Goal: Information Seeking & Learning: Learn about a topic

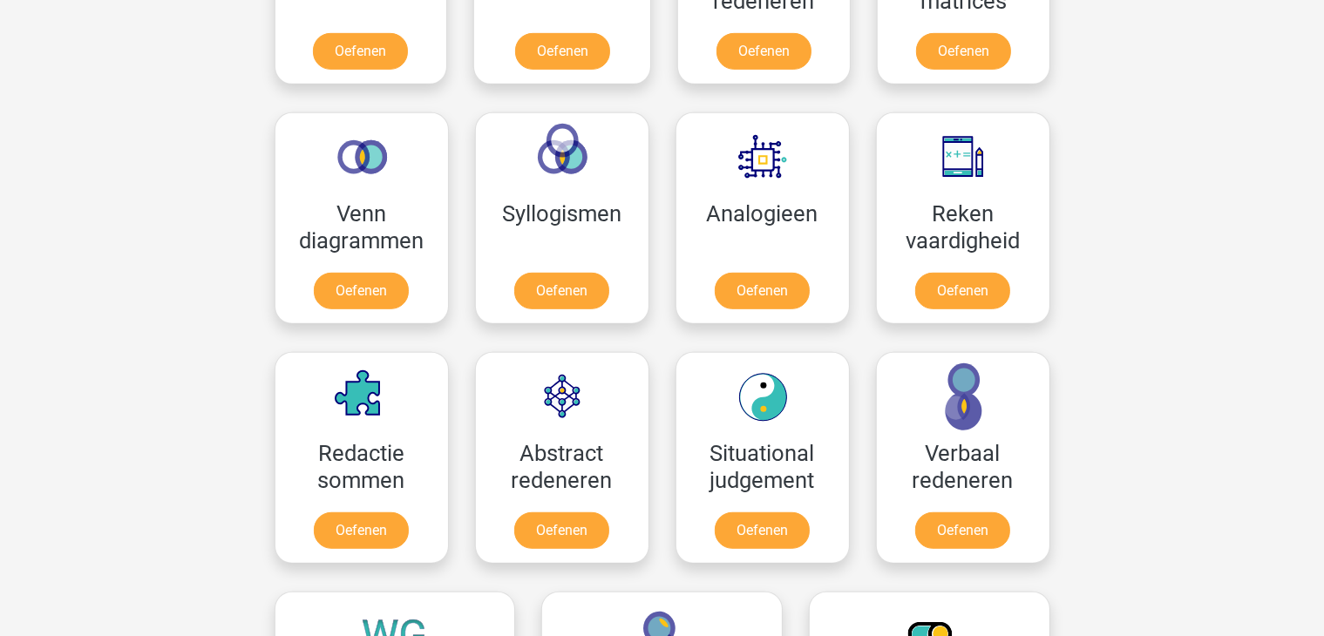
scroll to position [959, 0]
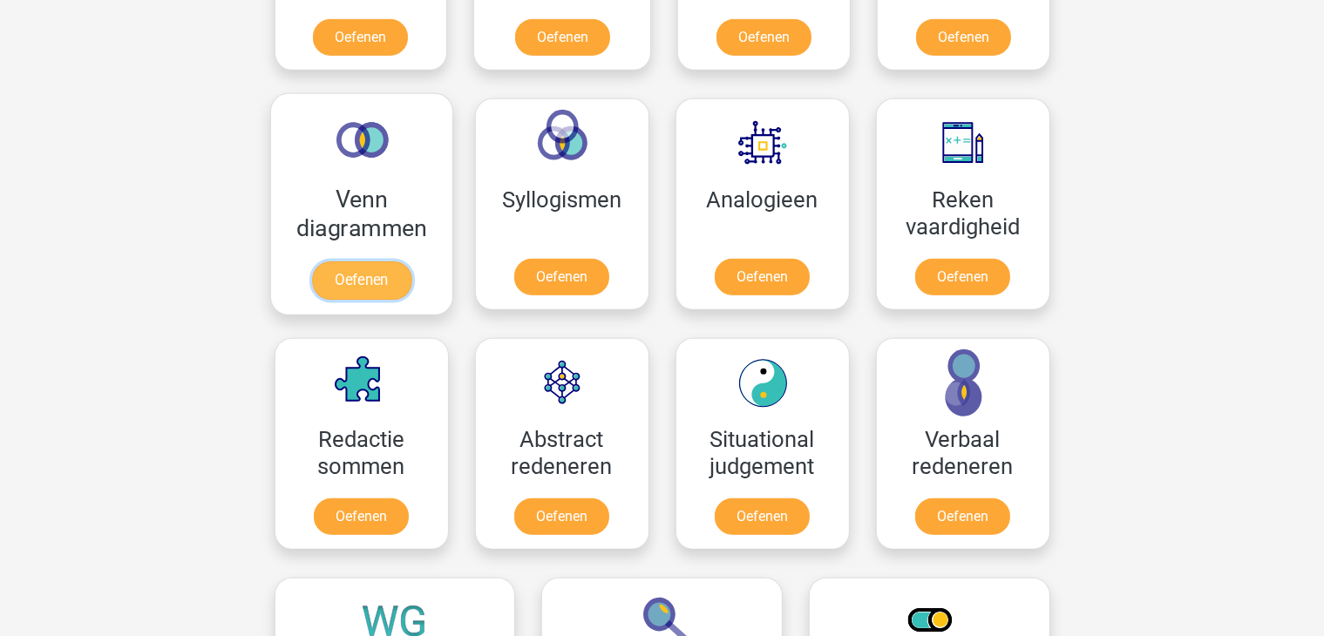
click at [365, 276] on link "Oefenen" at bounding box center [360, 280] width 99 height 38
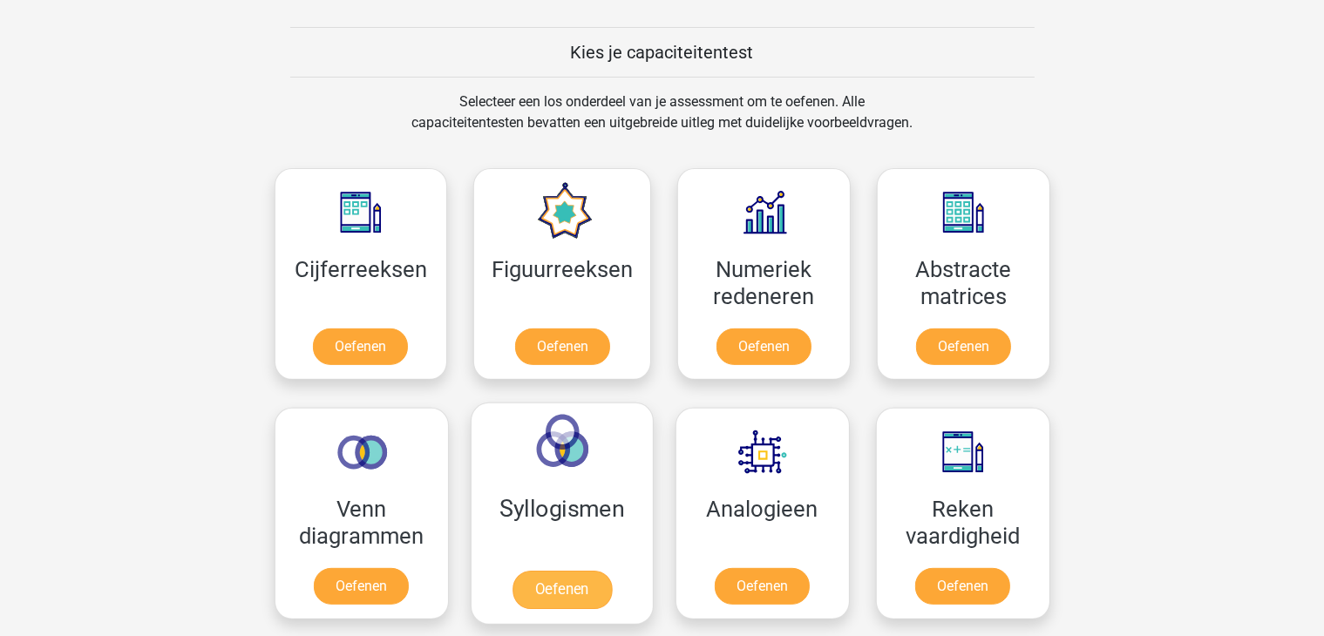
scroll to position [610, 0]
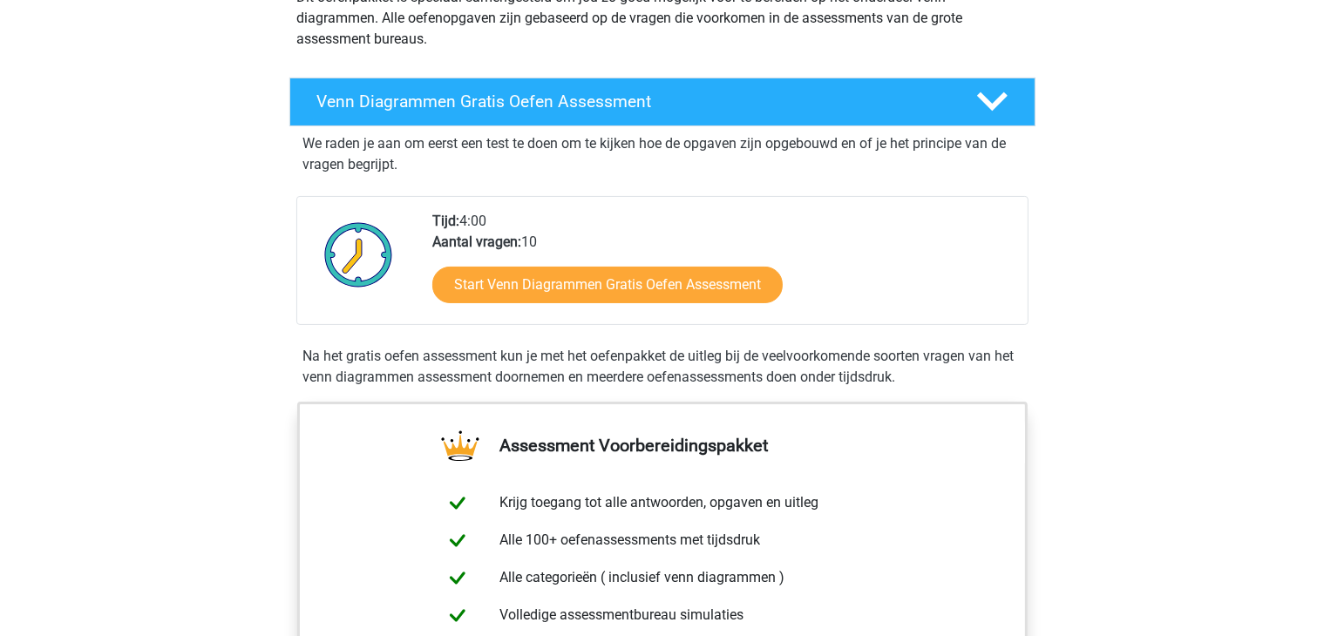
scroll to position [261, 0]
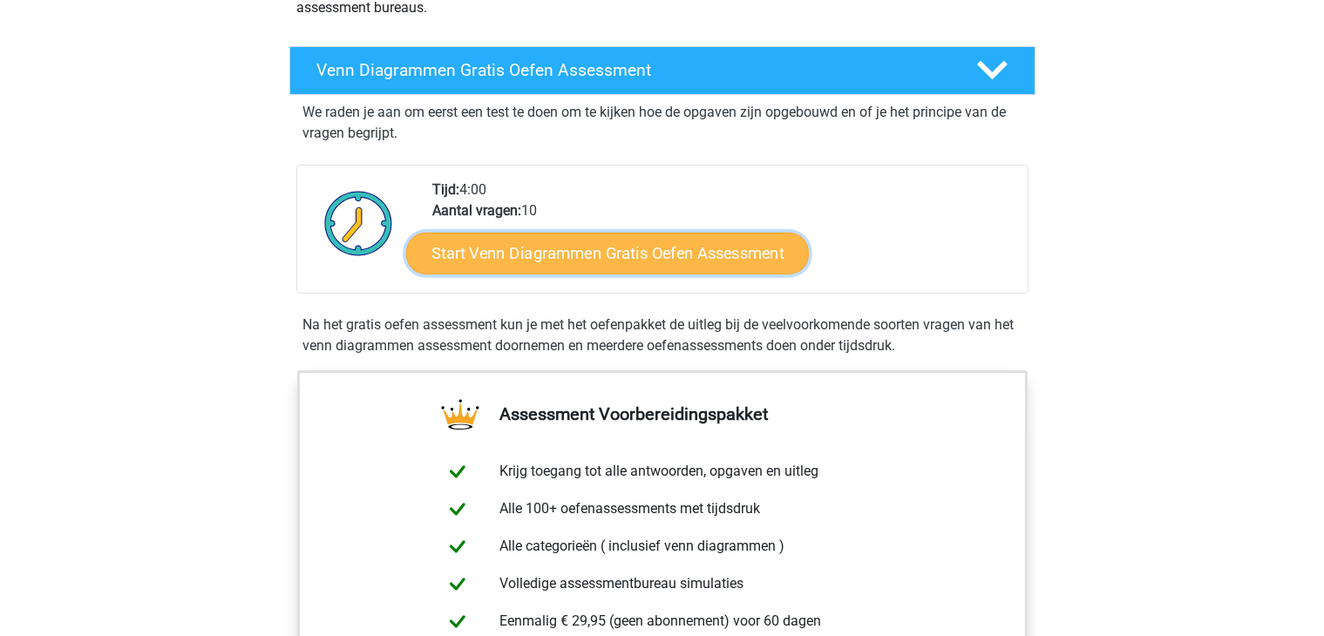
click at [583, 265] on link "Start Venn Diagrammen Gratis Oefen Assessment" at bounding box center [607, 254] width 403 height 42
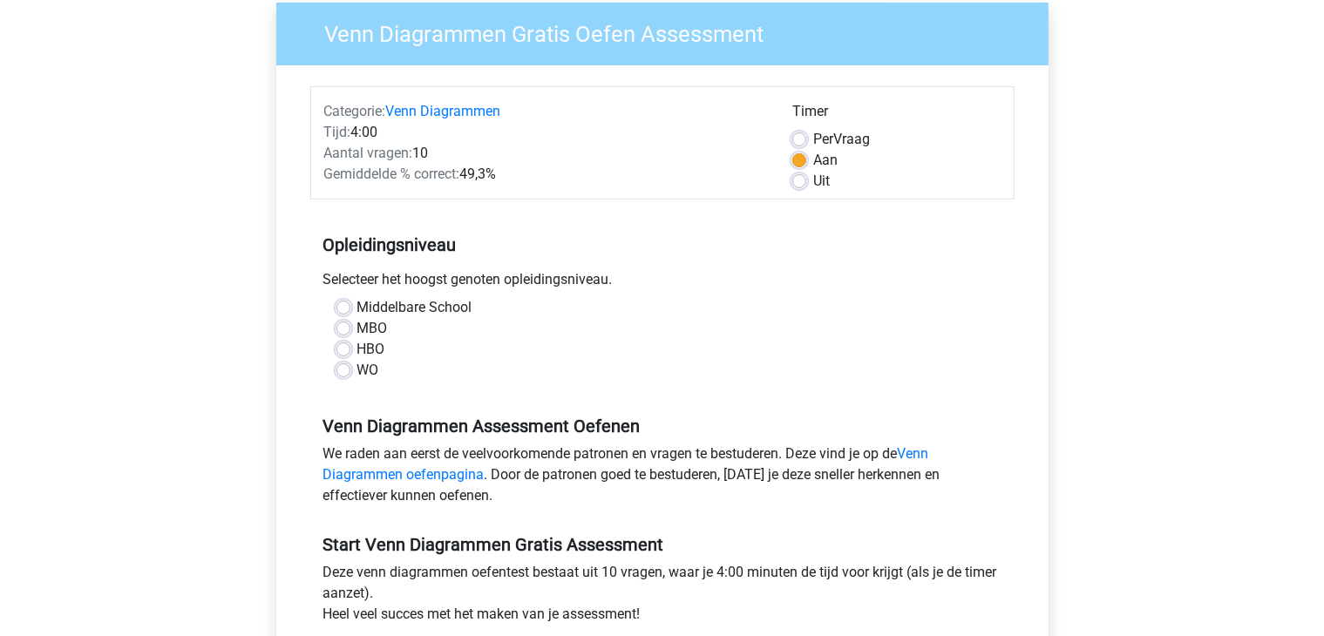
scroll to position [174, 0]
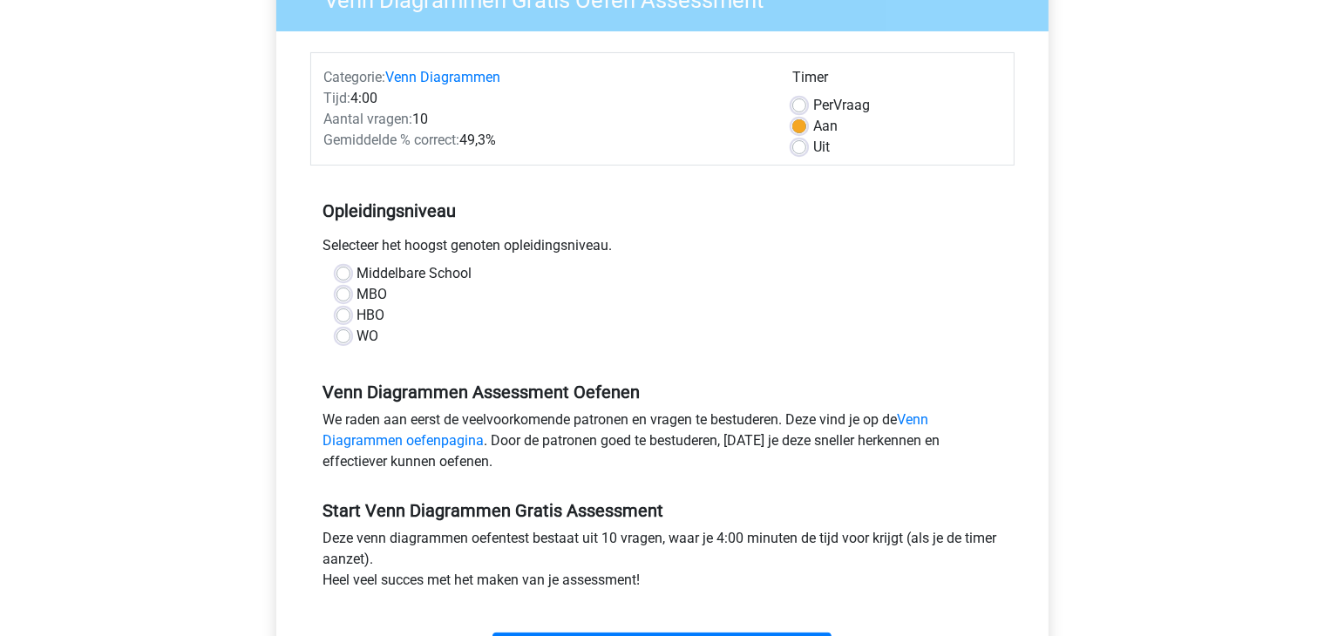
click at [357, 311] on label "HBO" at bounding box center [371, 315] width 28 height 21
click at [344, 311] on input "HBO" at bounding box center [343, 313] width 14 height 17
radio input "true"
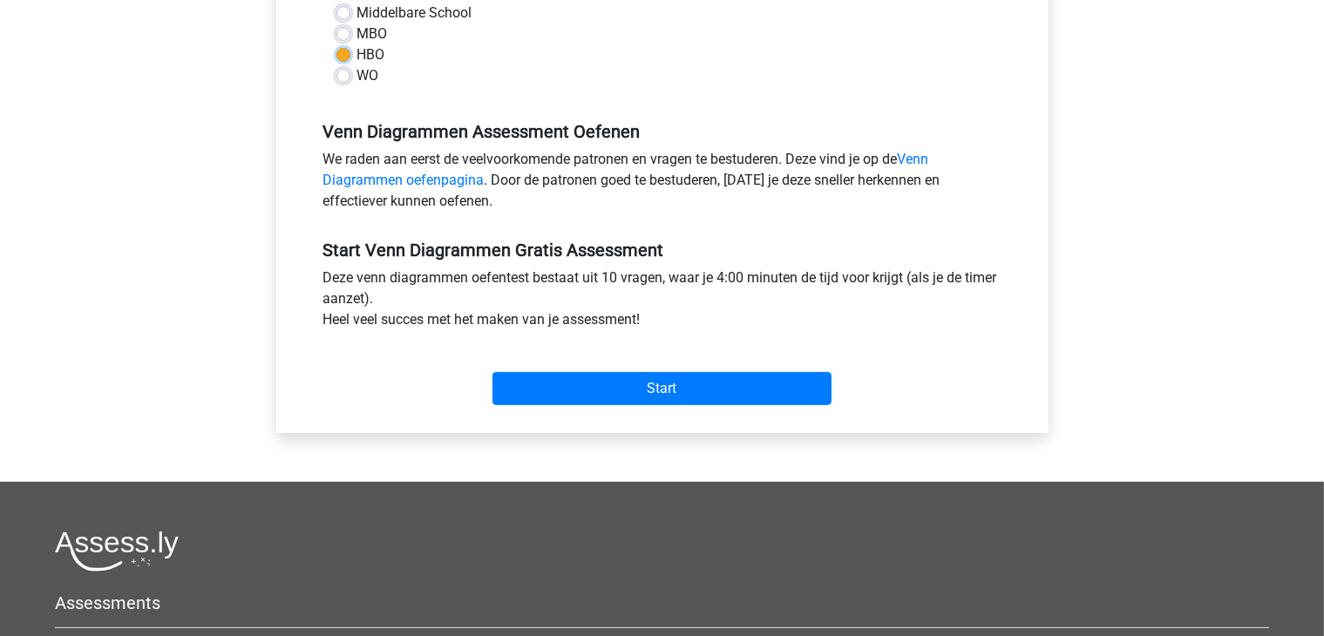
scroll to position [436, 0]
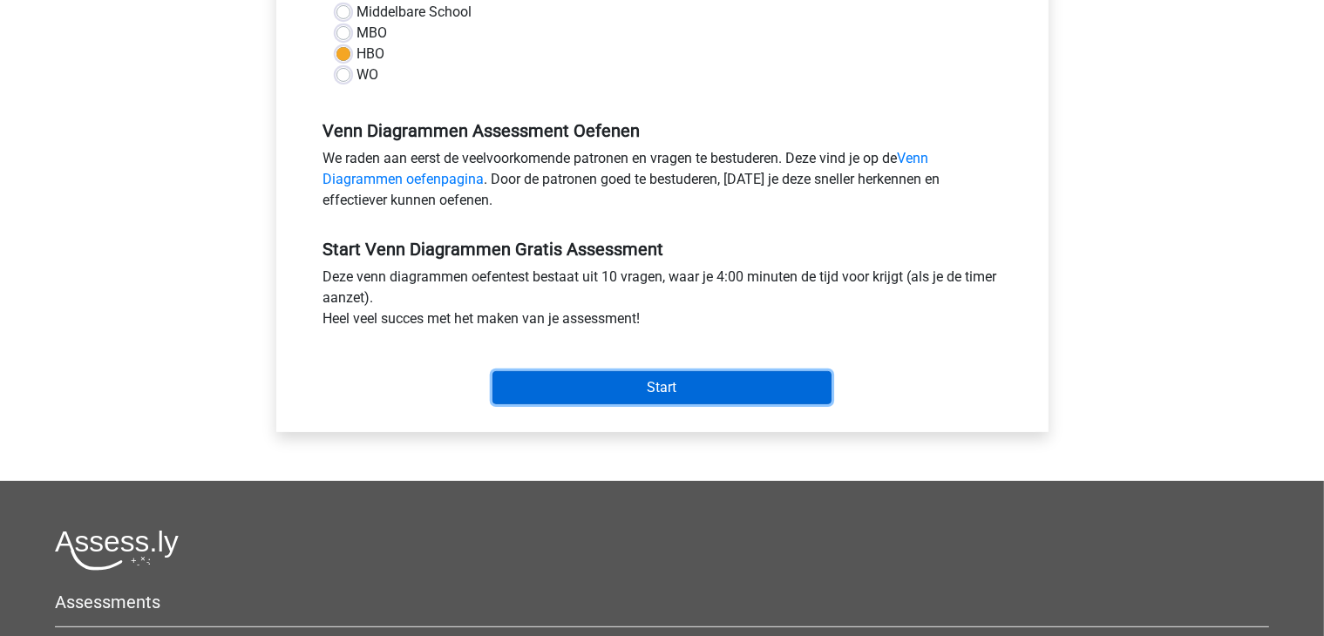
click at [587, 389] on input "Start" at bounding box center [661, 387] width 339 height 33
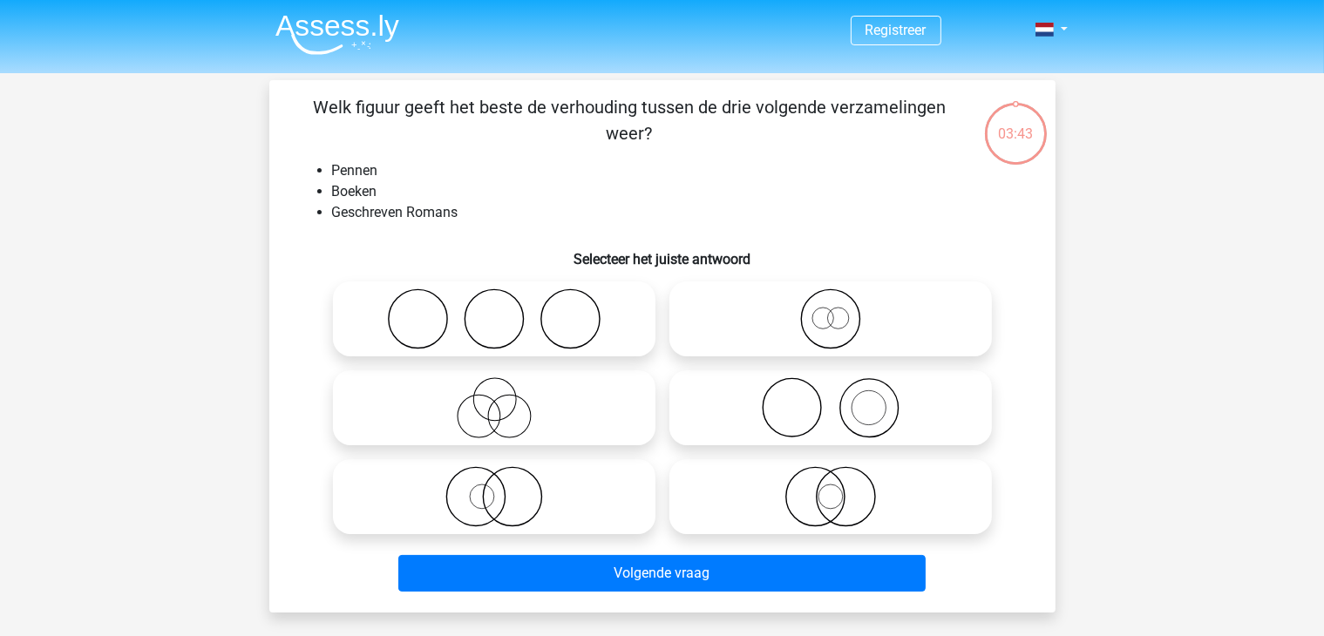
click at [868, 413] on icon at bounding box center [830, 407] width 308 height 61
click at [842, 399] on input "radio" at bounding box center [835, 393] width 11 height 11
radio input "true"
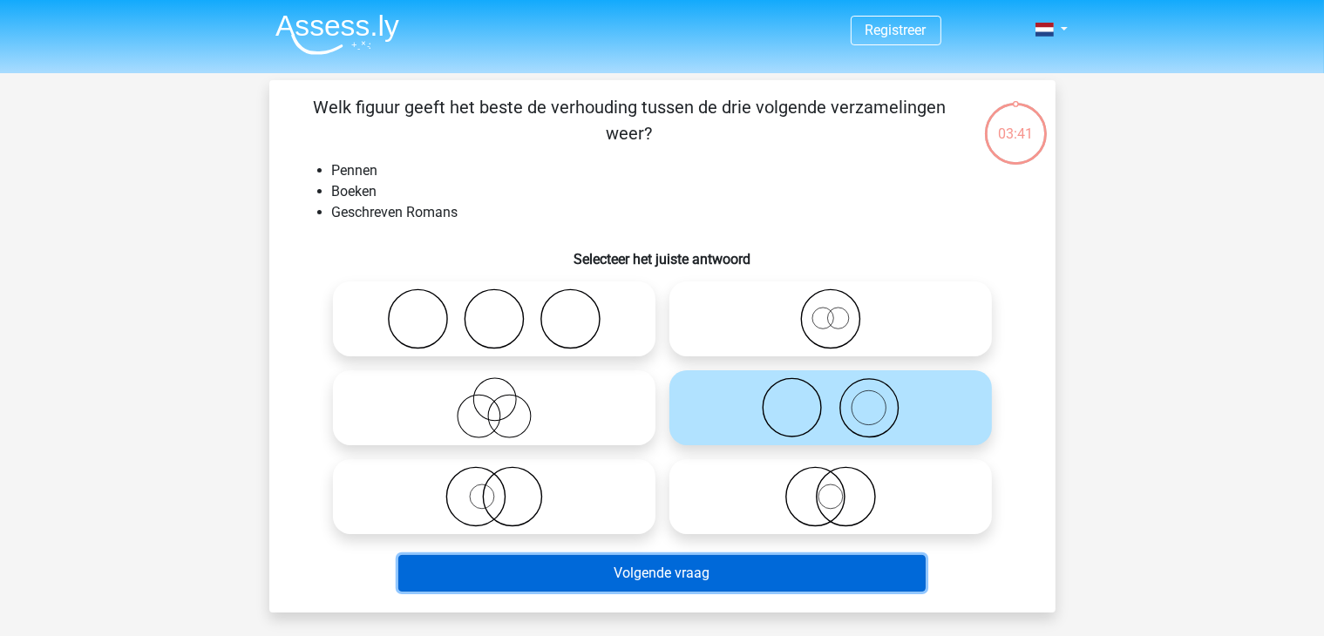
click at [774, 575] on button "Volgende vraag" at bounding box center [661, 573] width 527 height 37
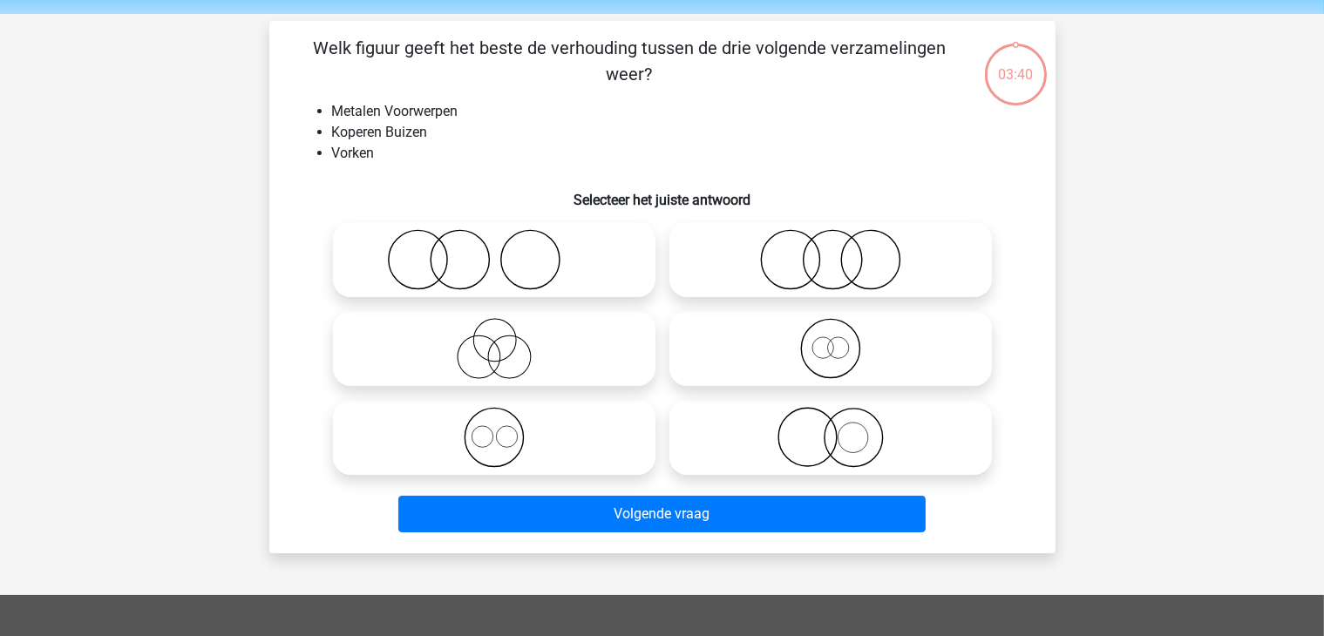
scroll to position [80, 0]
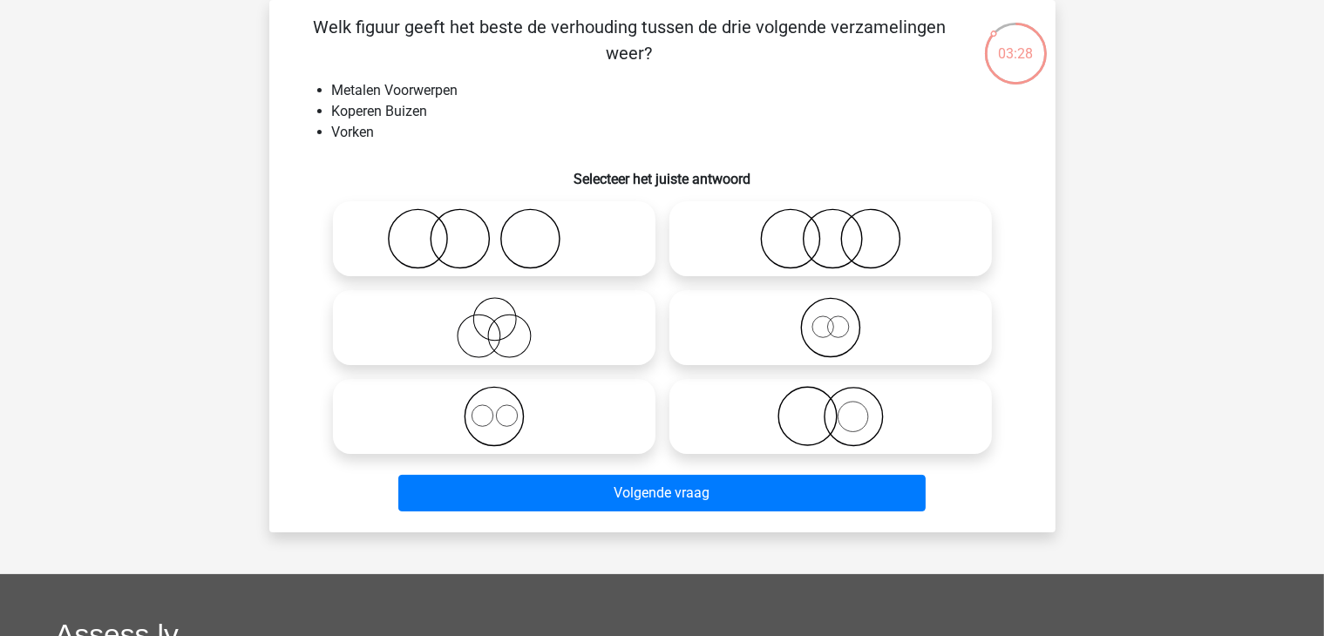
click at [504, 411] on icon at bounding box center [494, 416] width 308 height 61
click at [504, 408] on input "radio" at bounding box center [499, 401] width 11 height 11
radio input "true"
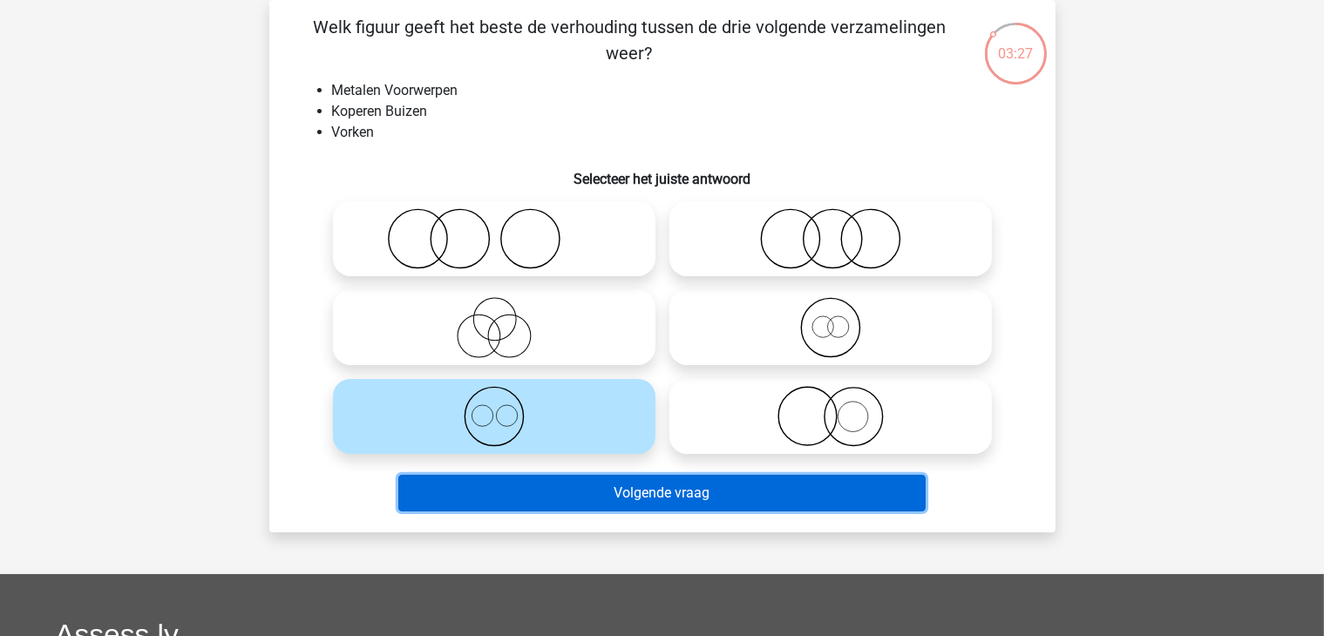
click at [638, 501] on button "Volgende vraag" at bounding box center [661, 493] width 527 height 37
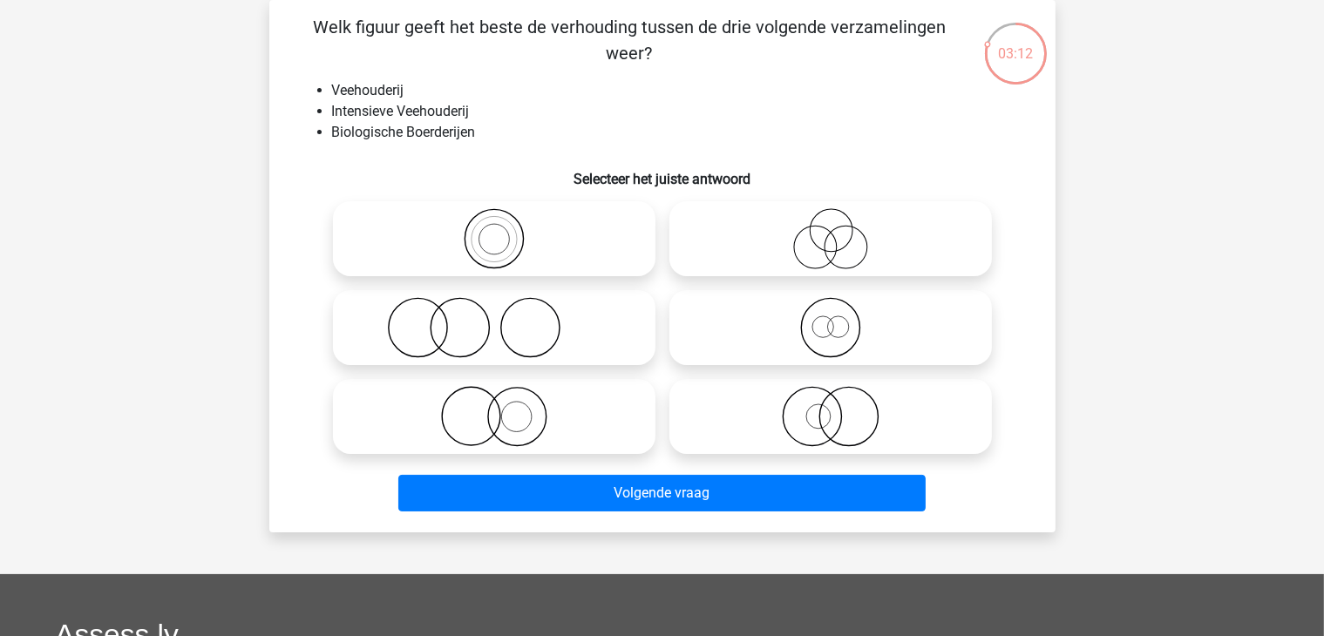
click at [475, 237] on icon at bounding box center [494, 238] width 308 height 61
click at [494, 230] on input "radio" at bounding box center [499, 224] width 11 height 11
radio input "true"
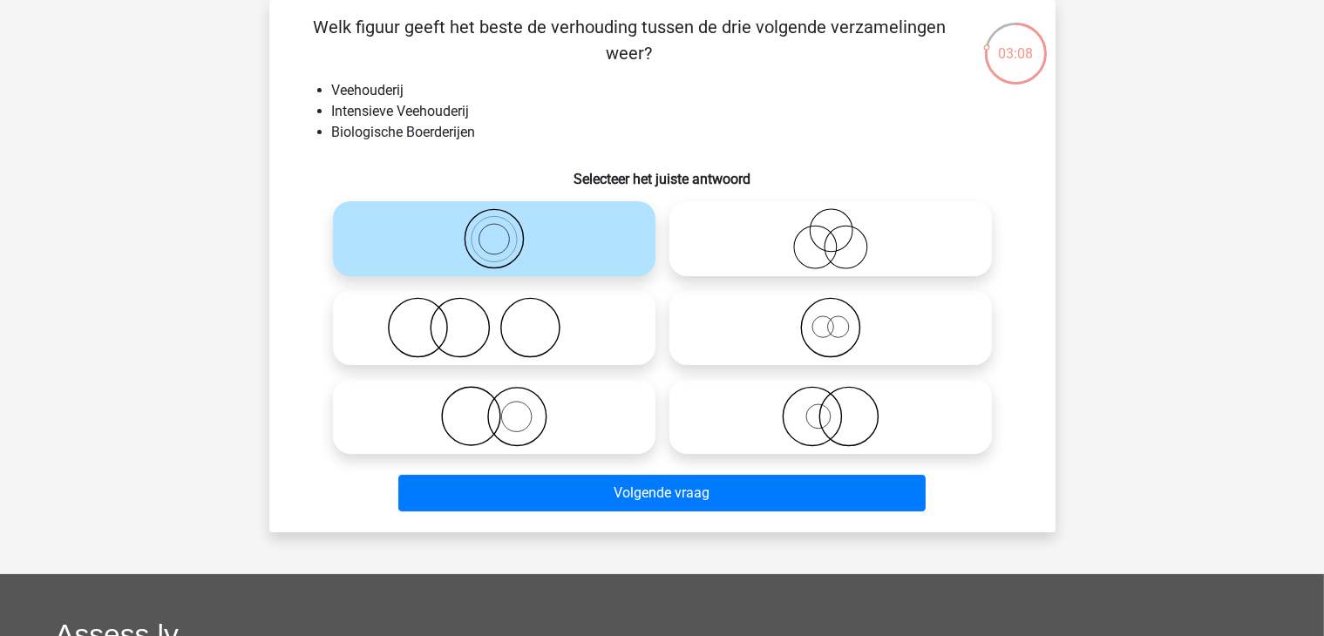
click at [795, 336] on icon at bounding box center [830, 327] width 308 height 61
click at [830, 319] on input "radio" at bounding box center [835, 313] width 11 height 11
radio input "true"
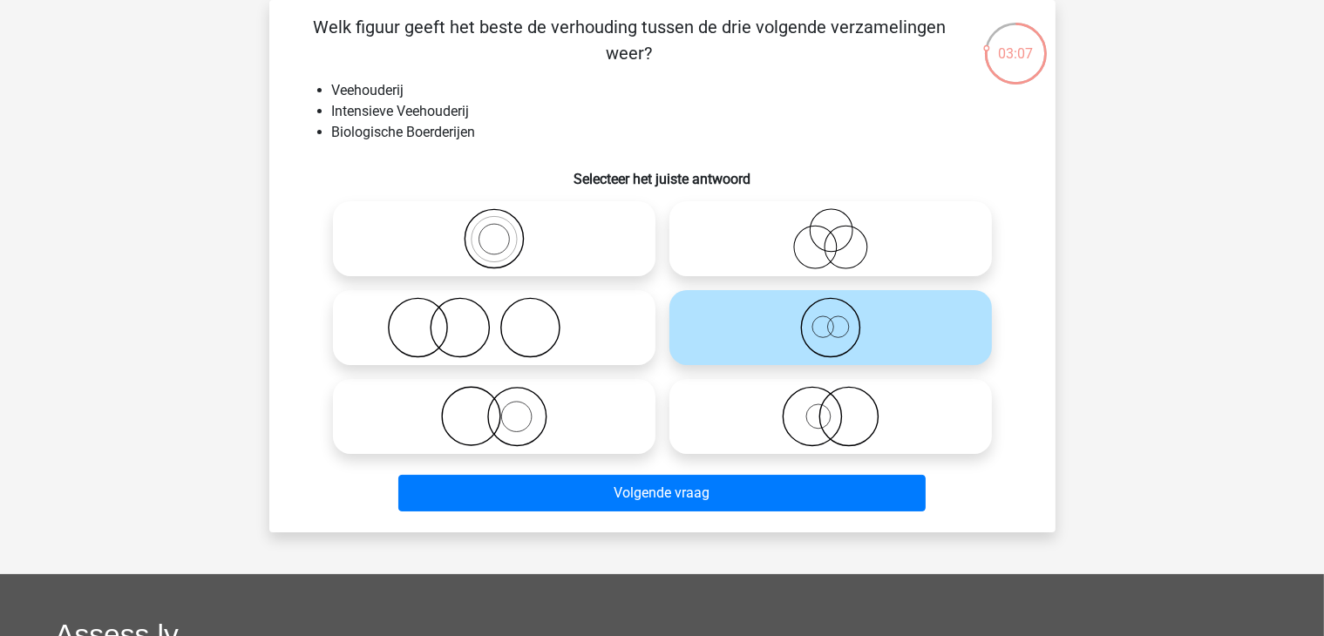
click at [497, 347] on icon at bounding box center [494, 327] width 308 height 61
click at [497, 319] on input "radio" at bounding box center [499, 313] width 11 height 11
radio input "true"
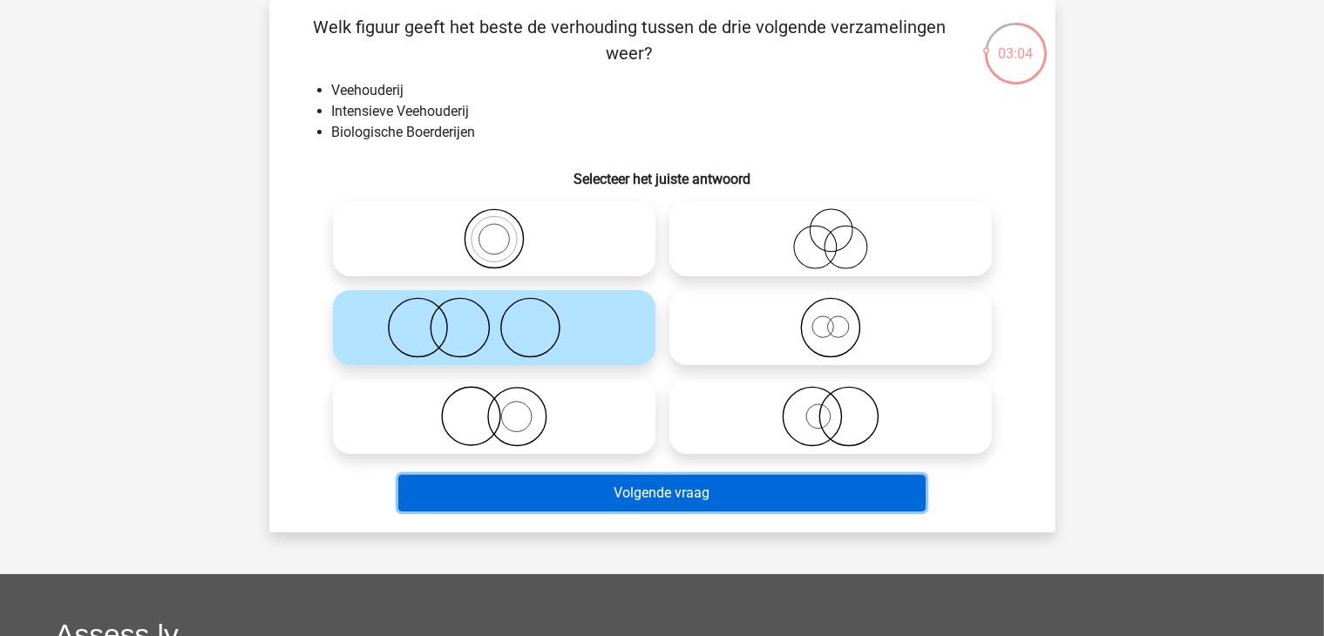
click at [619, 502] on button "Volgende vraag" at bounding box center [661, 493] width 527 height 37
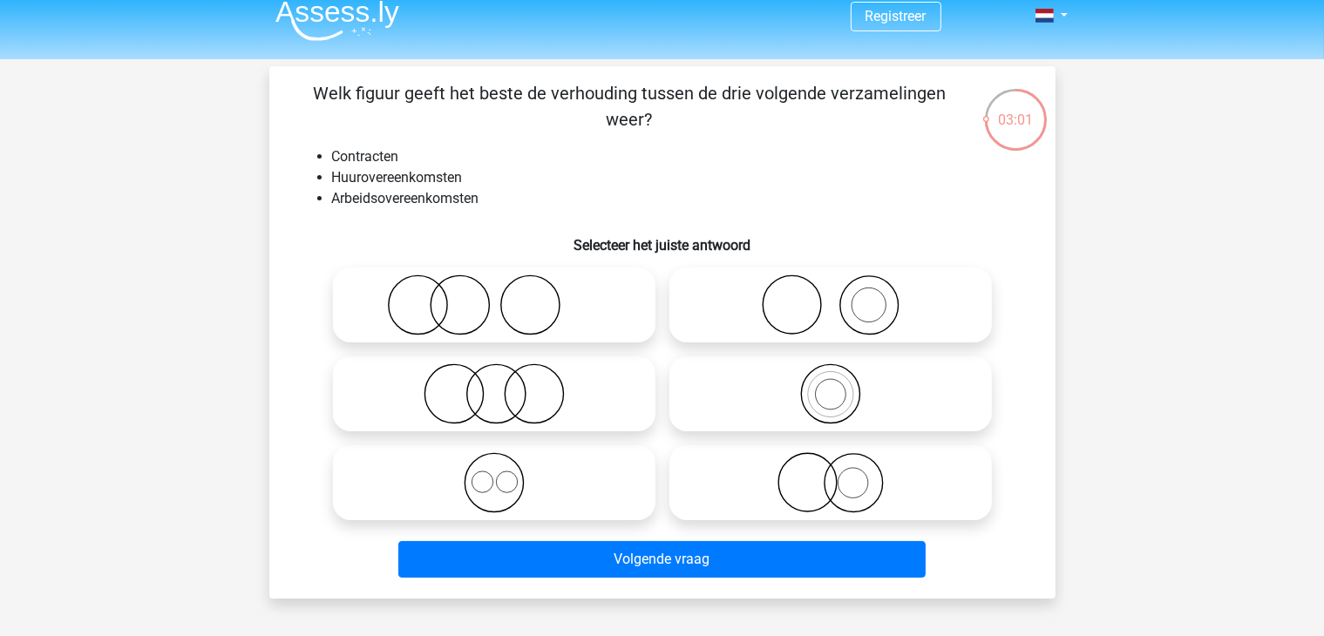
scroll to position [0, 0]
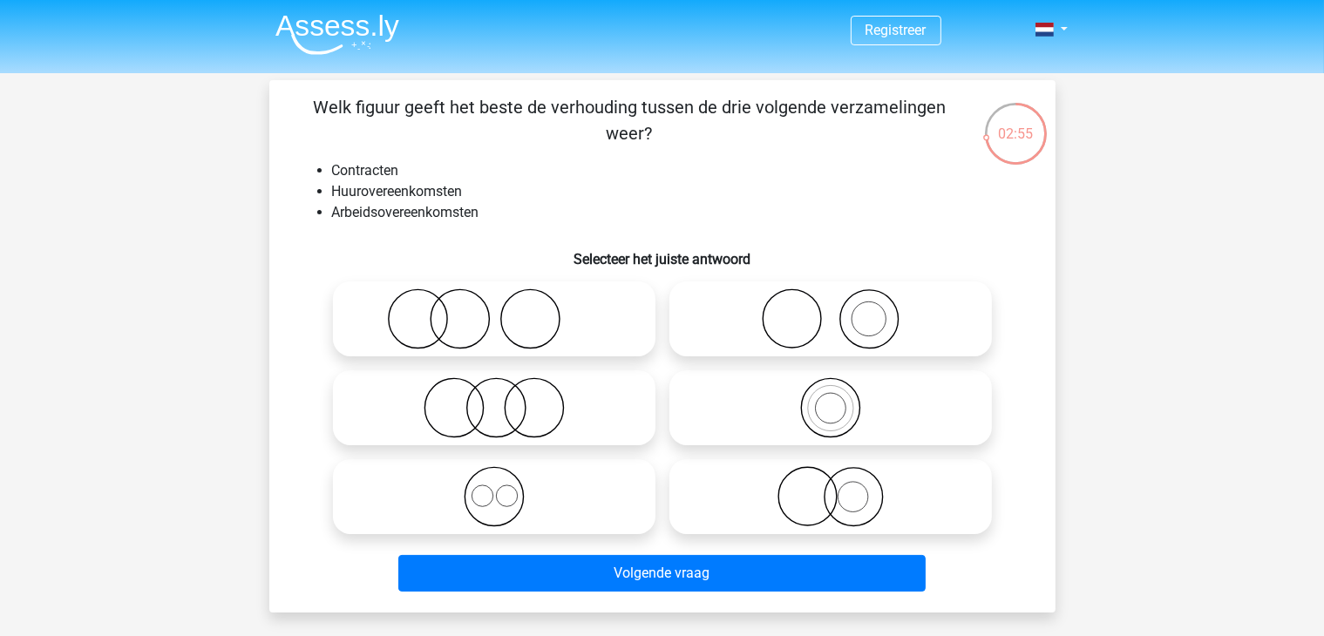
click at [542, 404] on icon at bounding box center [494, 407] width 308 height 61
click at [505, 399] on input "radio" at bounding box center [499, 393] width 11 height 11
radio input "true"
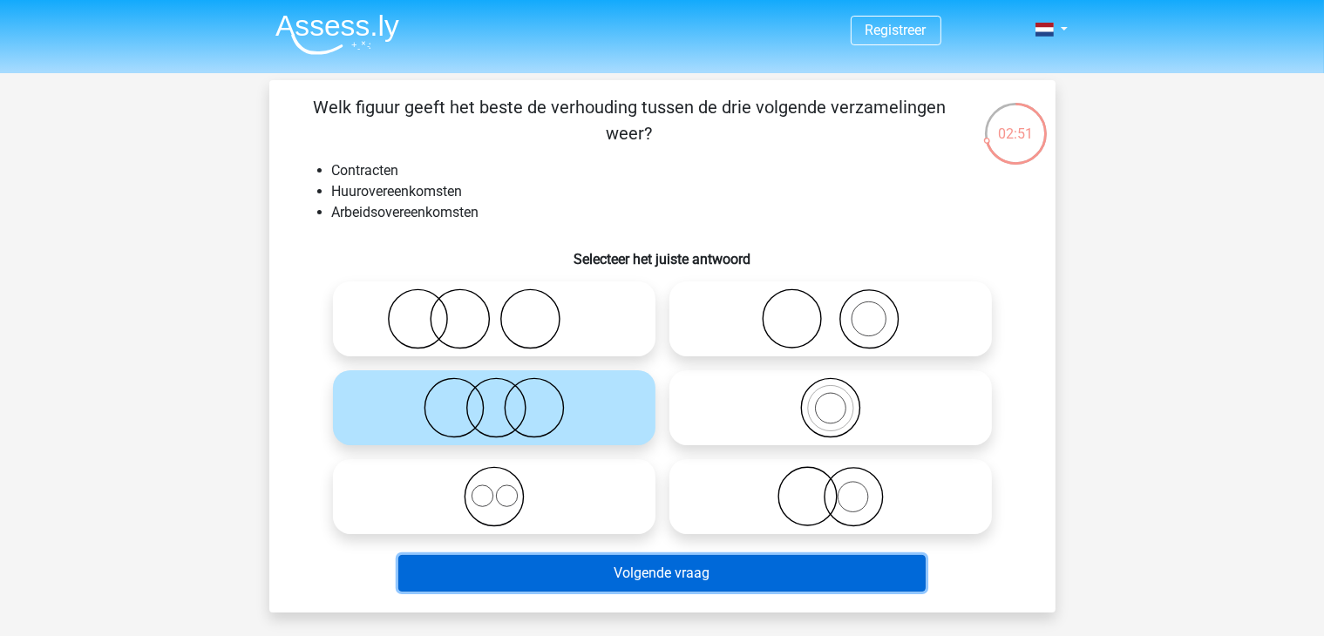
click at [656, 562] on button "Volgende vraag" at bounding box center [661, 573] width 527 height 37
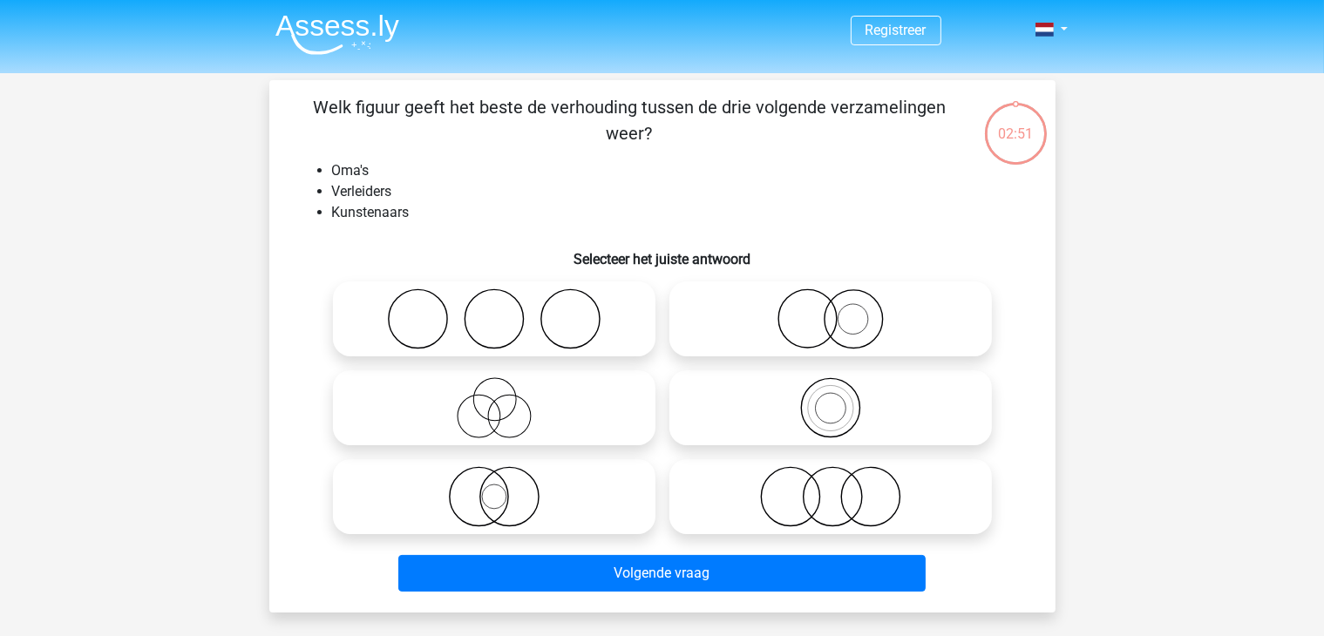
scroll to position [80, 0]
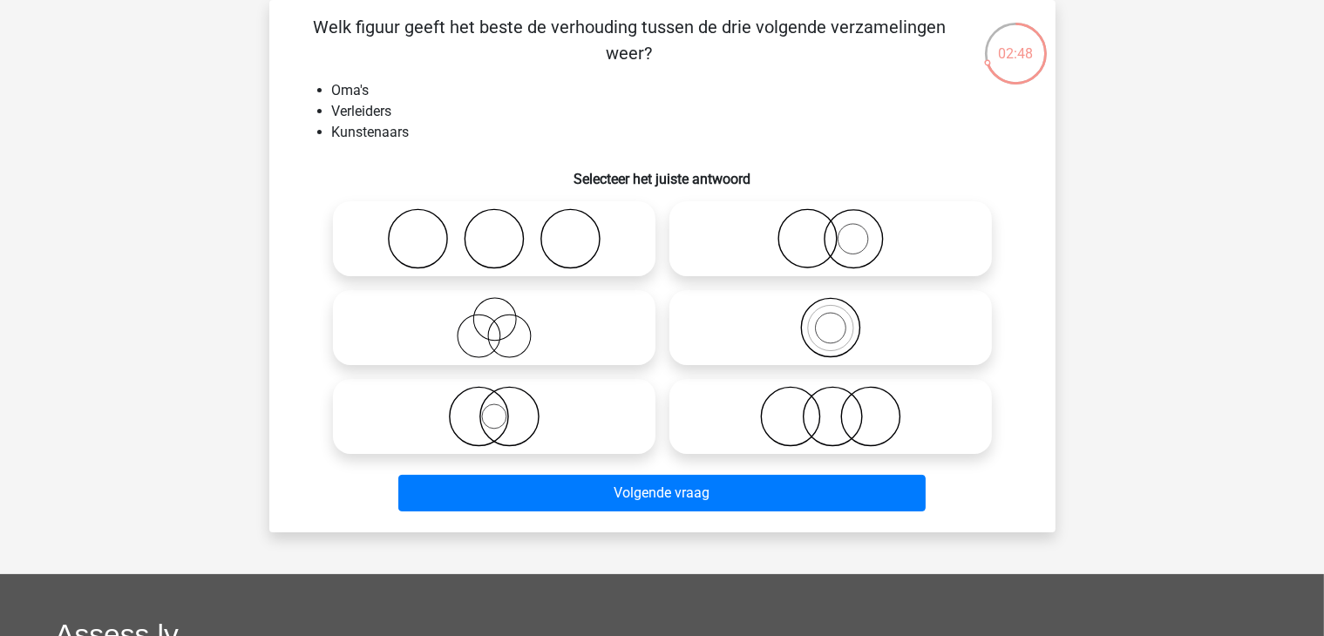
click at [567, 241] on icon at bounding box center [494, 238] width 308 height 61
click at [505, 230] on input "radio" at bounding box center [499, 224] width 11 height 11
radio input "true"
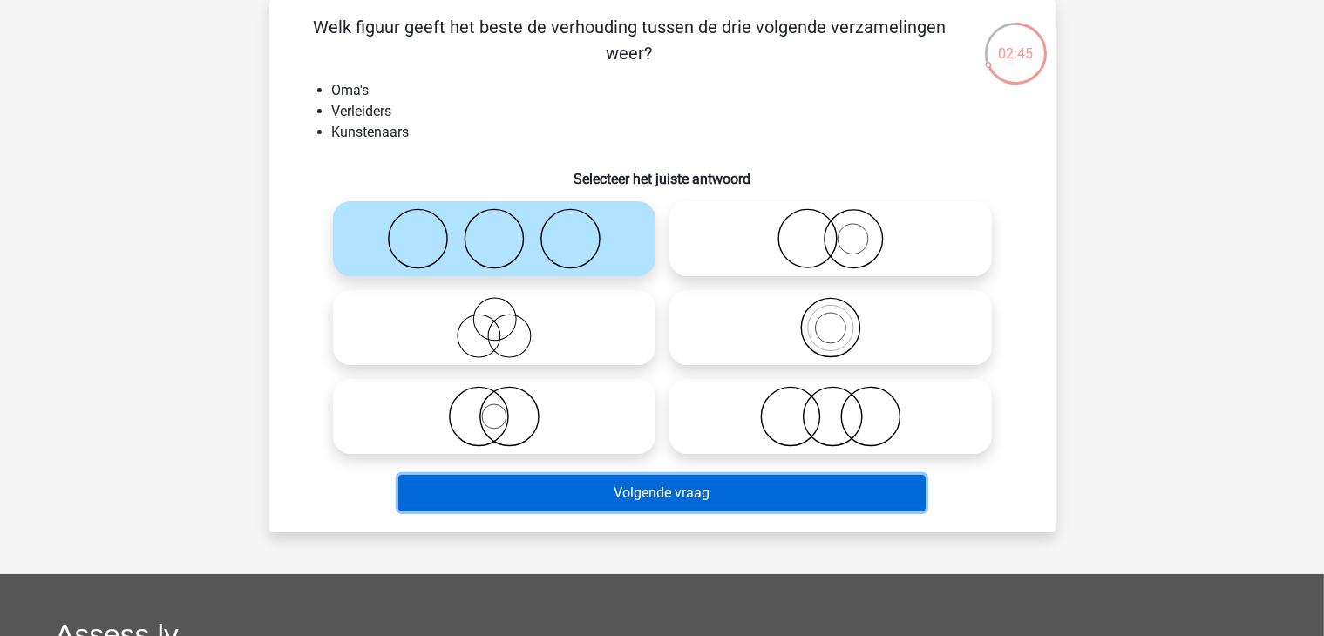
click at [682, 492] on button "Volgende vraag" at bounding box center [661, 493] width 527 height 37
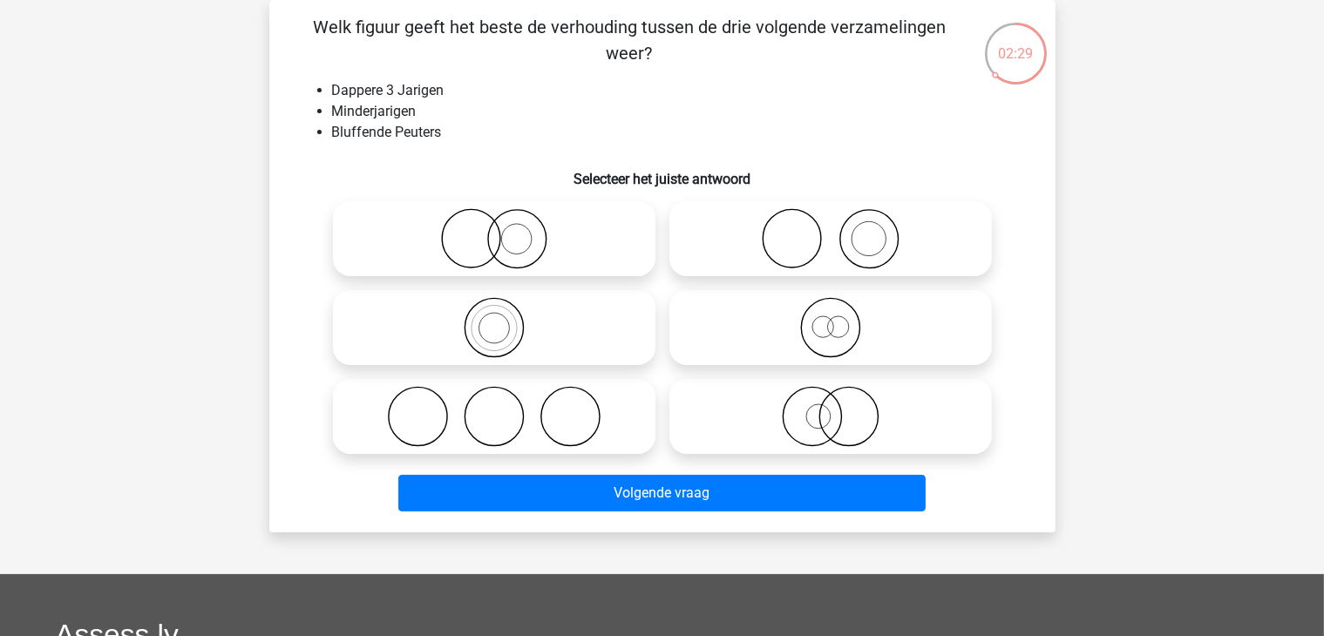
click at [846, 247] on icon at bounding box center [830, 238] width 308 height 61
click at [842, 230] on input "radio" at bounding box center [835, 224] width 11 height 11
radio input "true"
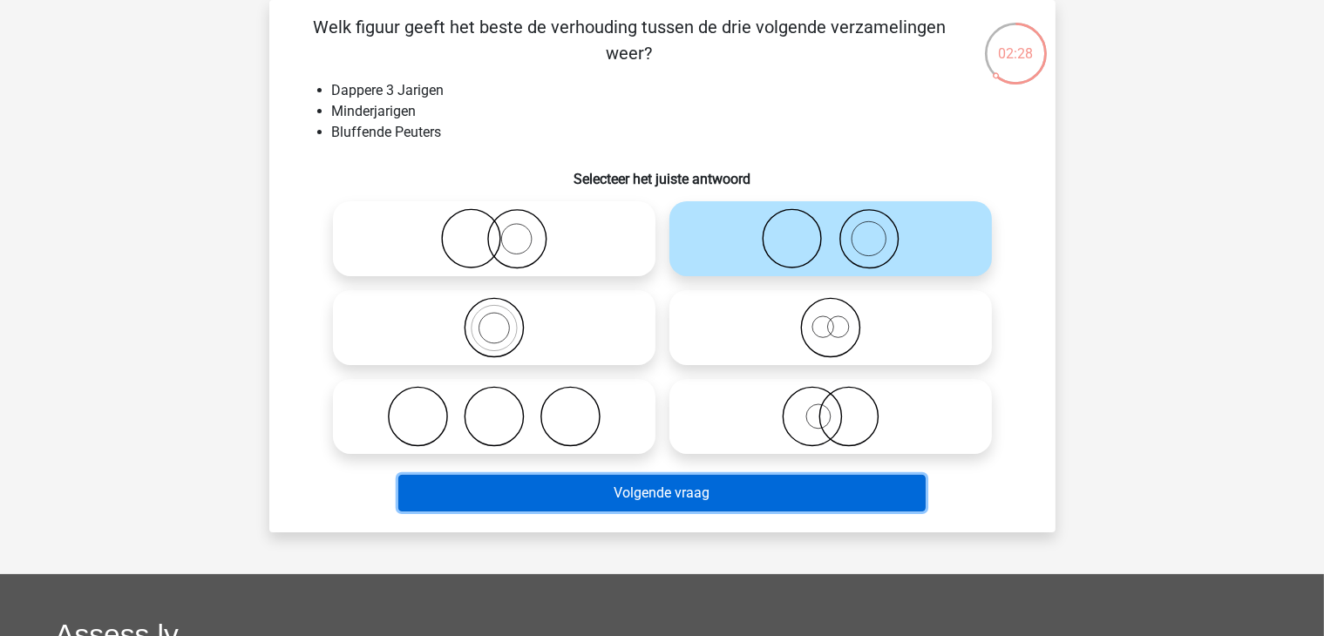
click at [760, 482] on button "Volgende vraag" at bounding box center [661, 493] width 527 height 37
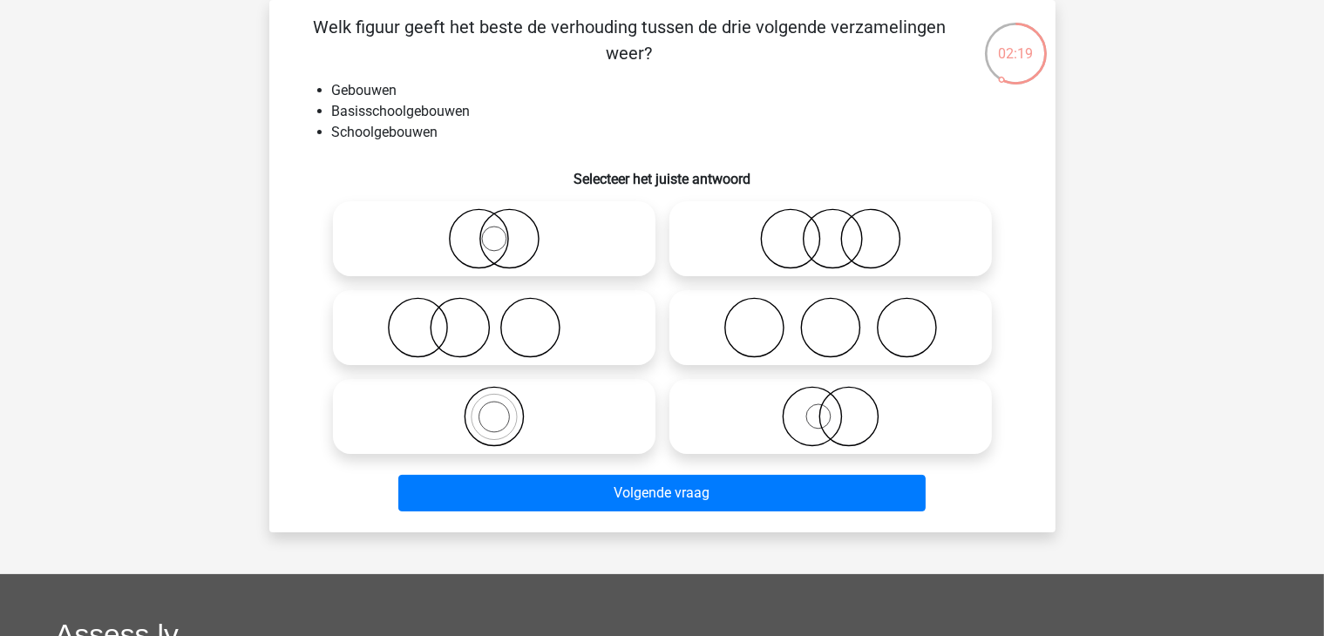
click at [742, 259] on icon at bounding box center [830, 238] width 308 height 61
click at [830, 230] on input "radio" at bounding box center [835, 224] width 11 height 11
radio input "true"
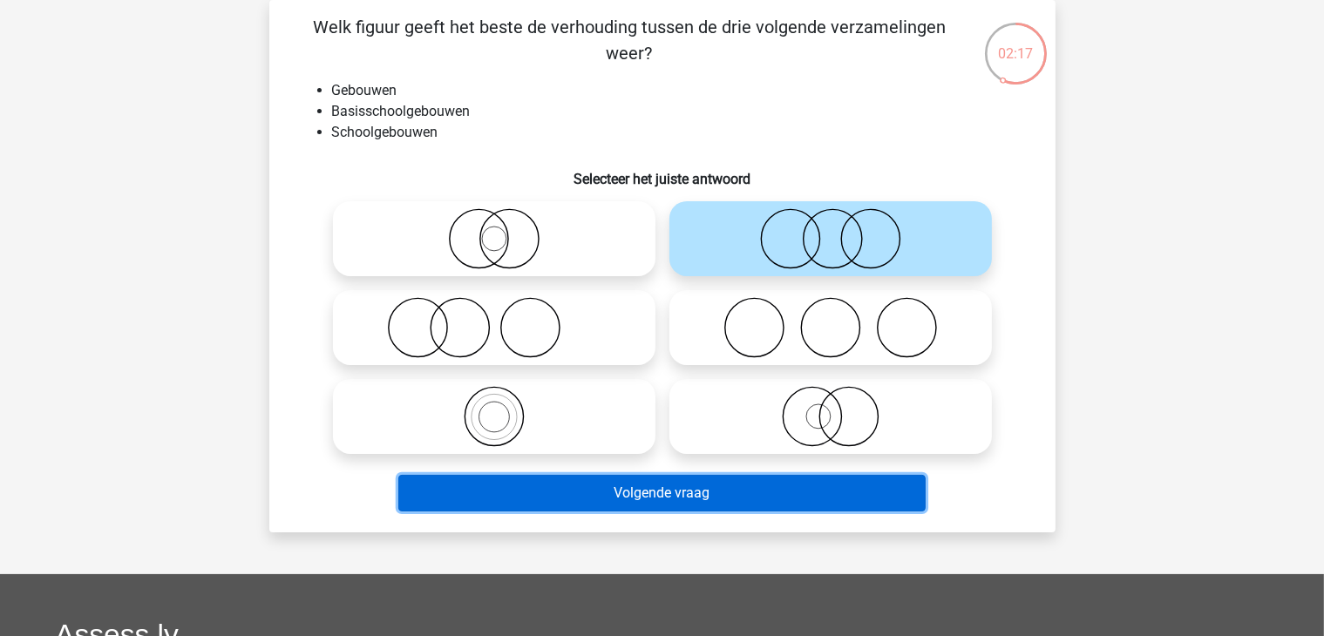
click at [740, 491] on button "Volgende vraag" at bounding box center [661, 493] width 527 height 37
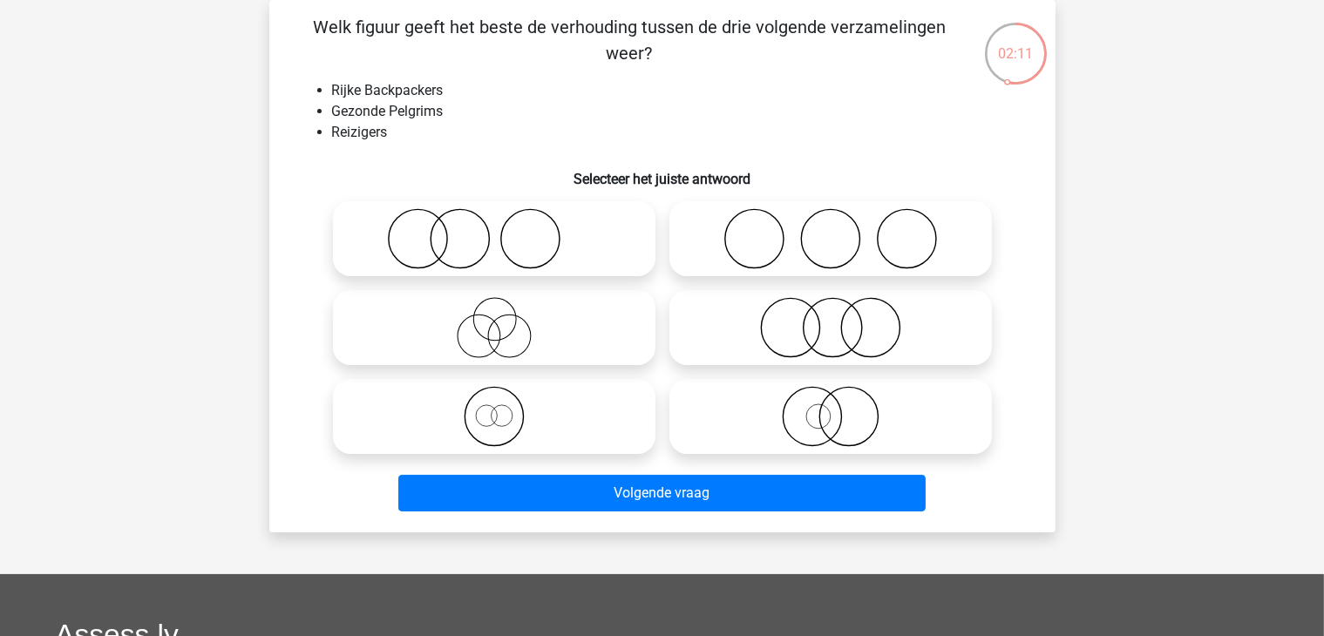
click at [554, 333] on icon at bounding box center [494, 327] width 308 height 61
click at [505, 319] on input "radio" at bounding box center [499, 313] width 11 height 11
radio input "true"
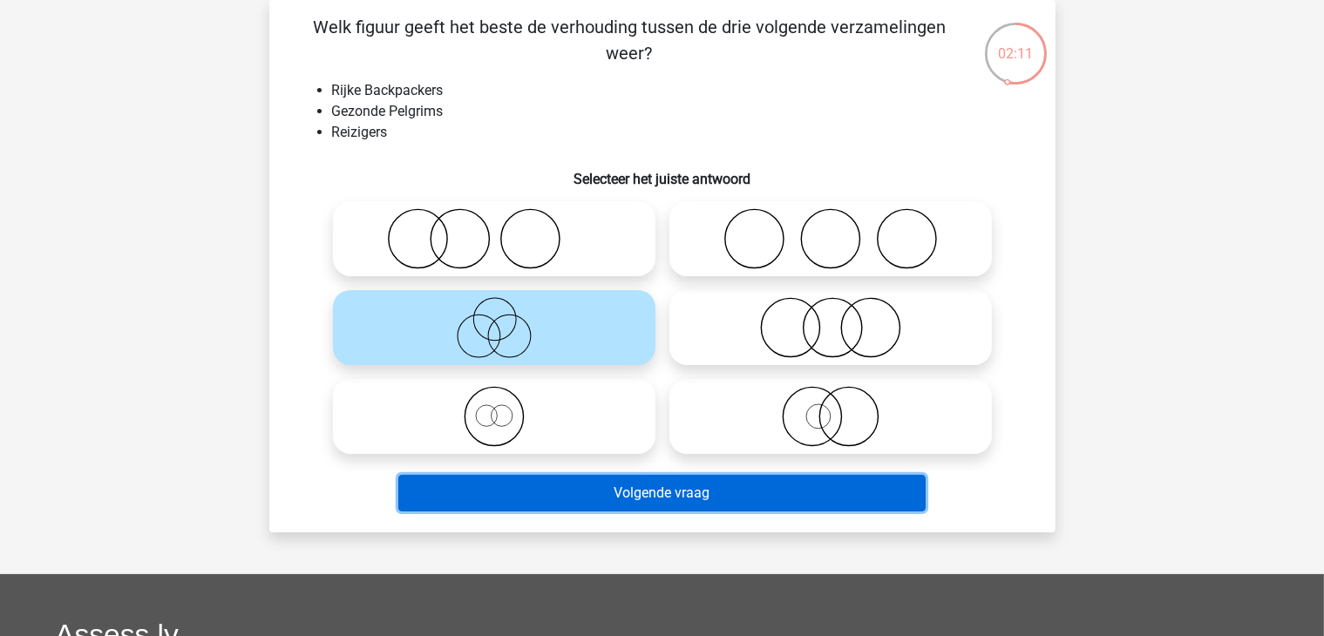
click at [624, 485] on button "Volgende vraag" at bounding box center [661, 493] width 527 height 37
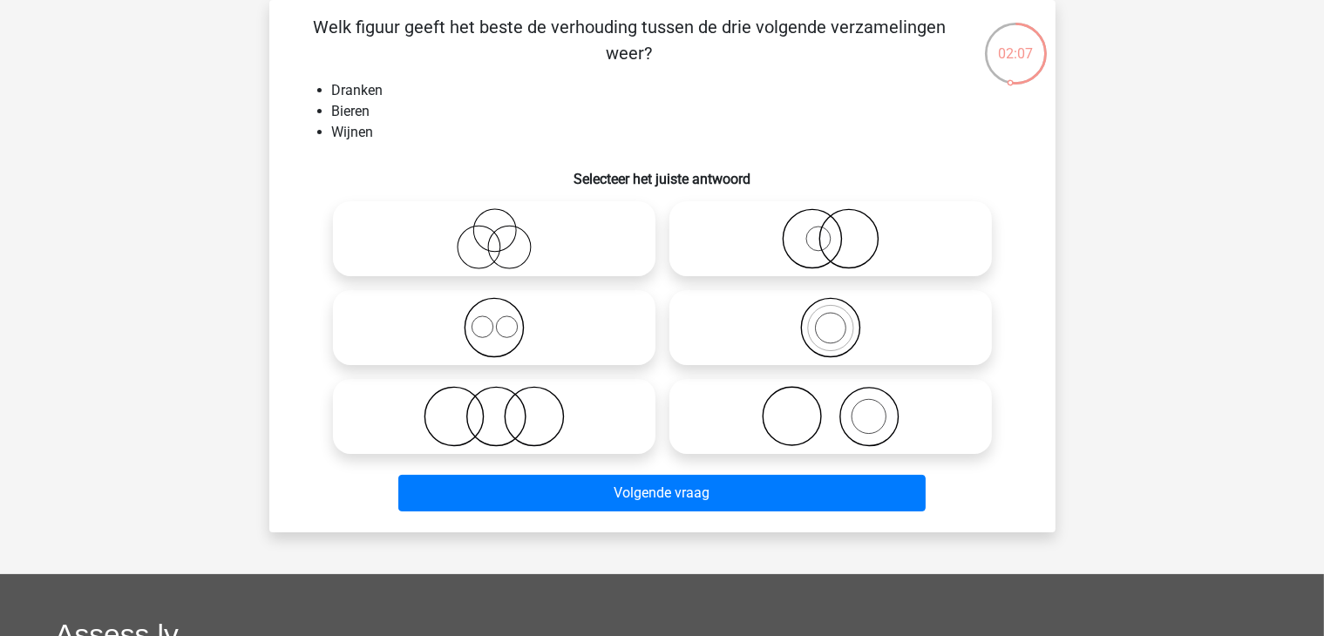
click at [500, 339] on icon at bounding box center [494, 327] width 308 height 61
click at [500, 319] on input "radio" at bounding box center [499, 313] width 11 height 11
radio input "true"
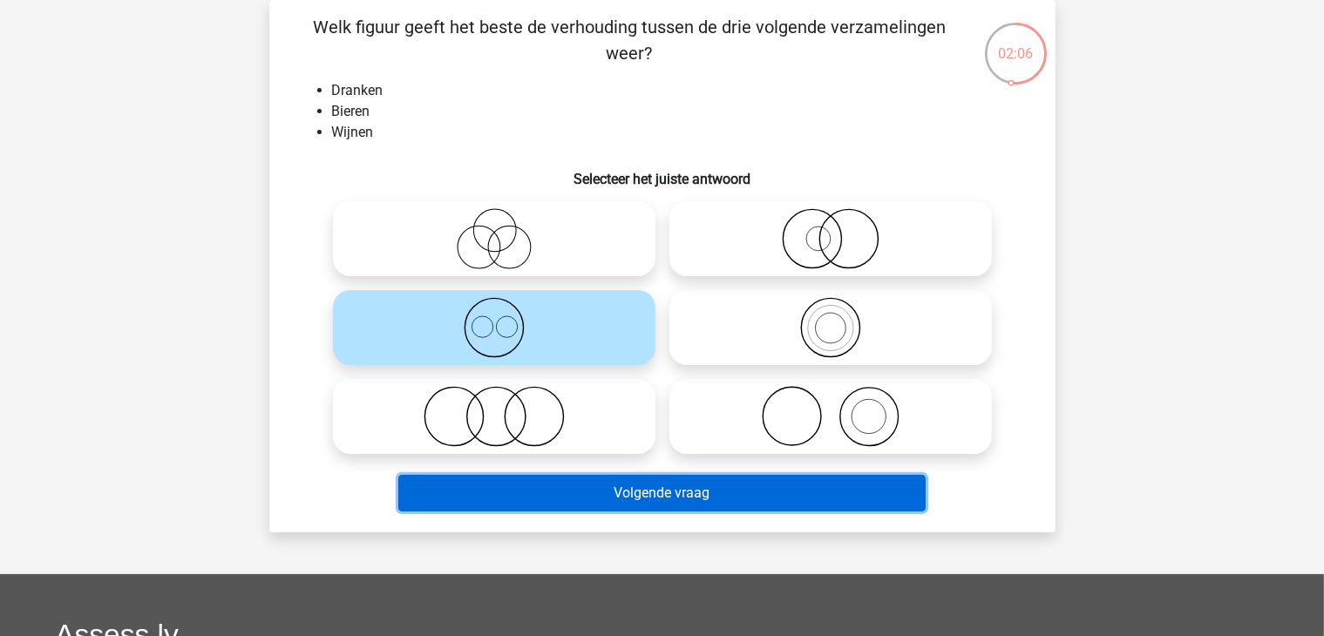
click at [567, 489] on button "Volgende vraag" at bounding box center [661, 493] width 527 height 37
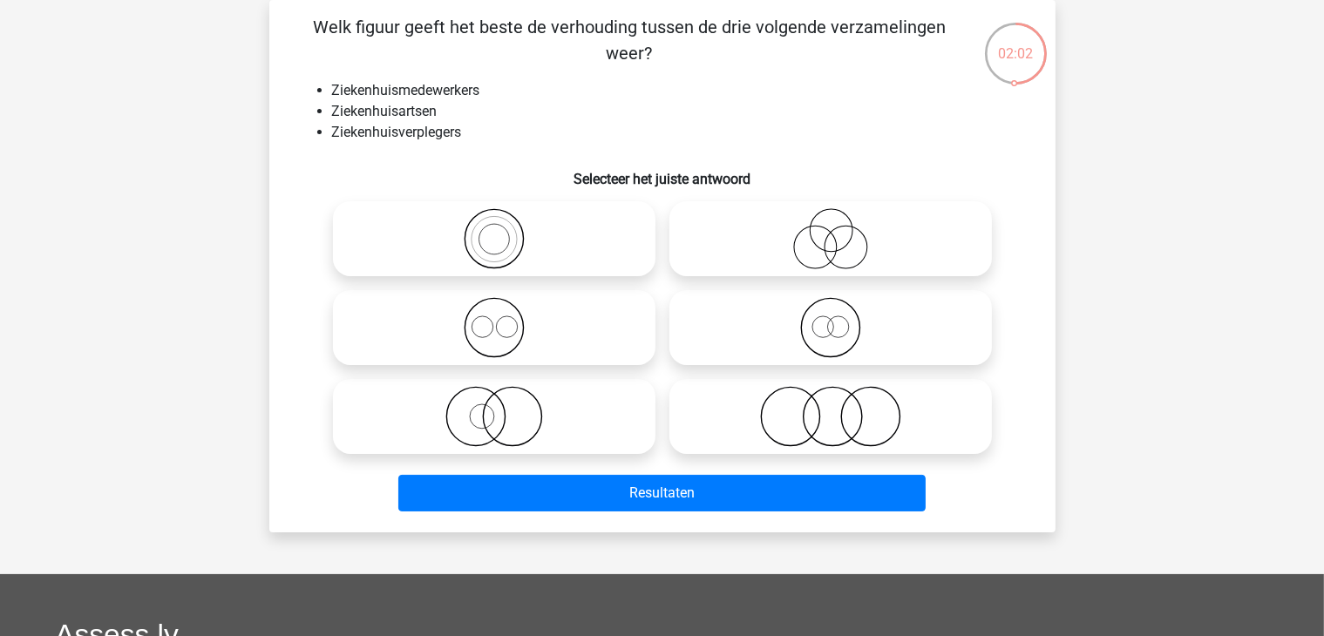
click at [809, 253] on icon at bounding box center [830, 238] width 308 height 61
click at [830, 230] on input "radio" at bounding box center [835, 224] width 11 height 11
radio input "true"
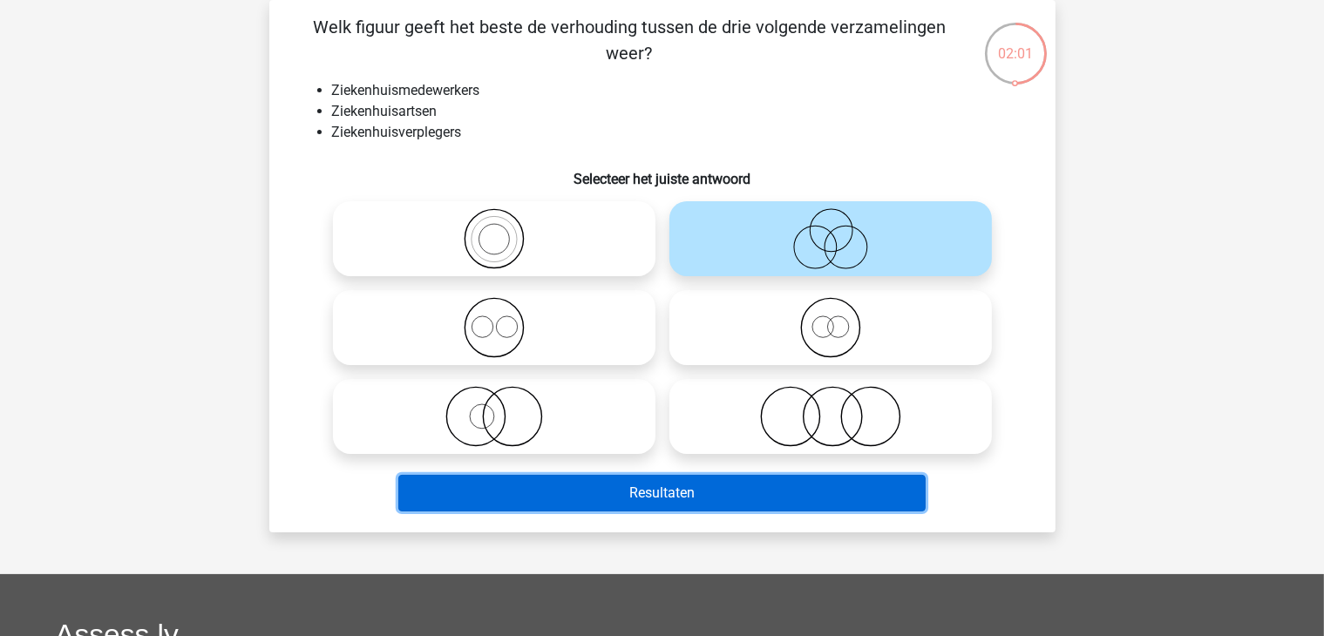
click at [749, 488] on button "Resultaten" at bounding box center [661, 493] width 527 height 37
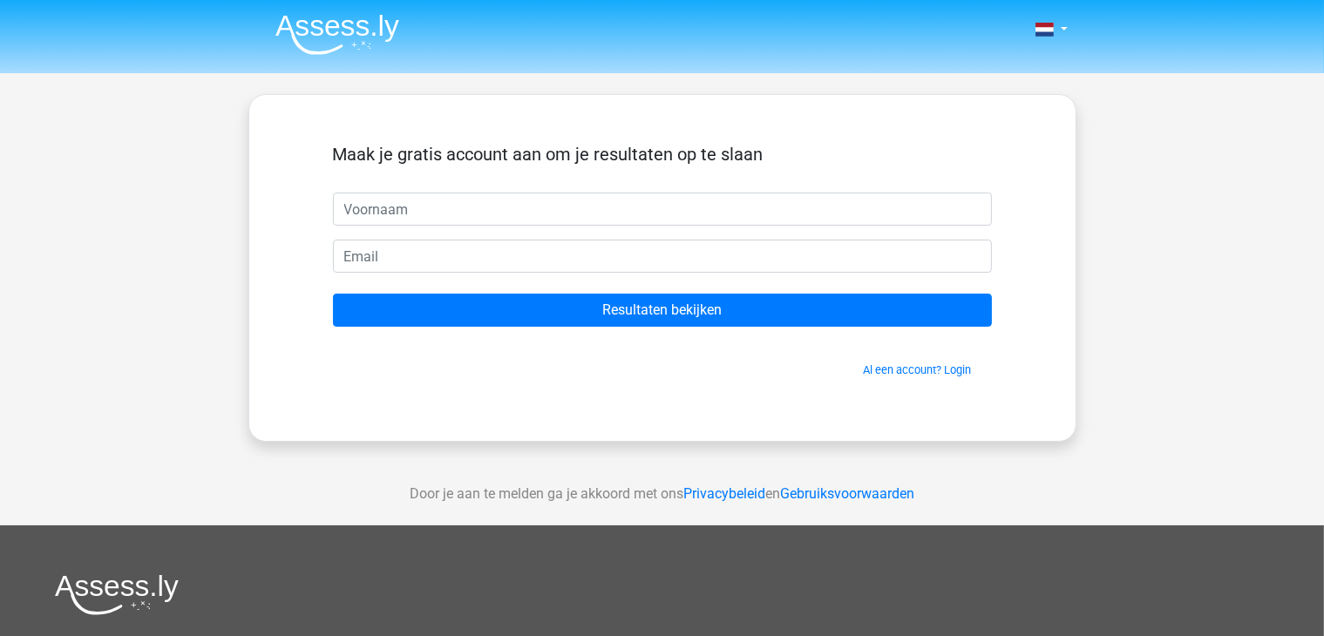
click at [445, 216] on input "text" at bounding box center [662, 209] width 659 height 33
type input "esmee"
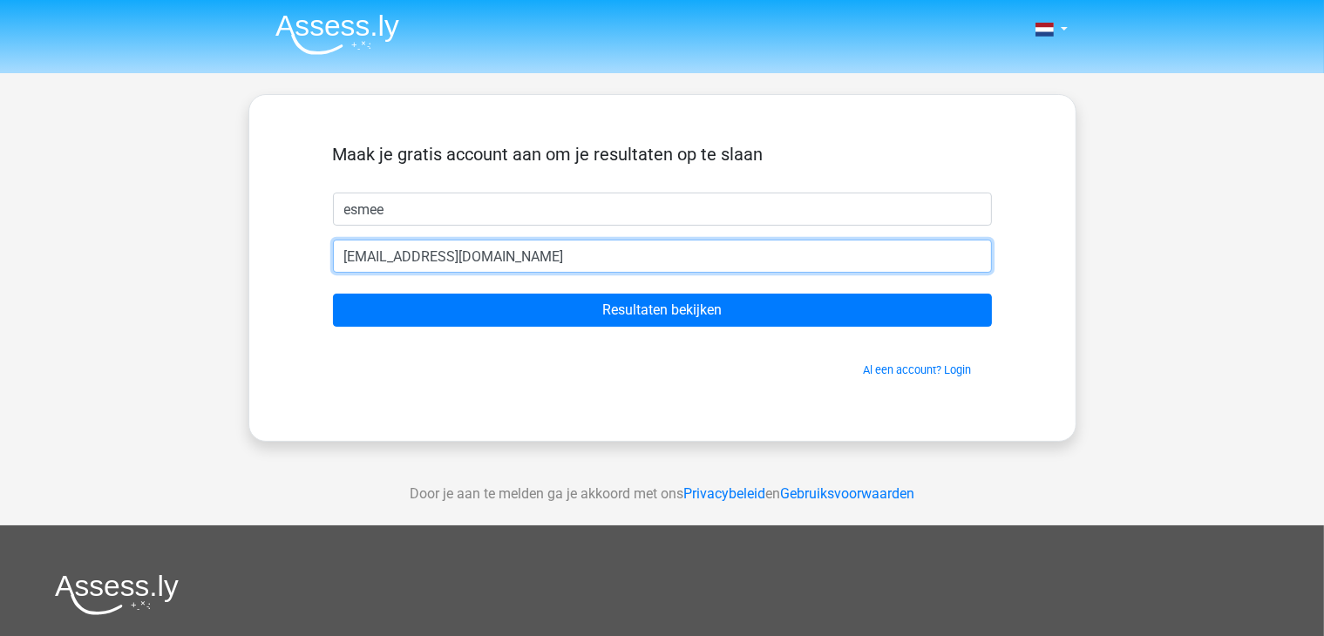
type input "[EMAIL_ADDRESS][DOMAIN_NAME]"
click at [333, 294] on input "Resultaten bekijken" at bounding box center [662, 310] width 659 height 33
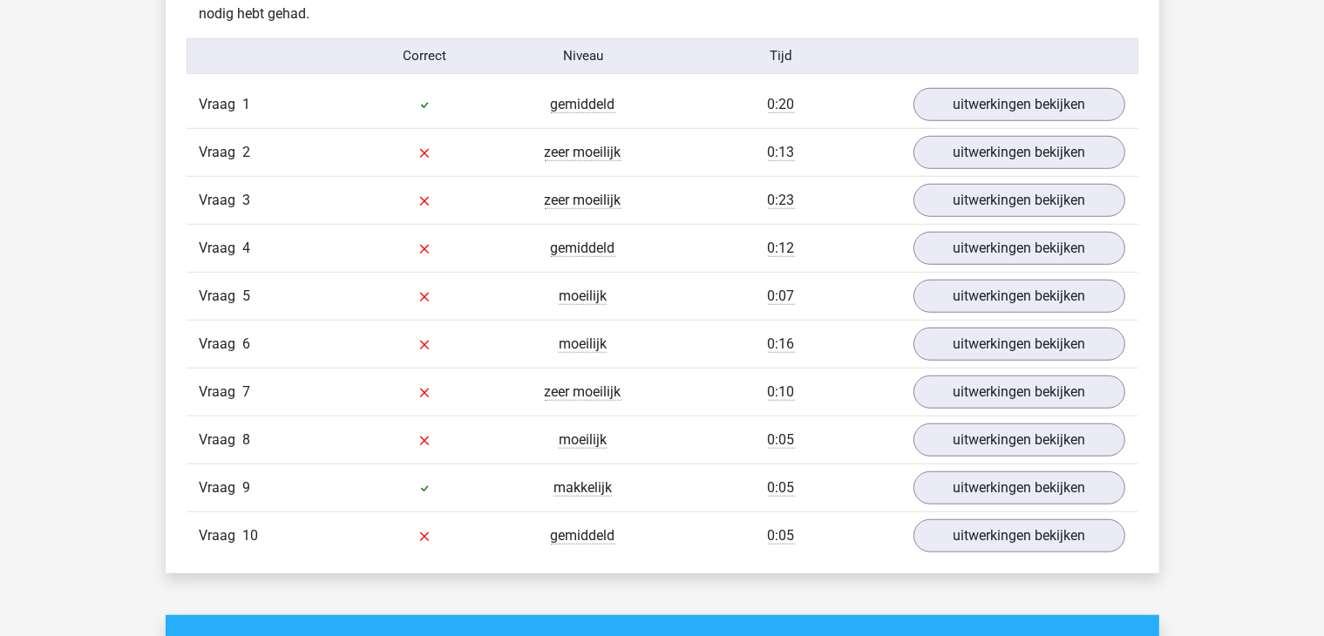
scroll to position [1394, 0]
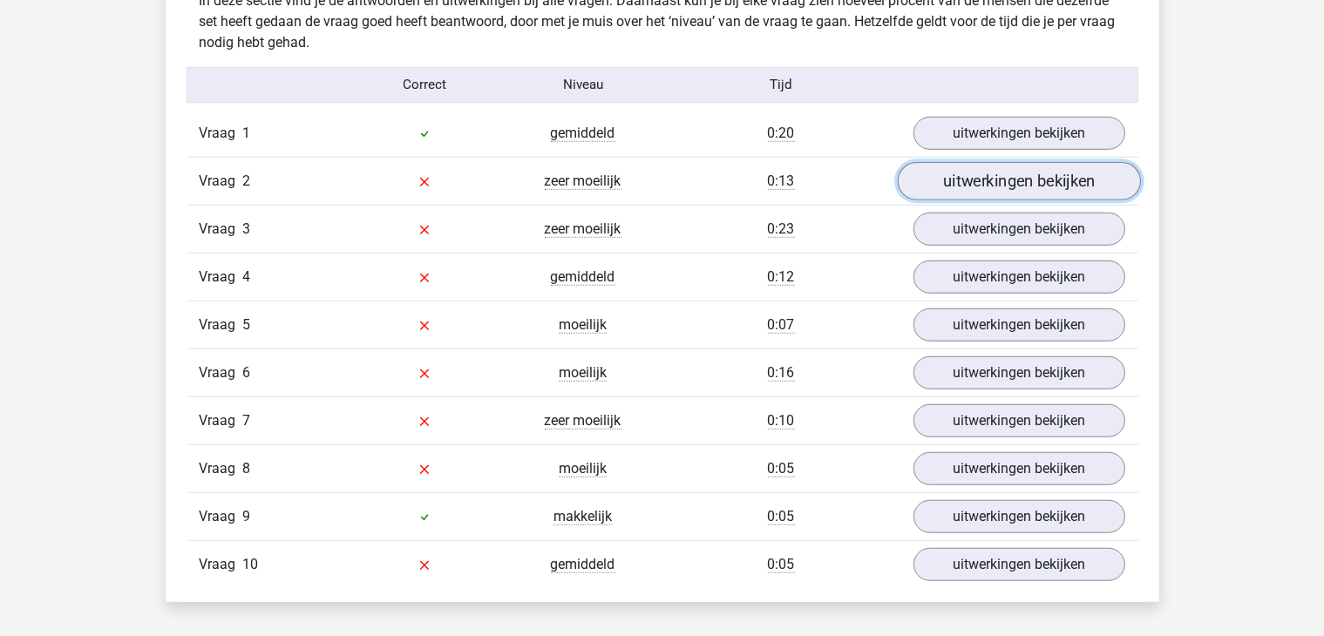
click at [960, 173] on link "uitwerkingen bekijken" at bounding box center [1018, 181] width 243 height 38
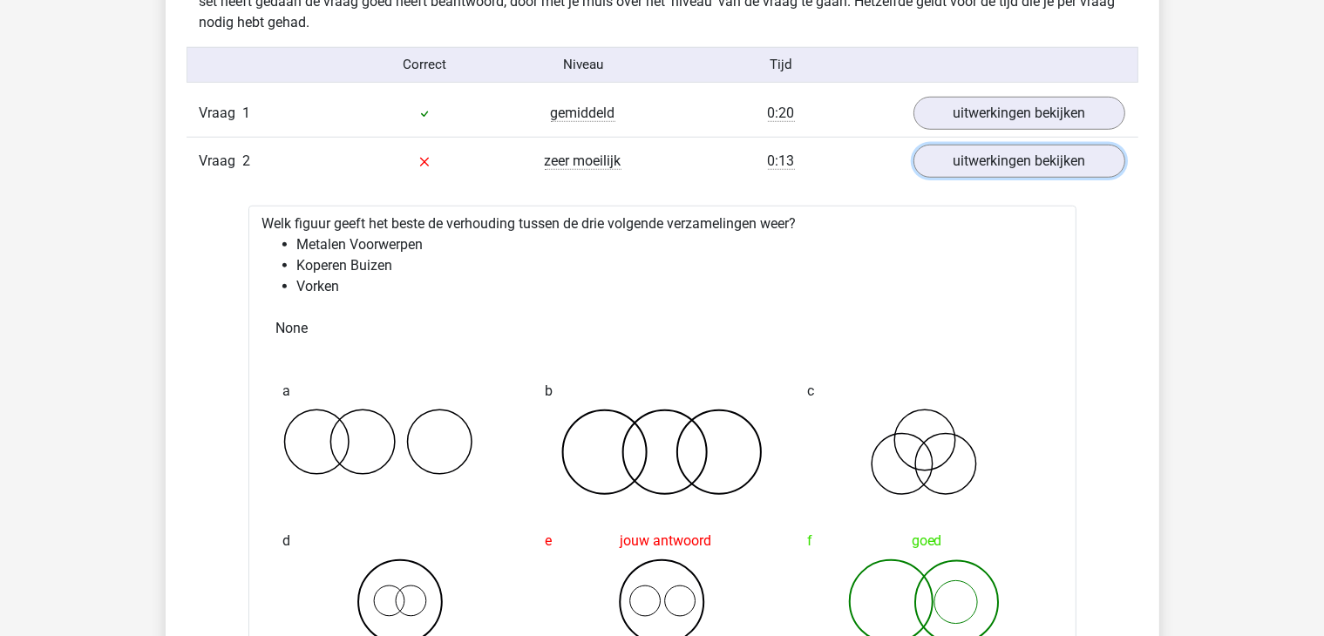
scroll to position [1307, 0]
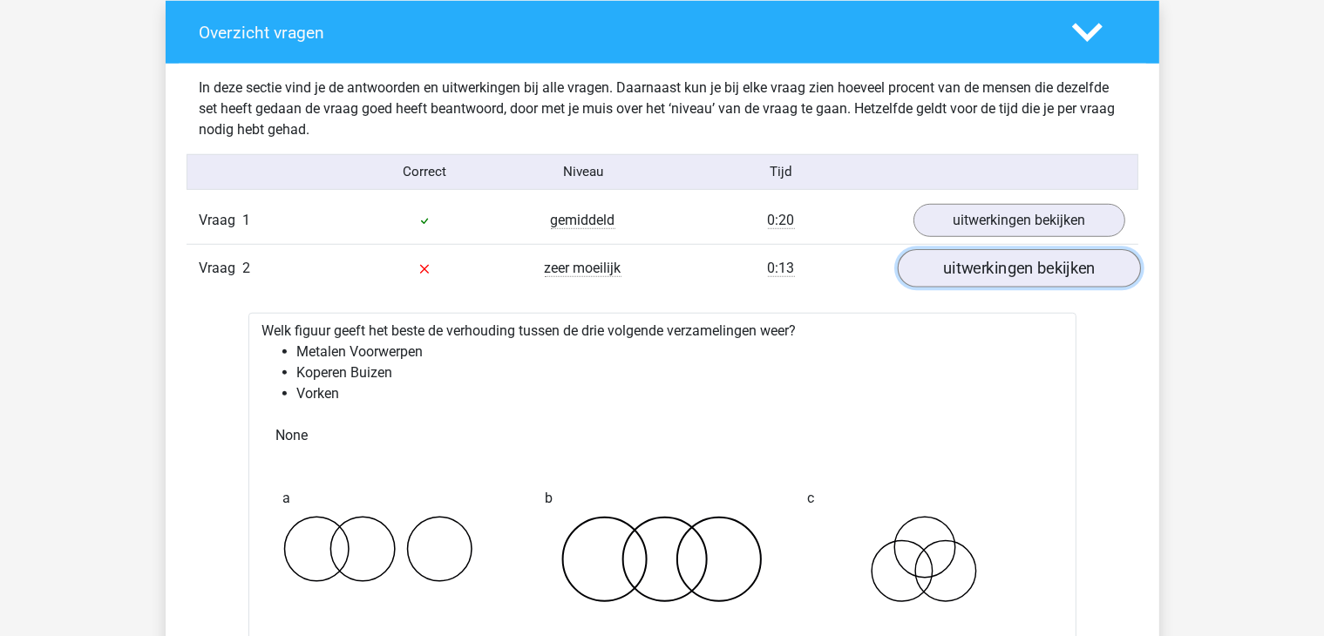
click at [1049, 273] on link "uitwerkingen bekijken" at bounding box center [1018, 268] width 243 height 38
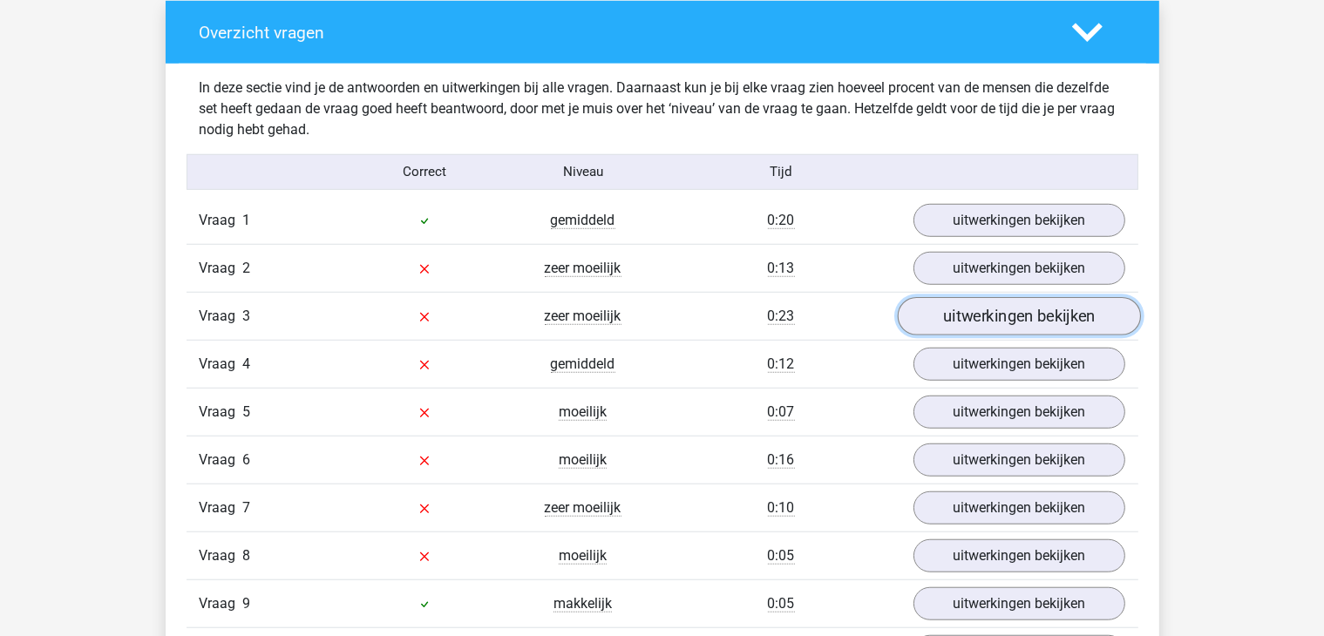
click at [984, 311] on link "uitwerkingen bekijken" at bounding box center [1018, 316] width 243 height 38
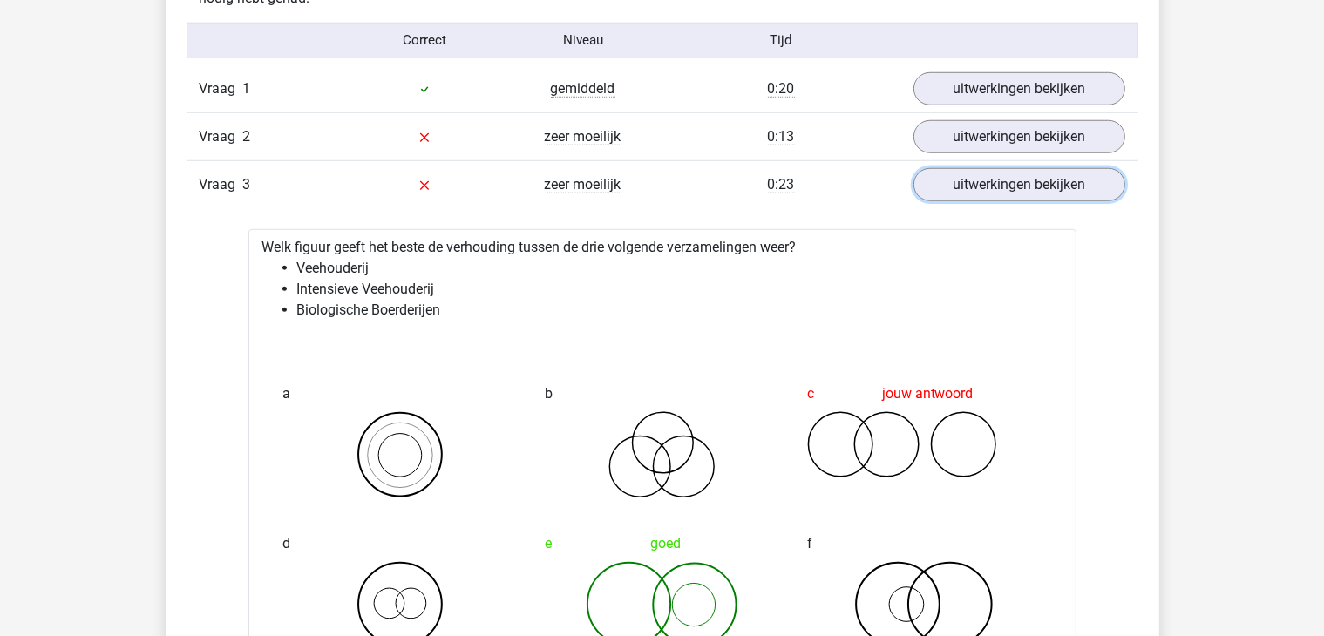
scroll to position [1481, 0]
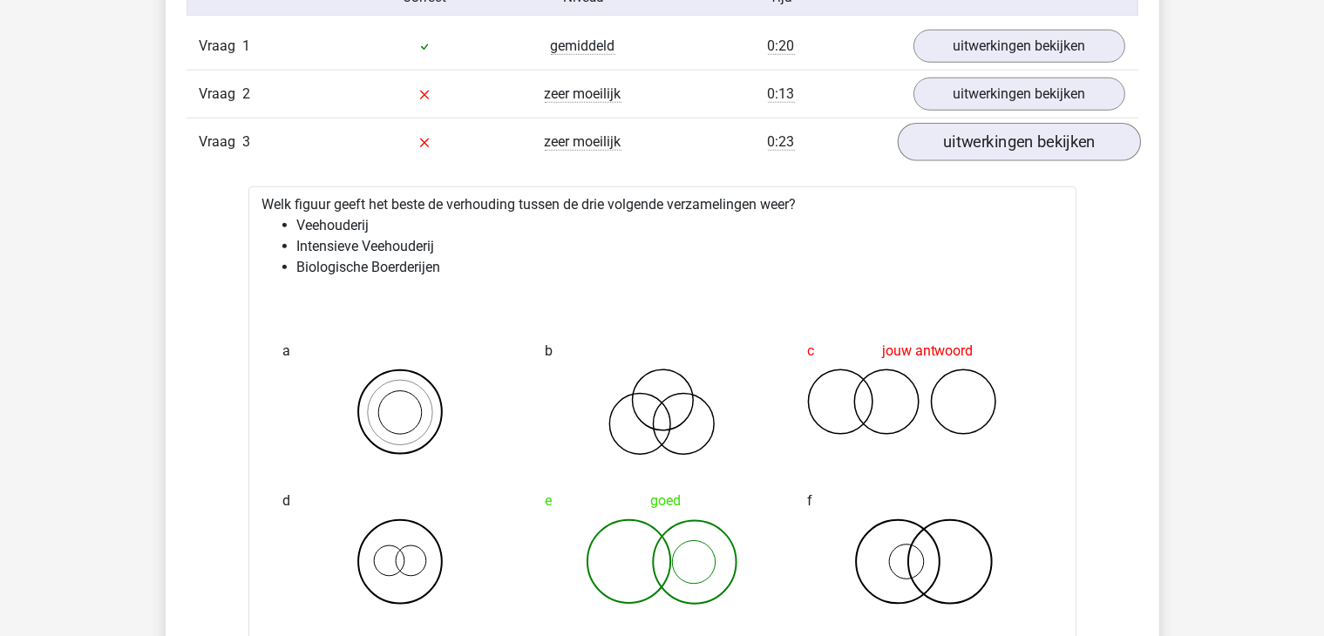
click at [1006, 155] on div "Vraag 3 zeer moeilijk 0:23 uitwerkingen bekijken" at bounding box center [662, 142] width 952 height 48
click at [1005, 152] on link "uitwerkingen bekijken" at bounding box center [1018, 142] width 243 height 38
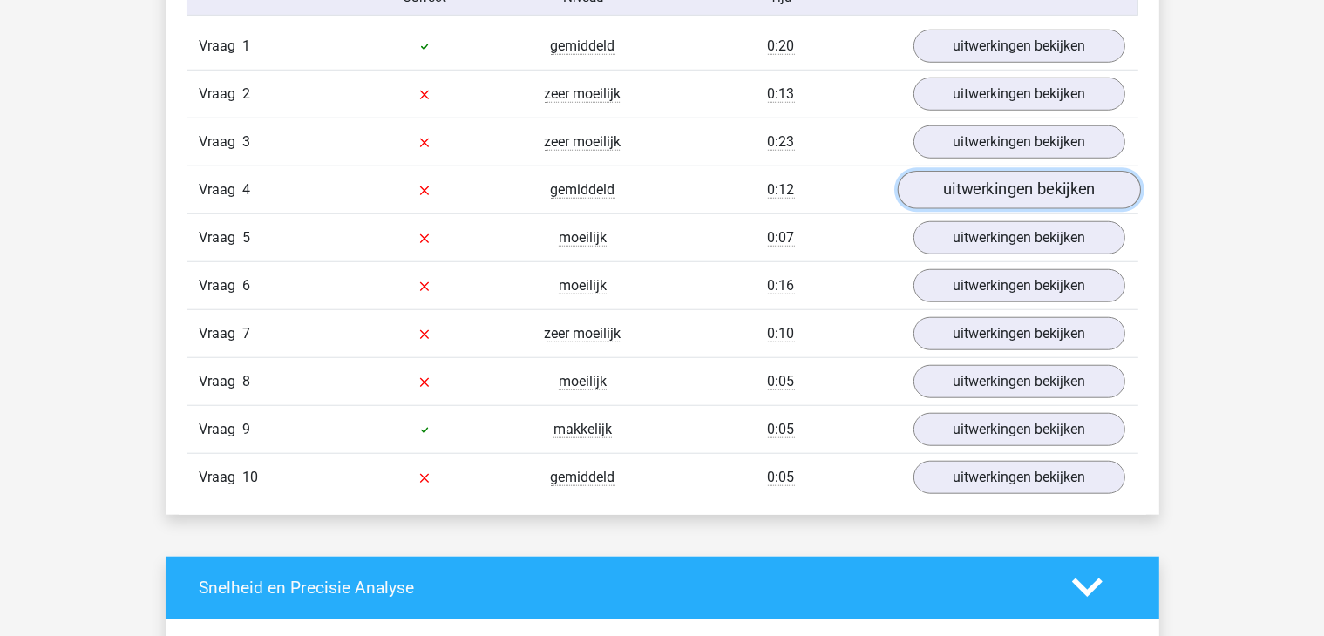
click at [1009, 203] on link "uitwerkingen bekijken" at bounding box center [1018, 190] width 243 height 38
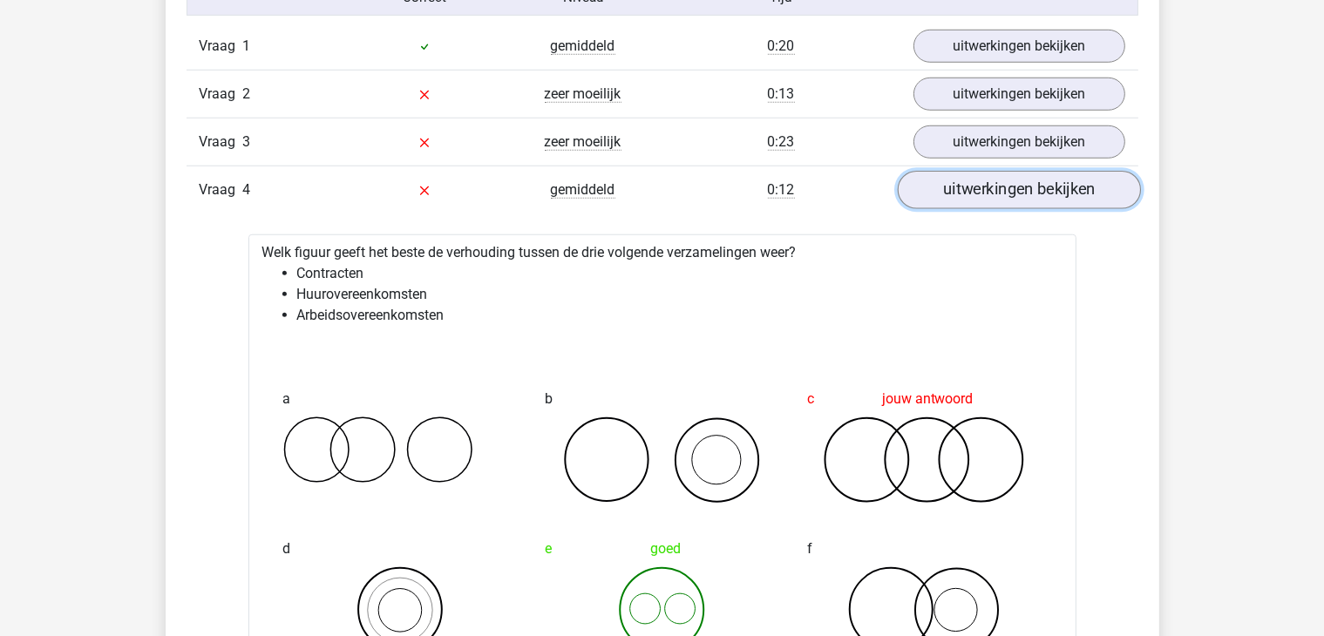
click at [1024, 193] on link "uitwerkingen bekijken" at bounding box center [1018, 190] width 243 height 38
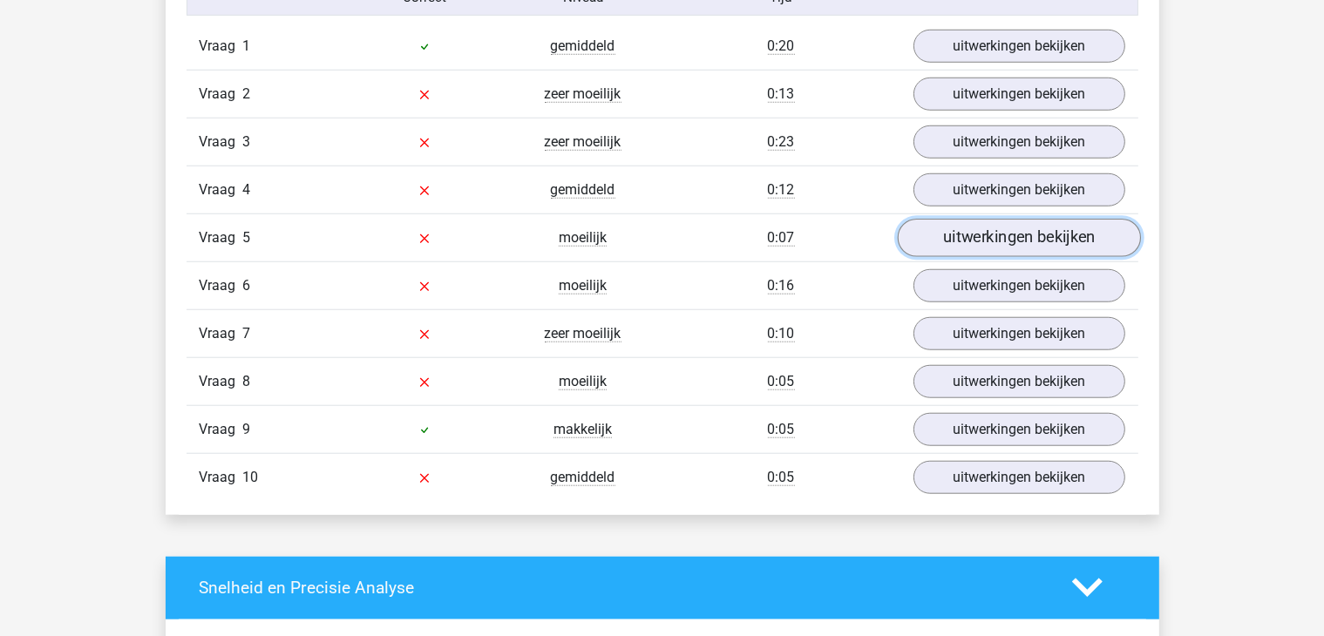
click at [1017, 241] on link "uitwerkingen bekijken" at bounding box center [1018, 238] width 243 height 38
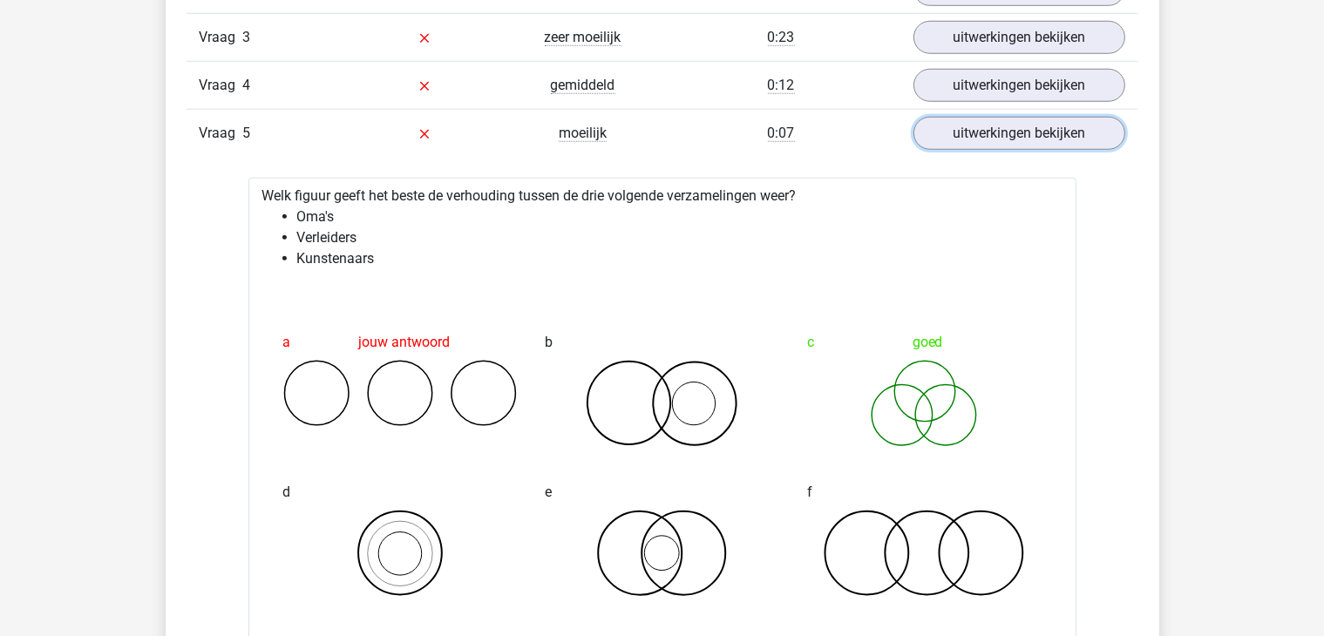
scroll to position [1569, 0]
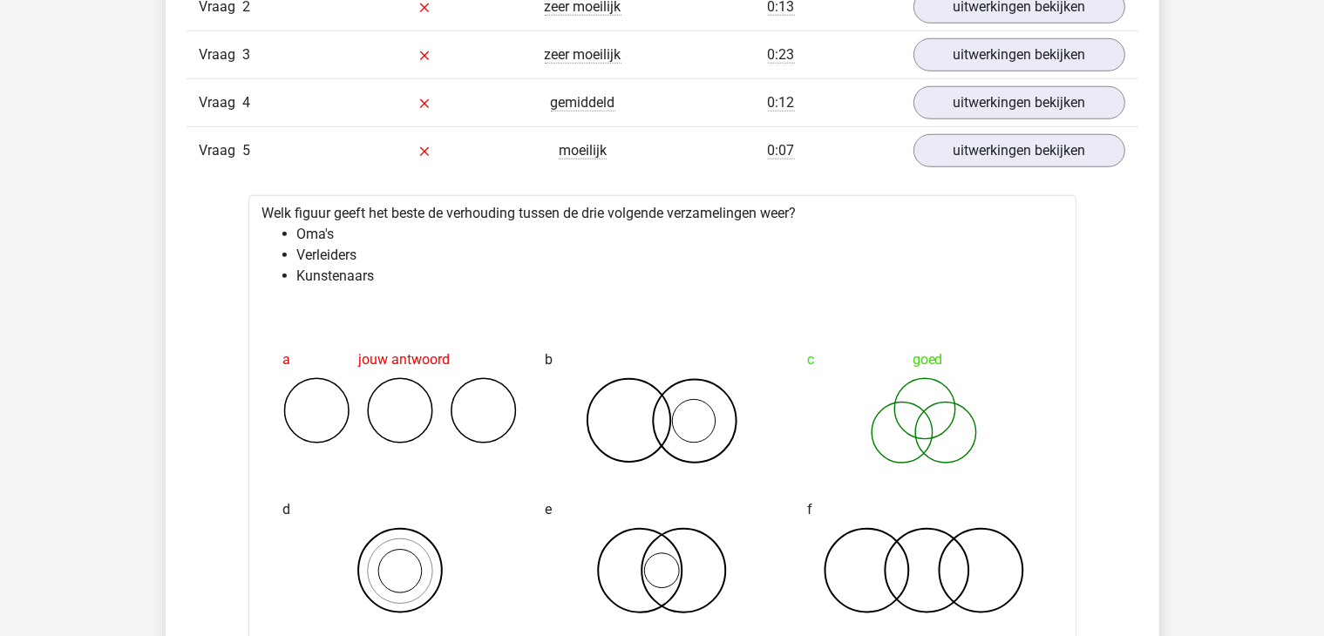
click at [977, 167] on div "Vraag 5 moeilijk 0:07 uitwerkingen bekijken" at bounding box center [662, 150] width 952 height 48
click at [977, 159] on link "uitwerkingen bekijken" at bounding box center [1018, 151] width 243 height 38
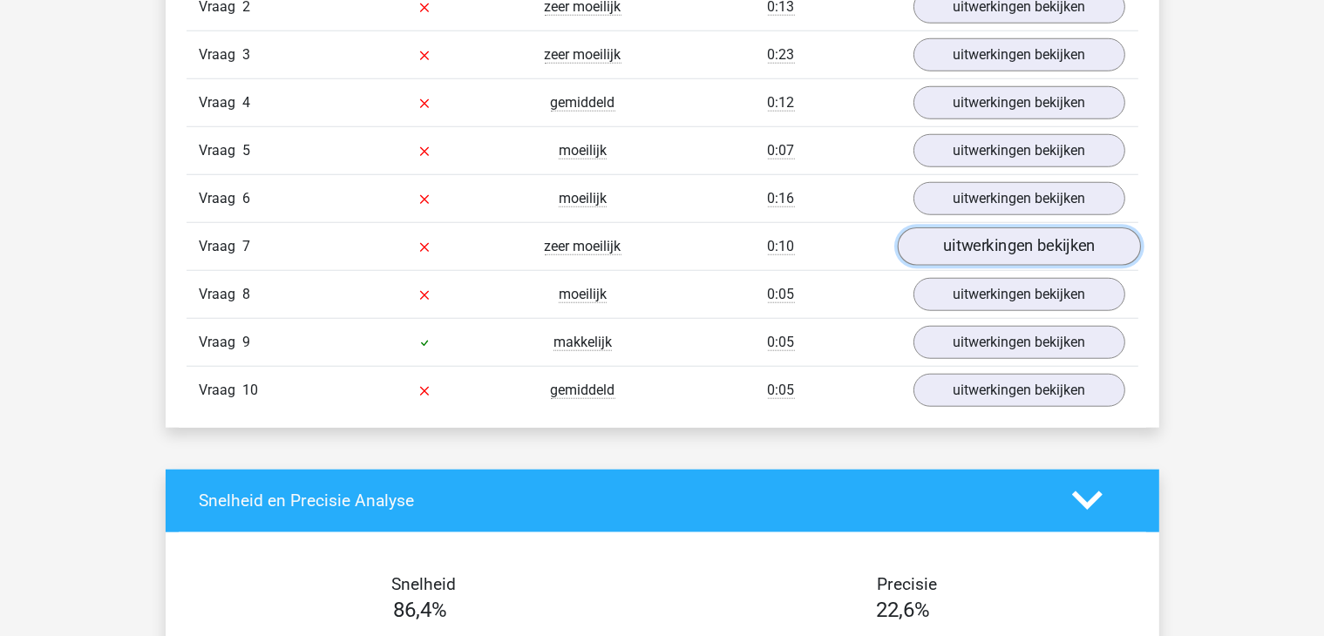
click at [990, 246] on link "uitwerkingen bekijken" at bounding box center [1018, 246] width 243 height 38
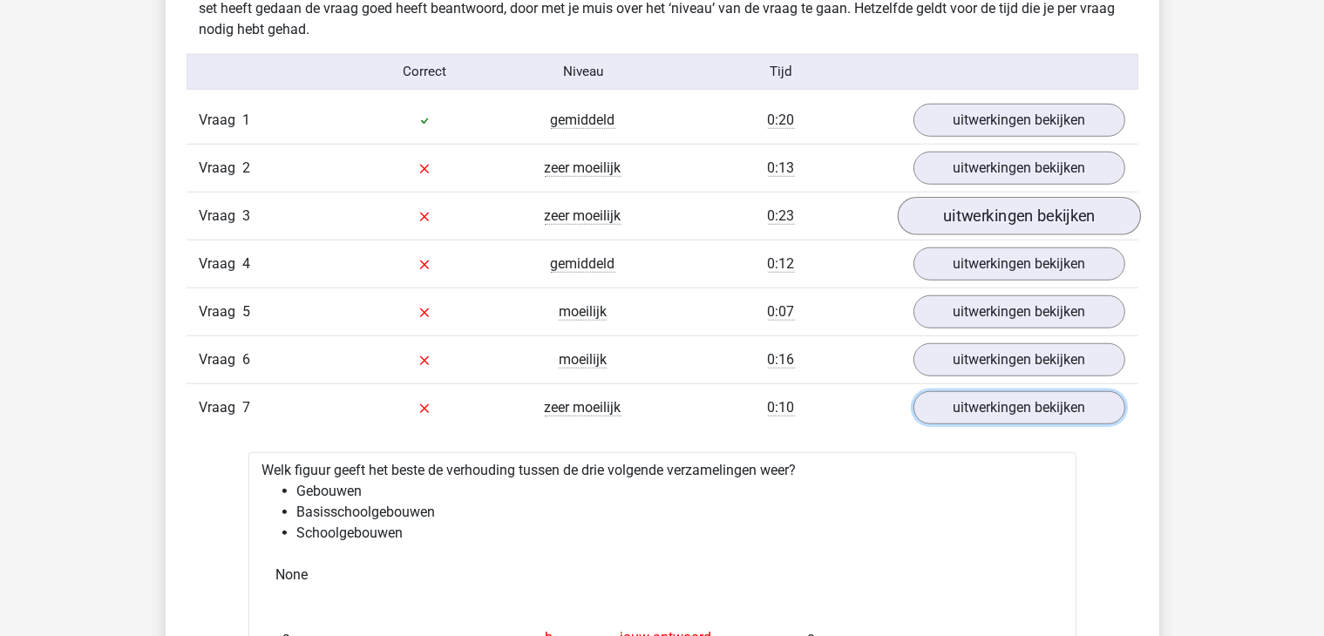
scroll to position [1394, 0]
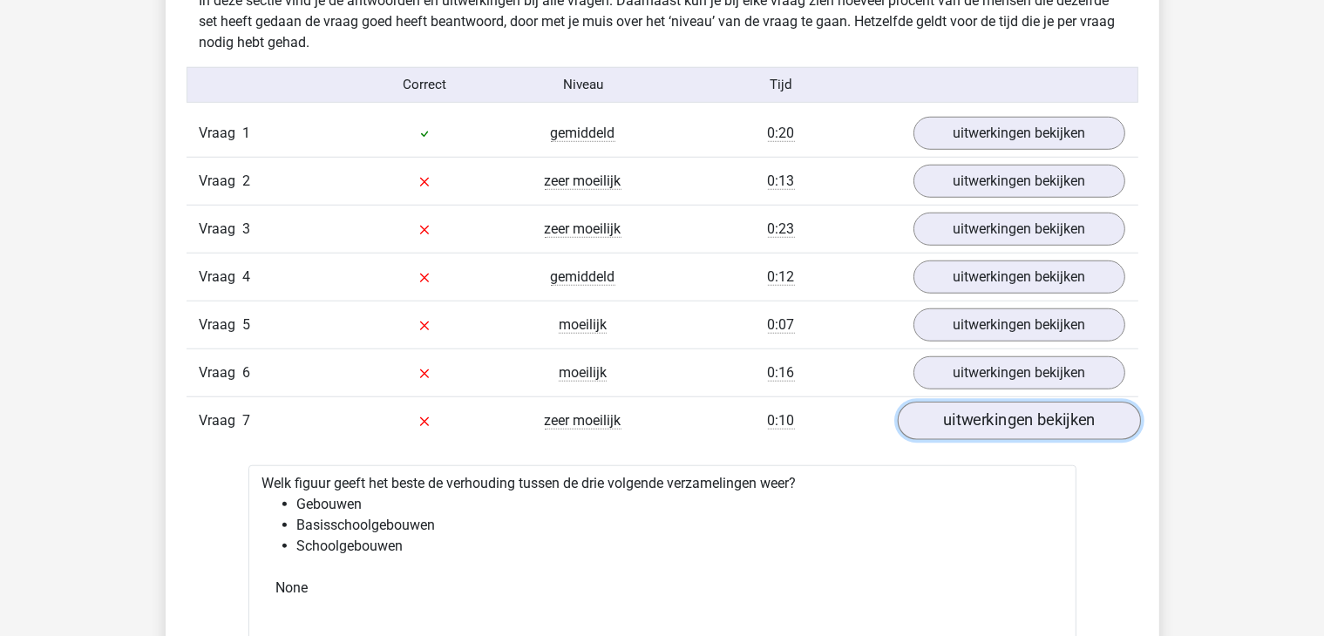
click at [999, 407] on link "uitwerkingen bekijken" at bounding box center [1018, 421] width 243 height 38
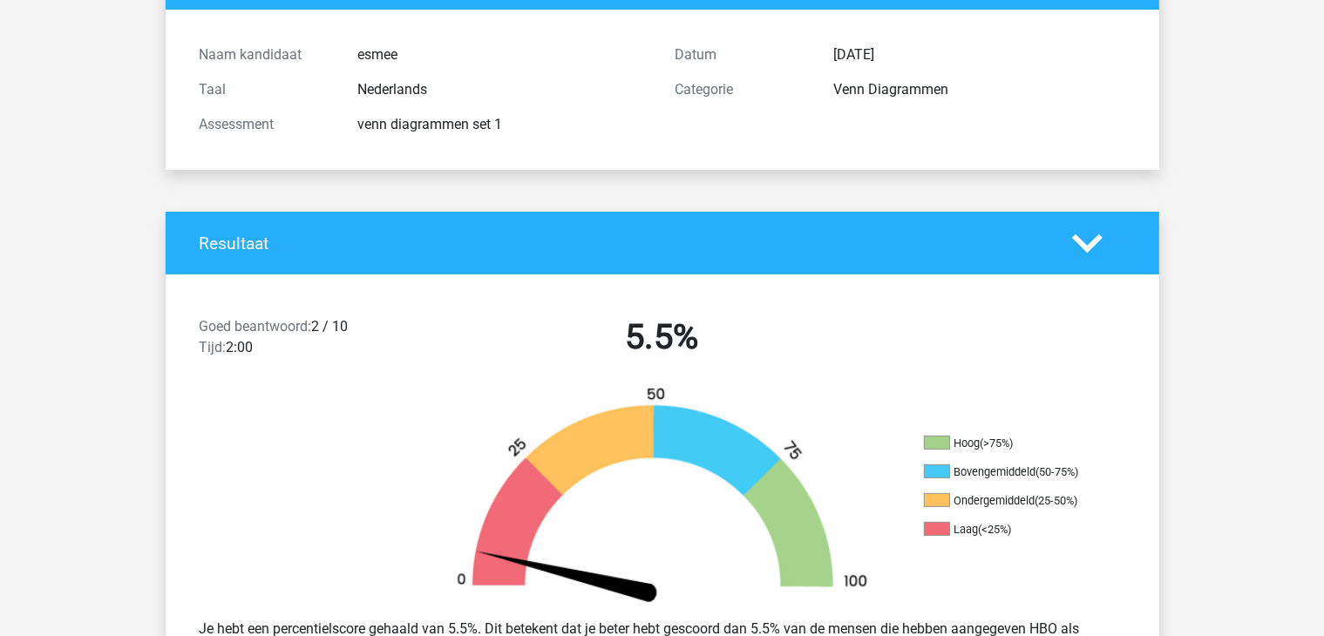
scroll to position [0, 0]
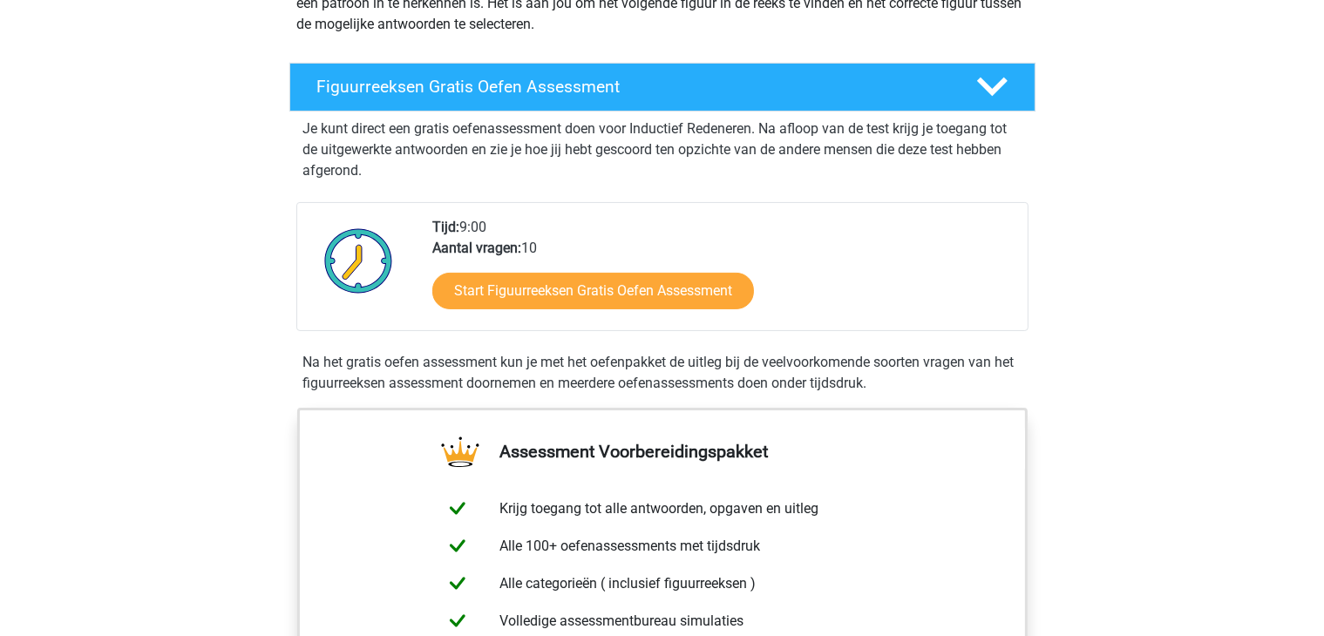
scroll to position [261, 0]
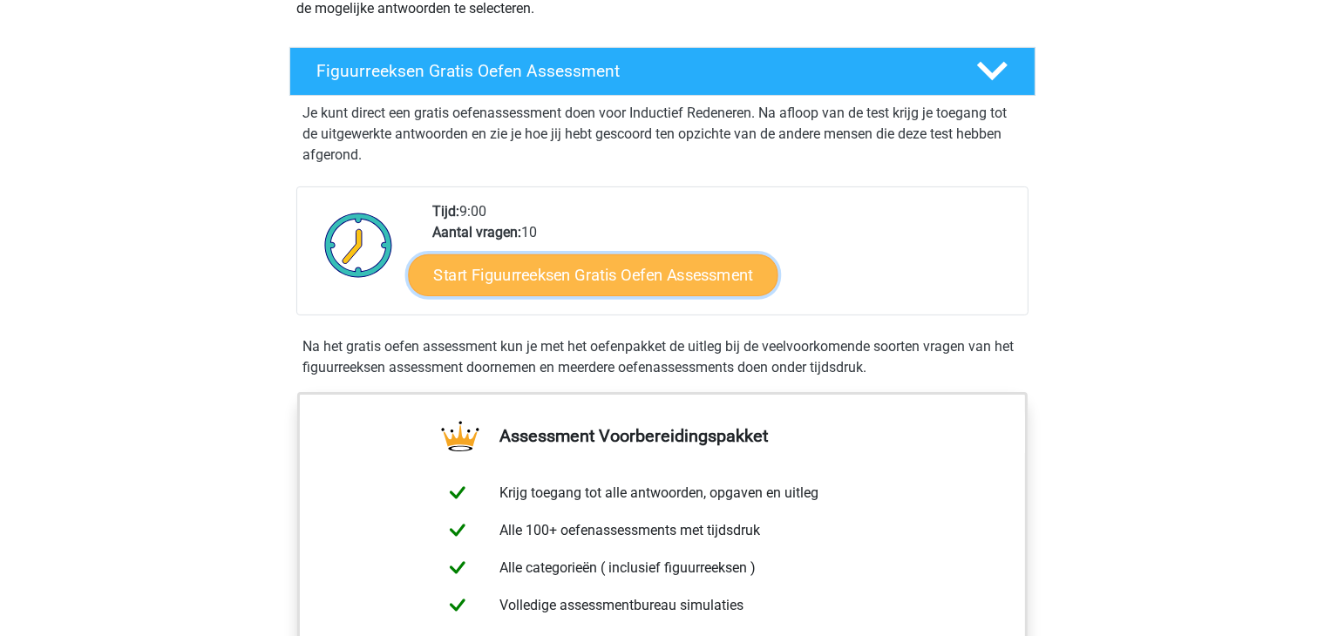
click at [547, 281] on link "Start Figuurreeksen Gratis Oefen Assessment" at bounding box center [592, 275] width 369 height 42
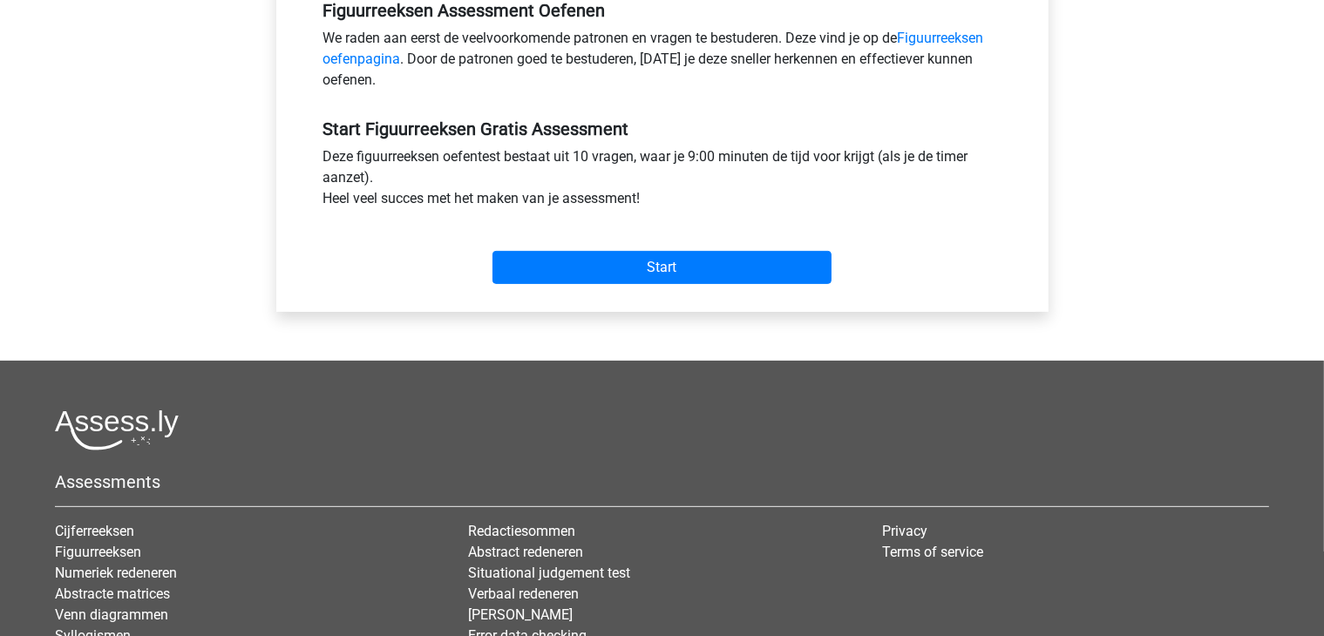
scroll to position [610, 0]
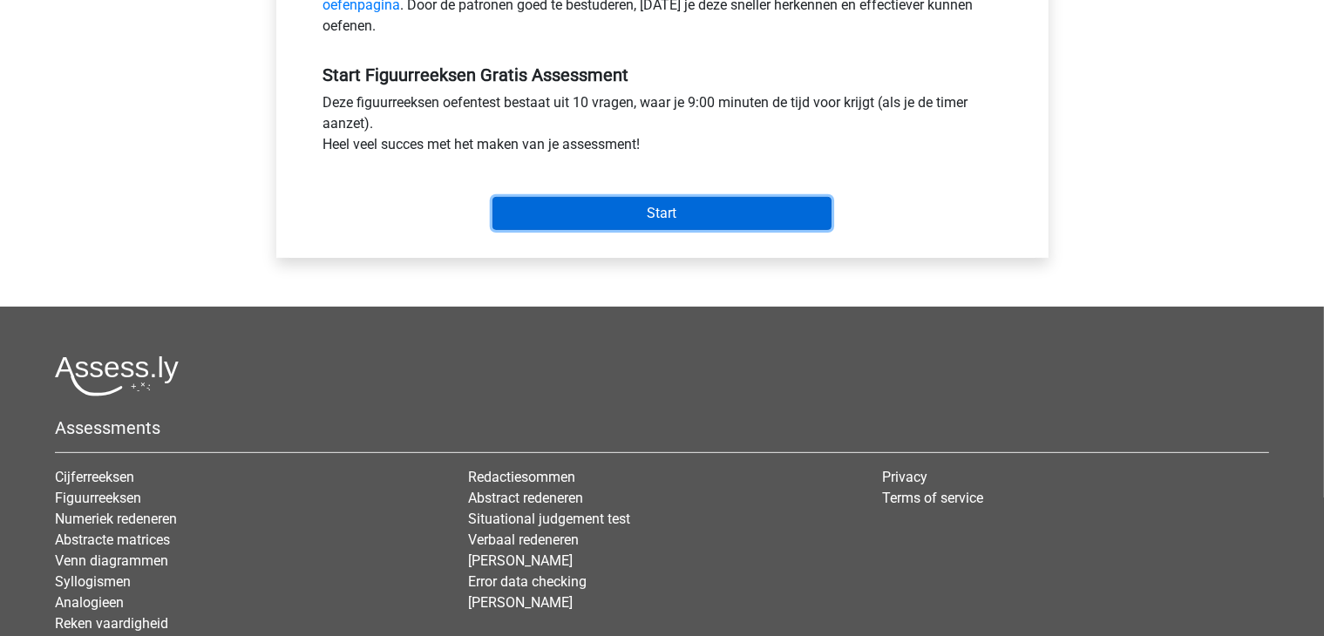
click at [619, 224] on input "Start" at bounding box center [661, 213] width 339 height 33
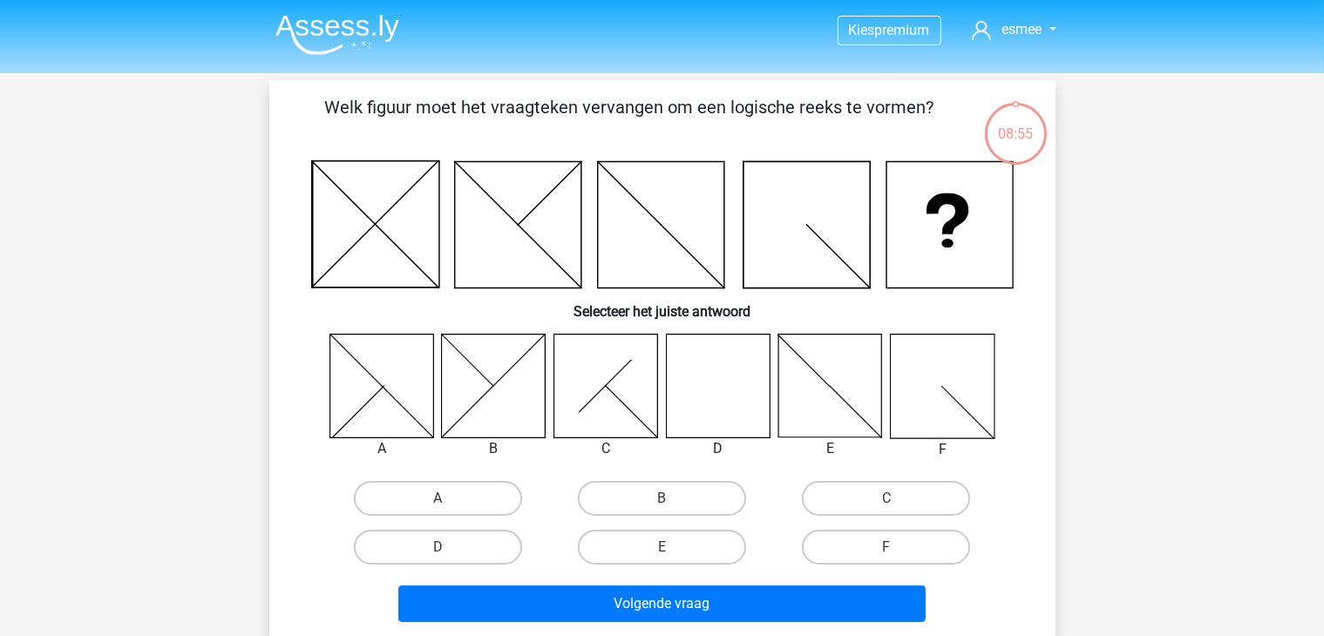
click at [742, 396] on icon at bounding box center [718, 386] width 104 height 104
click at [465, 537] on label "D" at bounding box center [438, 547] width 168 height 35
click at [449, 547] on input "D" at bounding box center [442, 552] width 11 height 11
radio input "true"
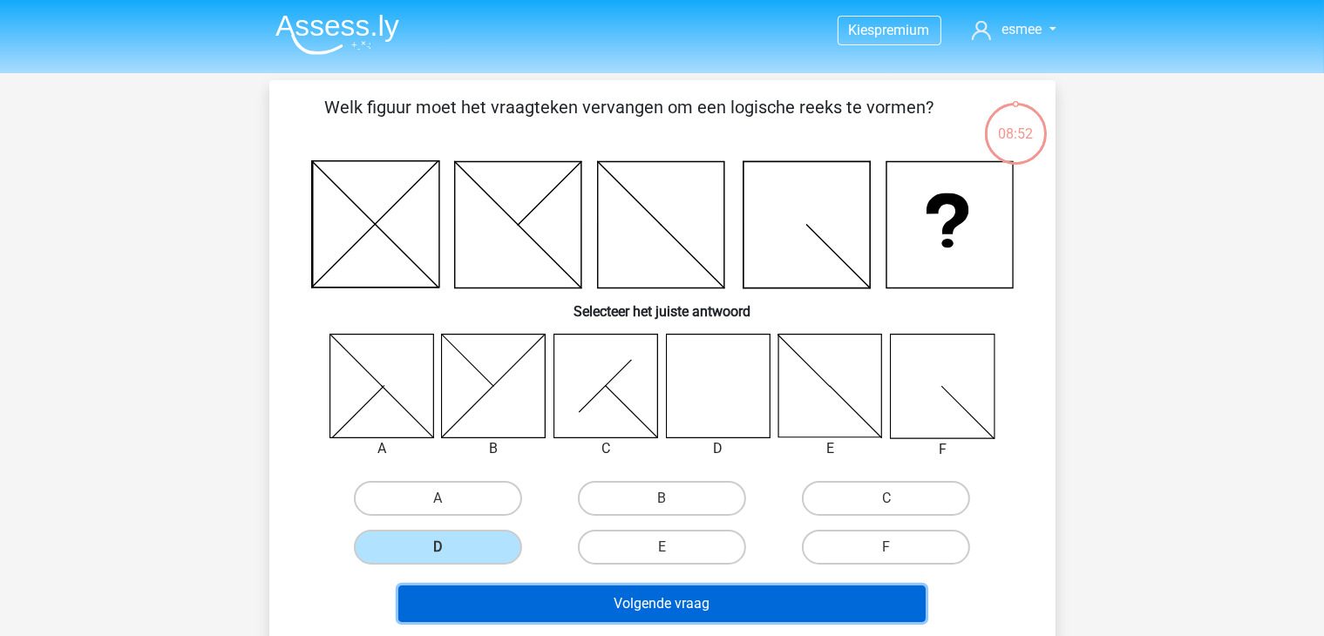
click at [610, 600] on button "Volgende vraag" at bounding box center [661, 604] width 527 height 37
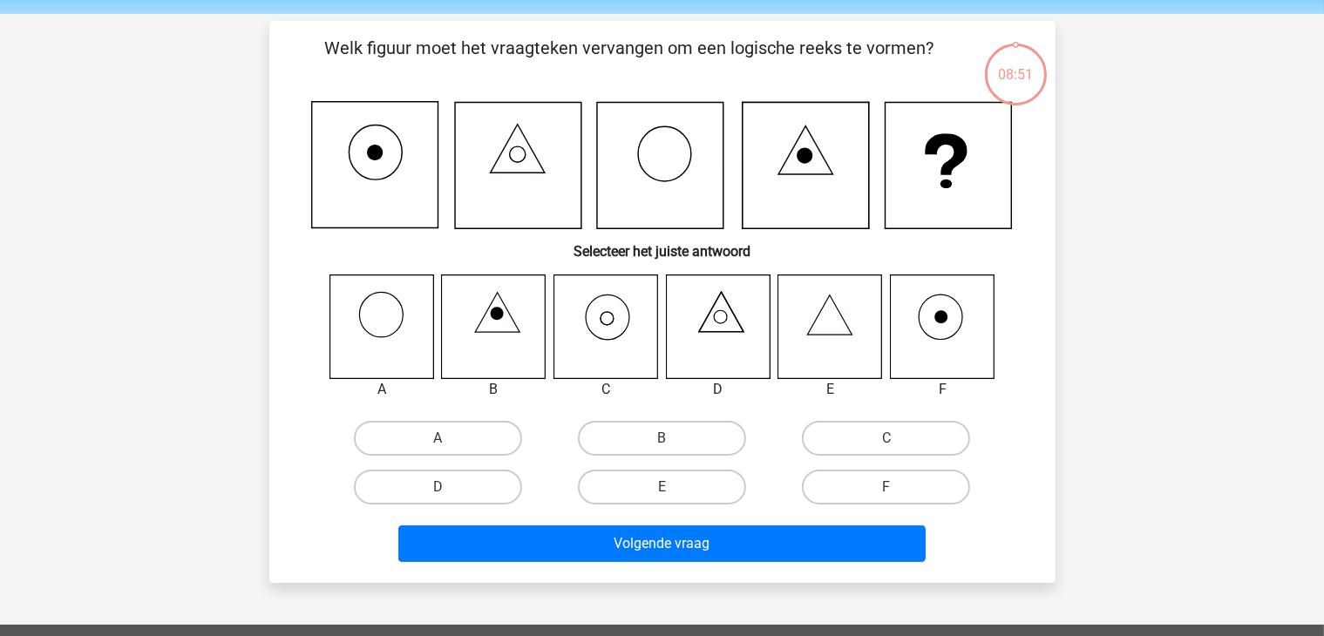
scroll to position [80, 0]
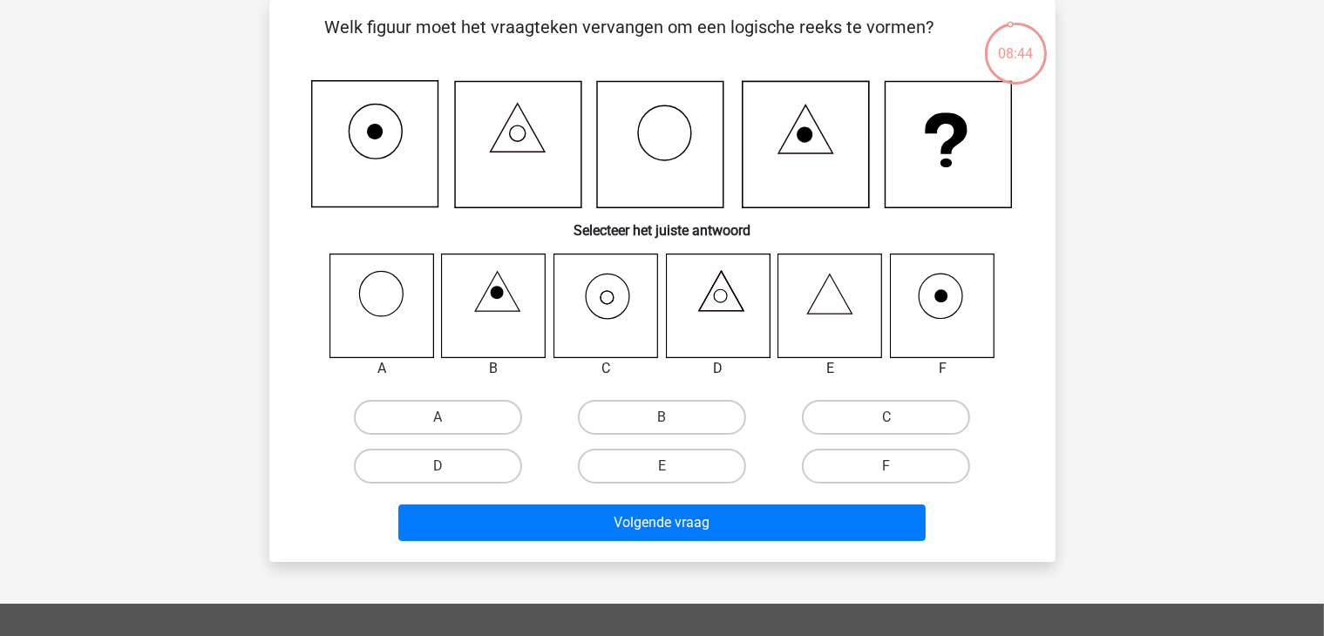
click at [842, 329] on icon at bounding box center [830, 306] width 104 height 104
click at [647, 475] on label "E" at bounding box center [662, 466] width 168 height 35
click at [661, 475] on input "E" at bounding box center [666, 471] width 11 height 11
radio input "true"
click at [940, 409] on label "C" at bounding box center [886, 417] width 168 height 35
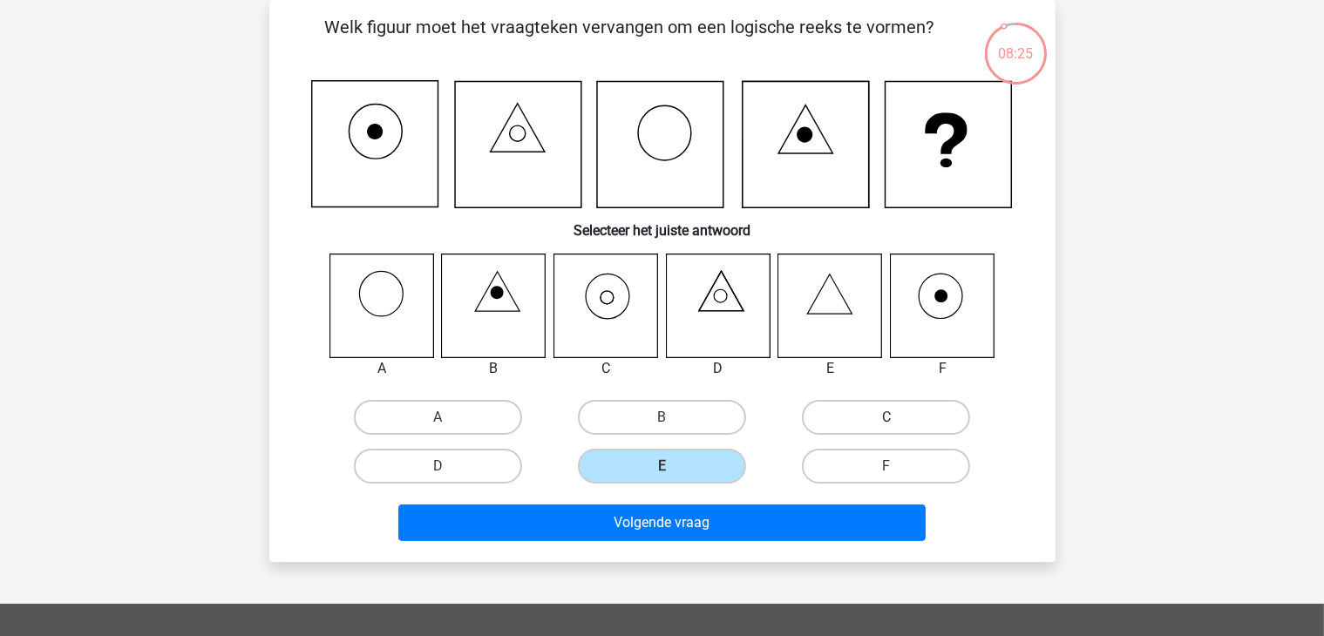
click at [898, 417] on input "C" at bounding box center [891, 422] width 11 height 11
radio input "true"
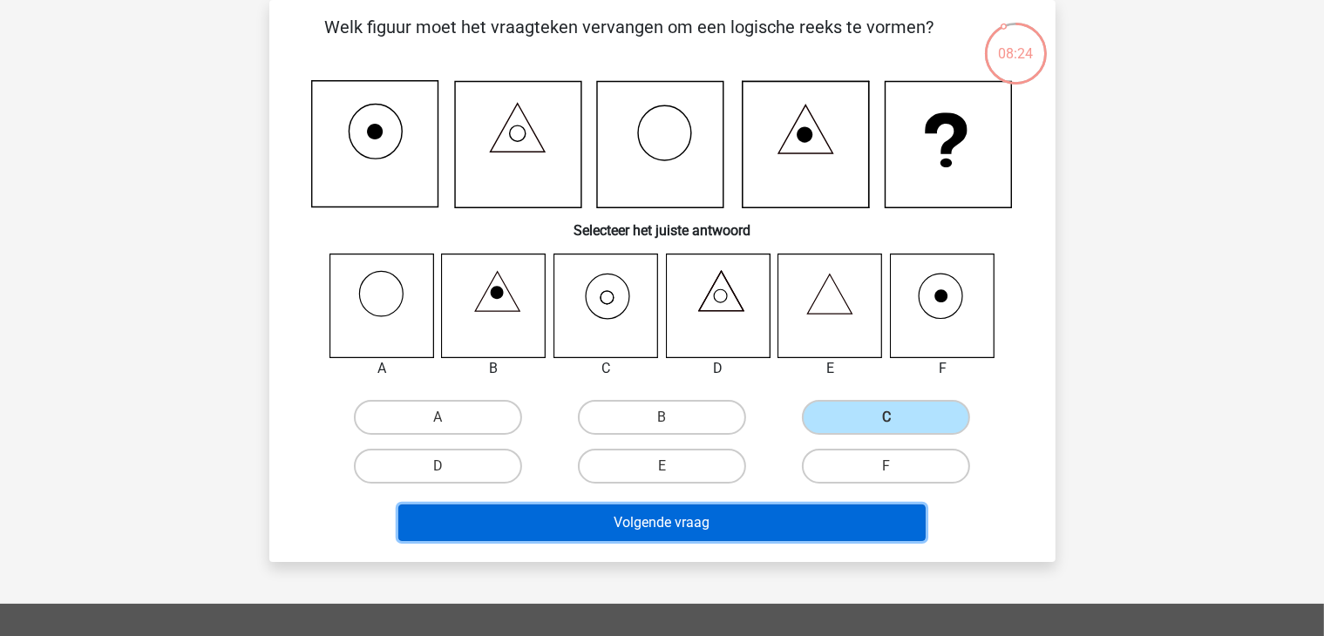
click at [810, 519] on button "Volgende vraag" at bounding box center [661, 523] width 527 height 37
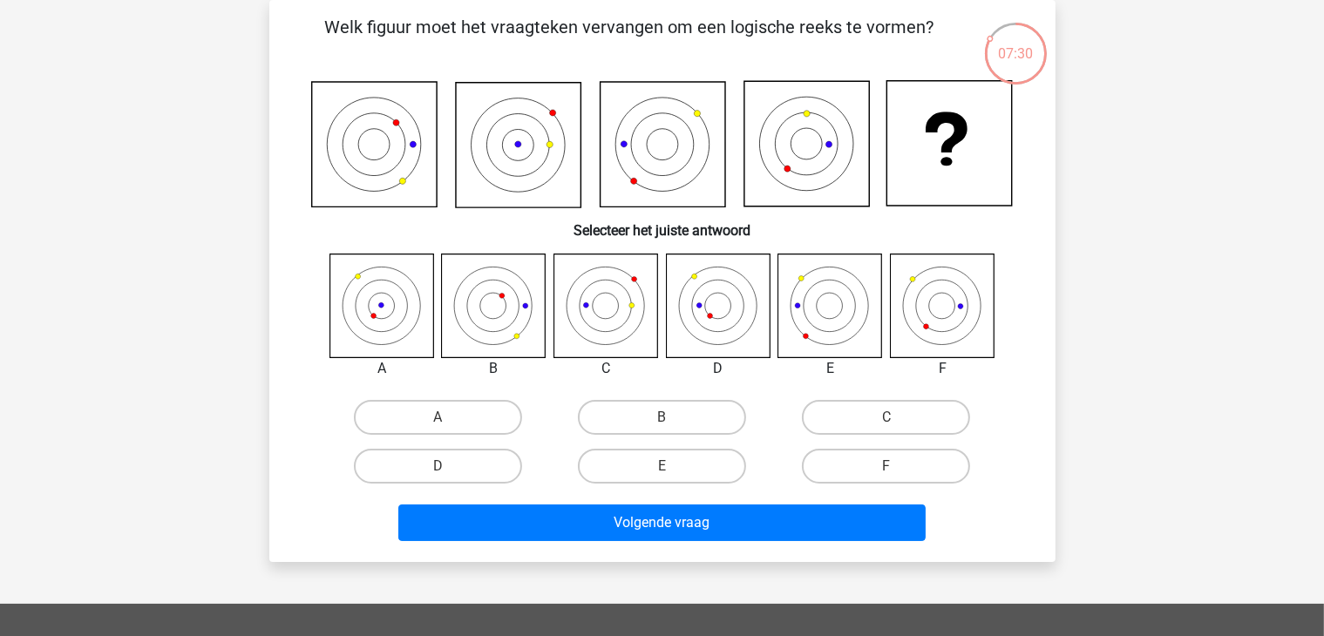
click at [382, 296] on icon at bounding box center [381, 306] width 104 height 104
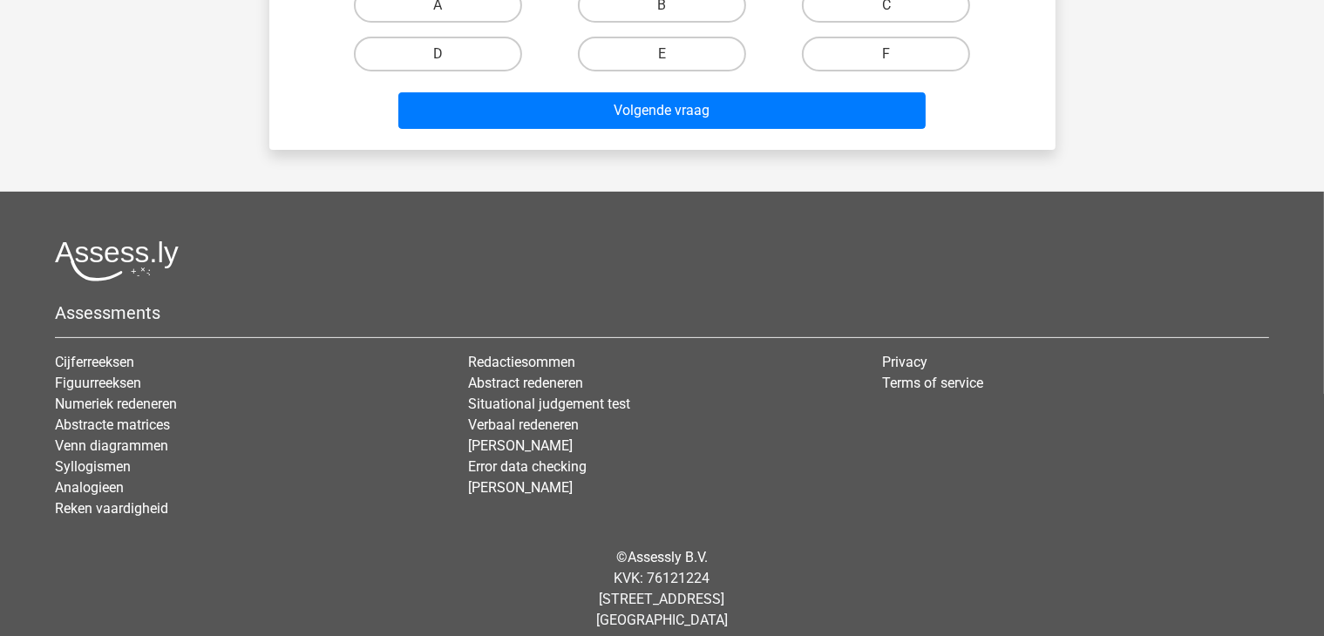
scroll to position [71, 0]
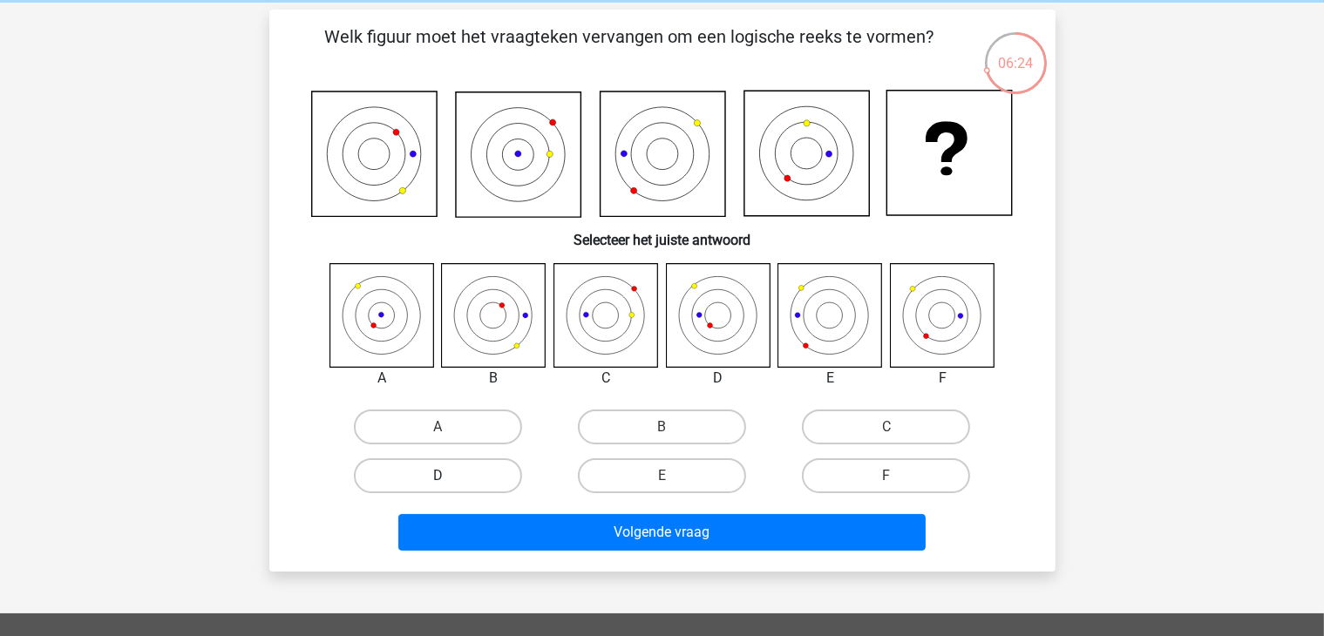
click at [472, 470] on label "D" at bounding box center [438, 475] width 168 height 35
click at [449, 476] on input "D" at bounding box center [442, 481] width 11 height 11
radio input "true"
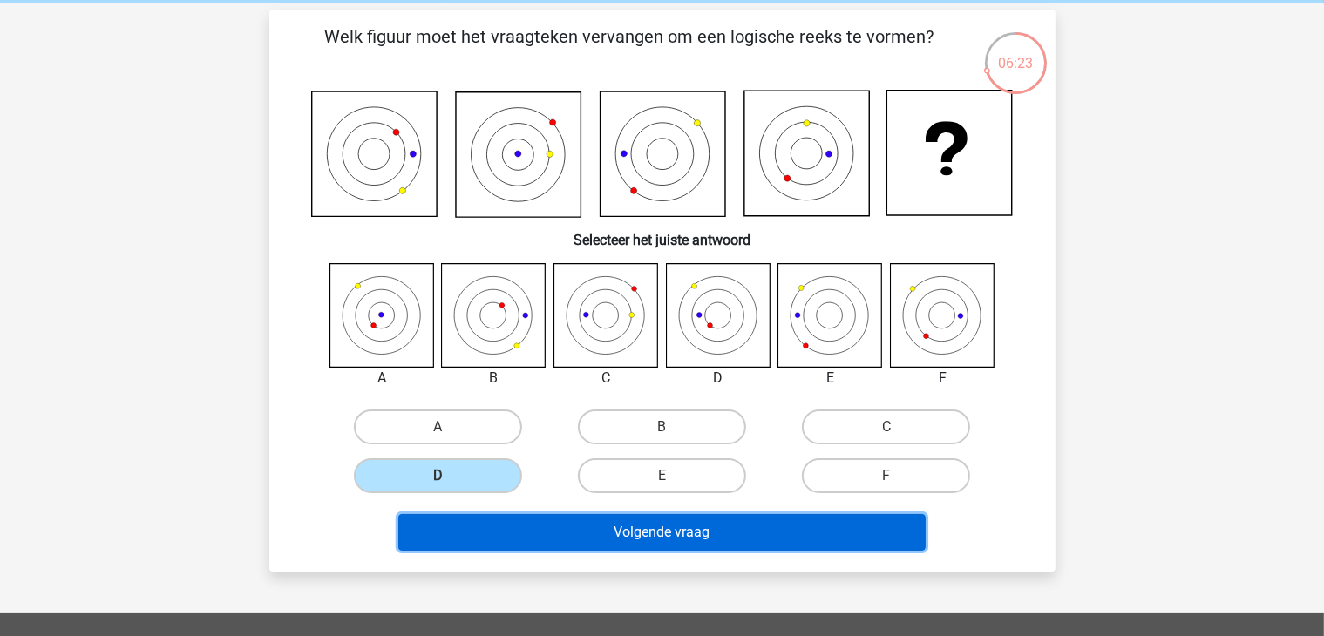
click at [628, 532] on button "Volgende vraag" at bounding box center [661, 532] width 527 height 37
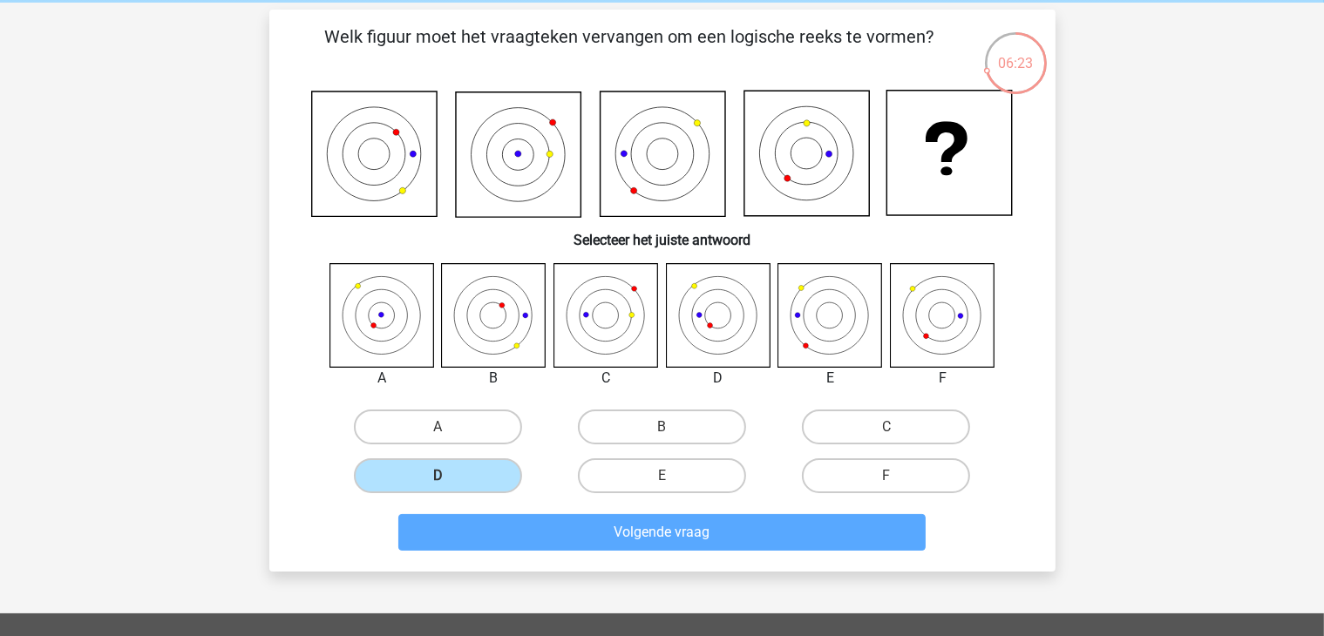
scroll to position [80, 0]
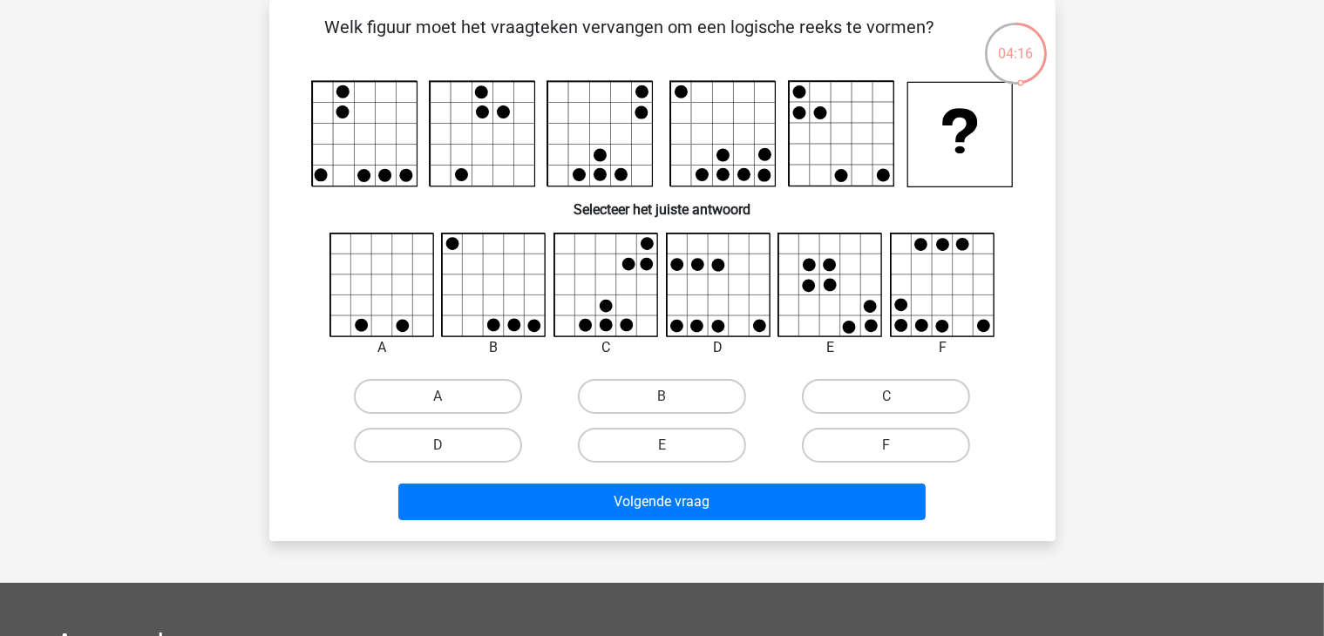
click at [912, 290] on icon at bounding box center [943, 286] width 104 height 104
click at [887, 450] on input "F" at bounding box center [891, 450] width 11 height 11
radio input "true"
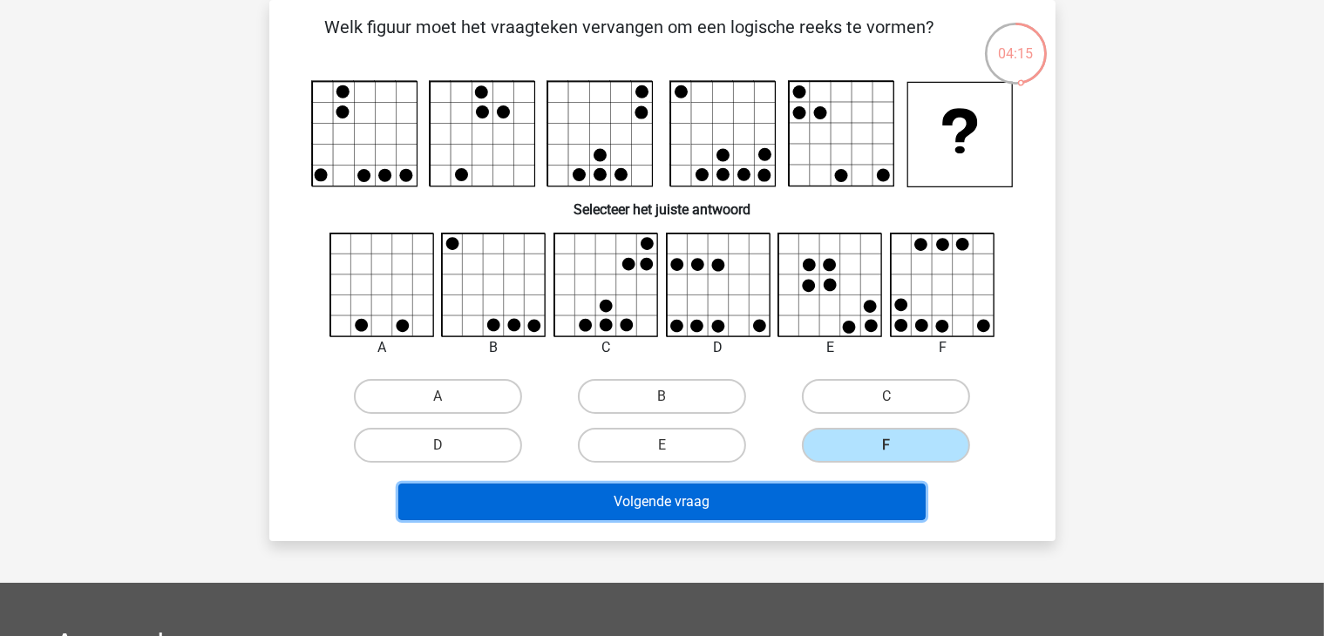
click at [795, 496] on button "Volgende vraag" at bounding box center [661, 502] width 527 height 37
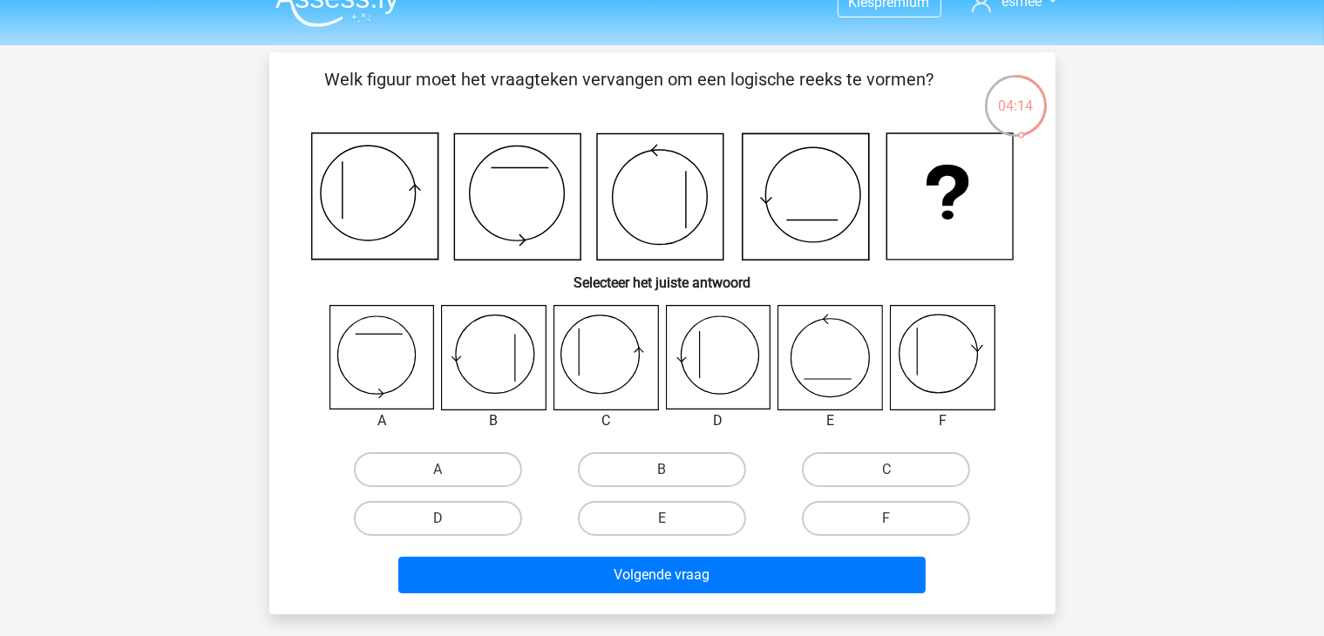
scroll to position [0, 0]
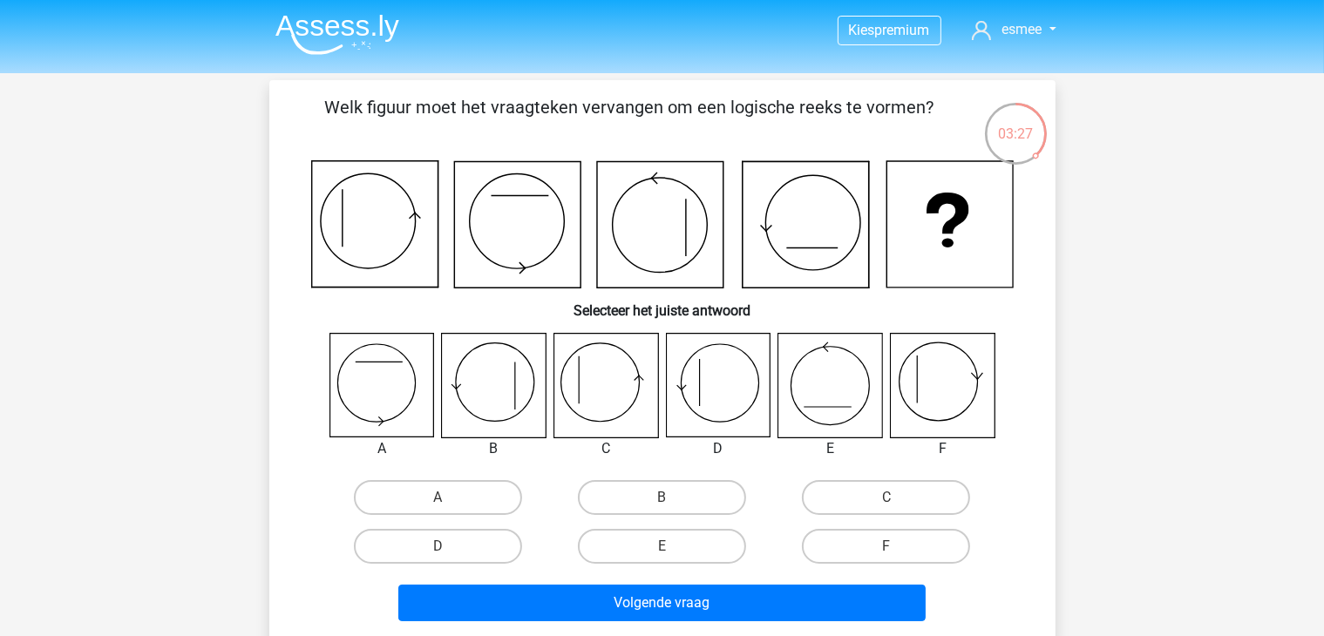
click at [640, 375] on icon at bounding box center [605, 386] width 104 height 104
click at [848, 513] on label "C" at bounding box center [886, 497] width 168 height 35
click at [886, 509] on input "C" at bounding box center [891, 503] width 11 height 11
radio input "true"
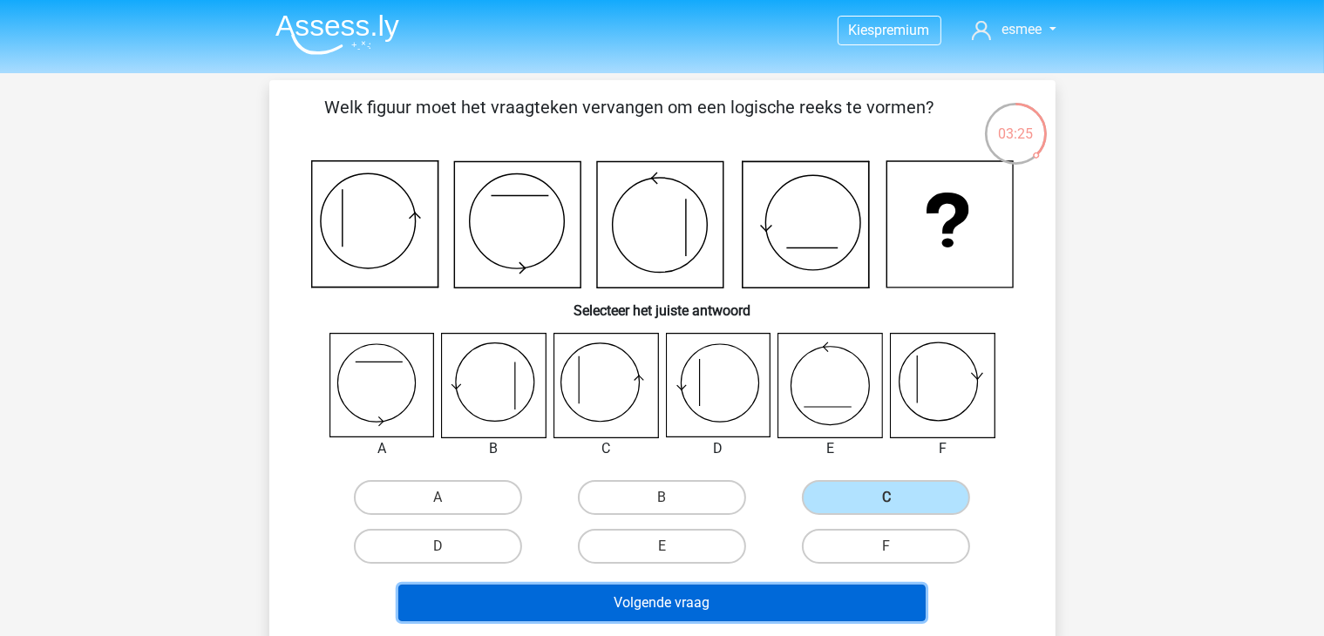
click at [777, 592] on button "Volgende vraag" at bounding box center [661, 603] width 527 height 37
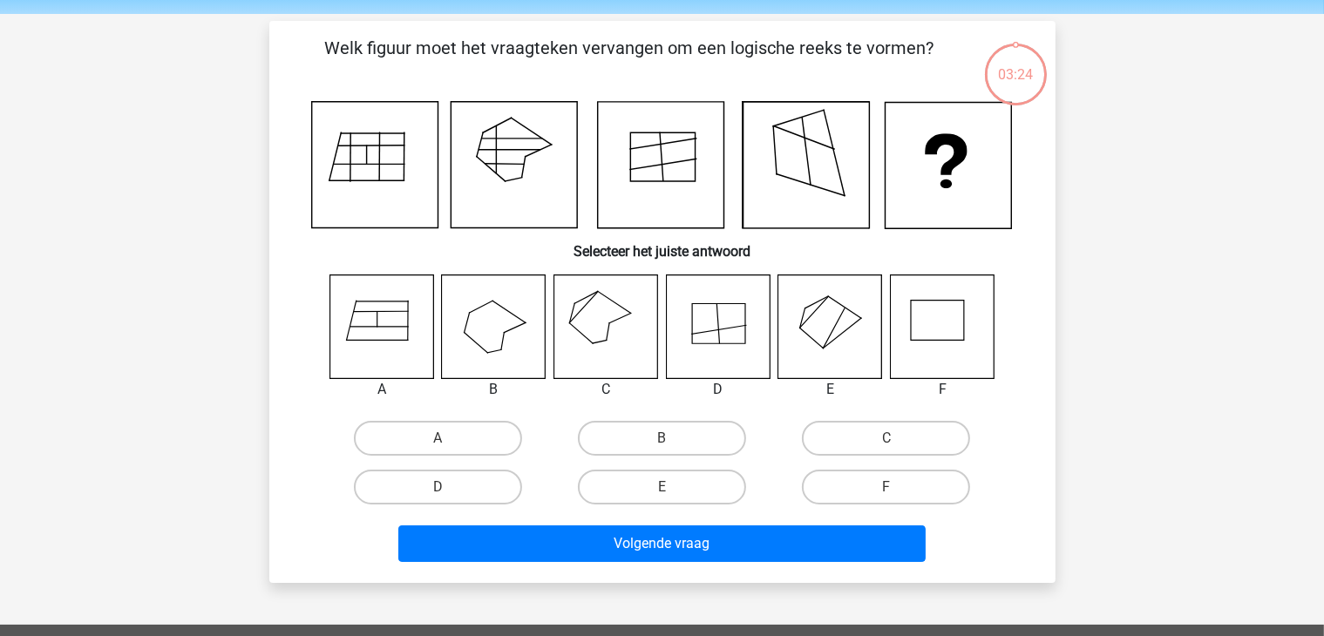
scroll to position [80, 0]
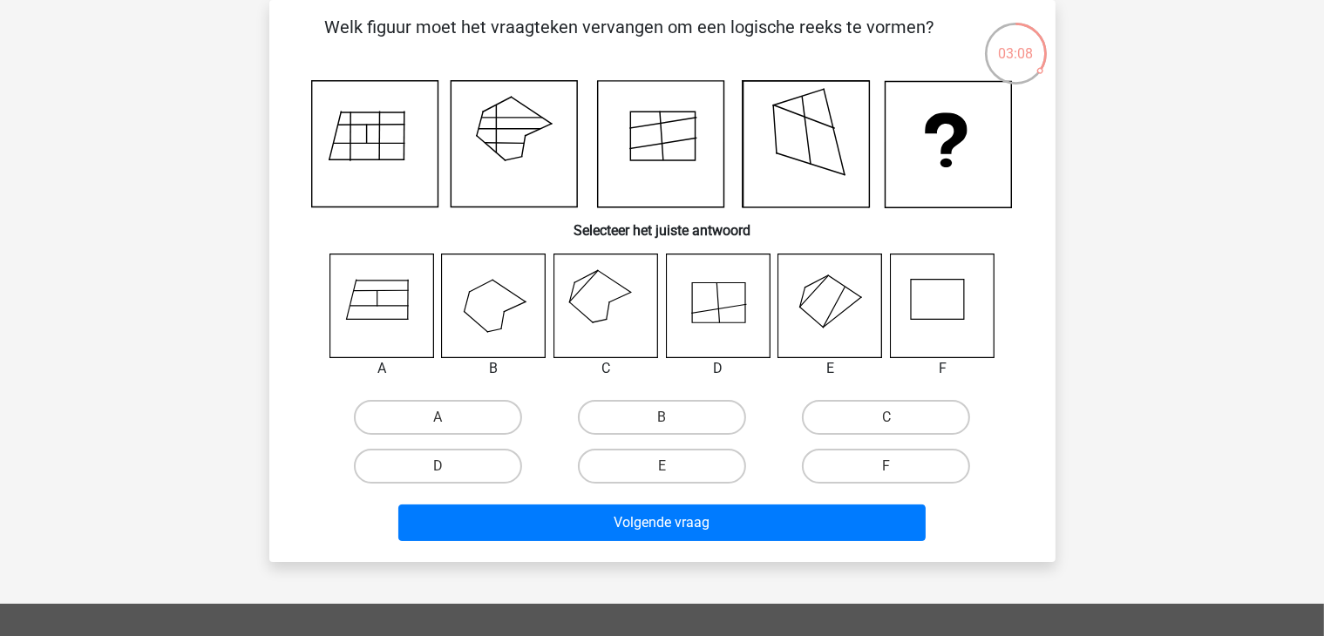
click at [590, 295] on icon at bounding box center [605, 306] width 104 height 104
click at [888, 423] on input "C" at bounding box center [891, 422] width 11 height 11
radio input "true"
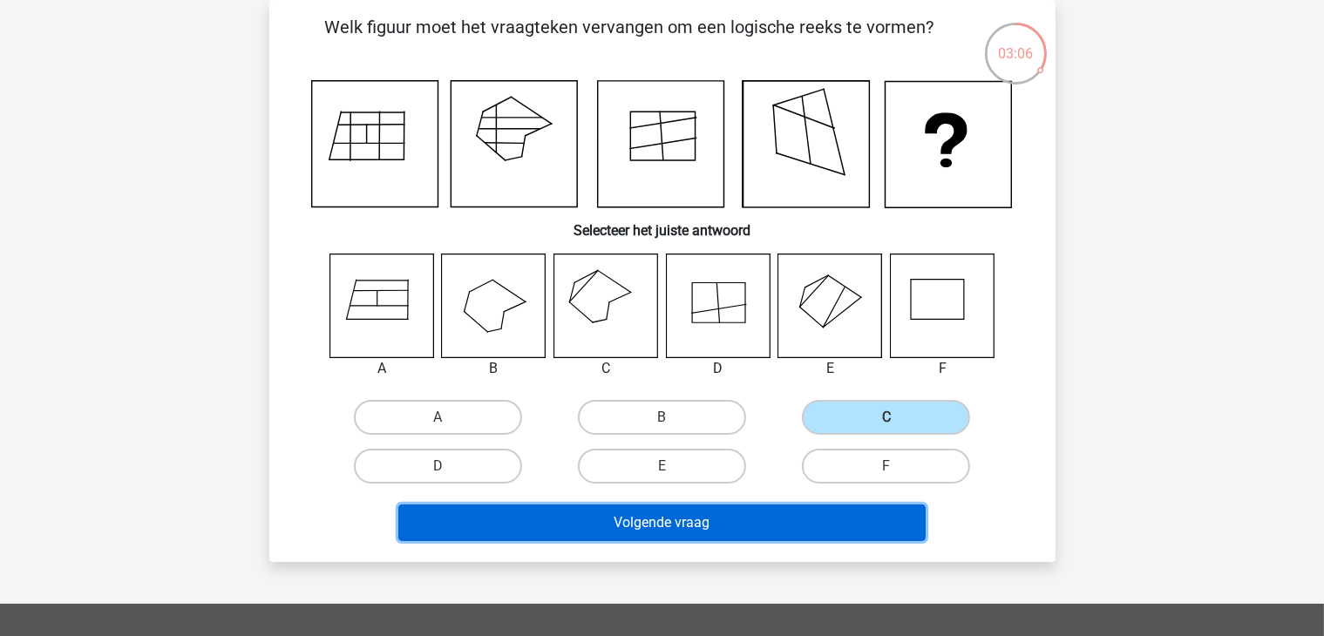
click at [760, 505] on button "Volgende vraag" at bounding box center [661, 523] width 527 height 37
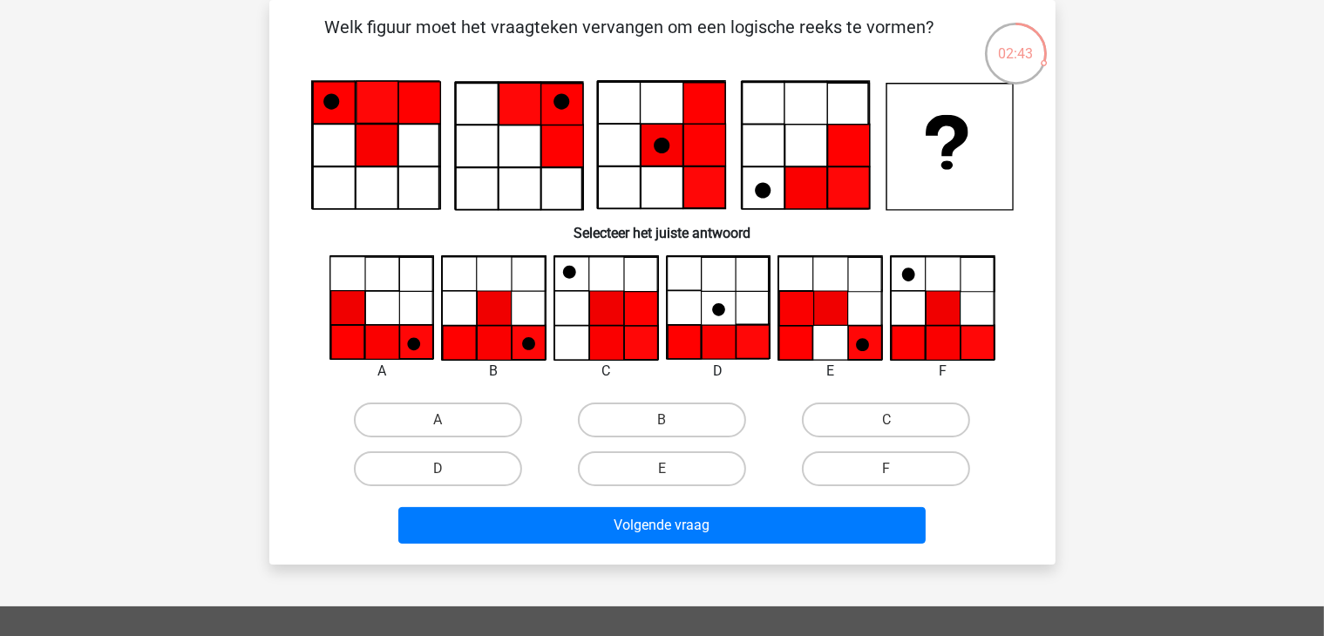
click at [486, 332] on icon at bounding box center [494, 343] width 34 height 34
click at [620, 414] on label "B" at bounding box center [662, 420] width 168 height 35
click at [661, 420] on input "B" at bounding box center [666, 425] width 11 height 11
radio input "true"
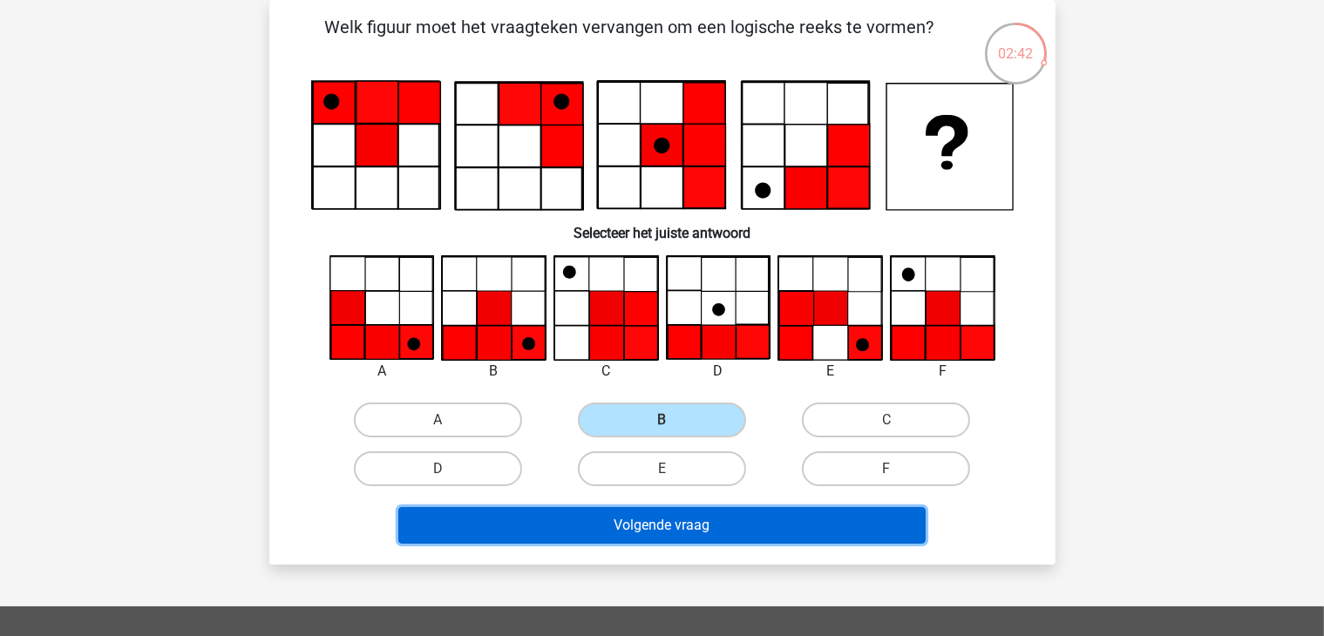
click at [680, 525] on button "Volgende vraag" at bounding box center [661, 525] width 527 height 37
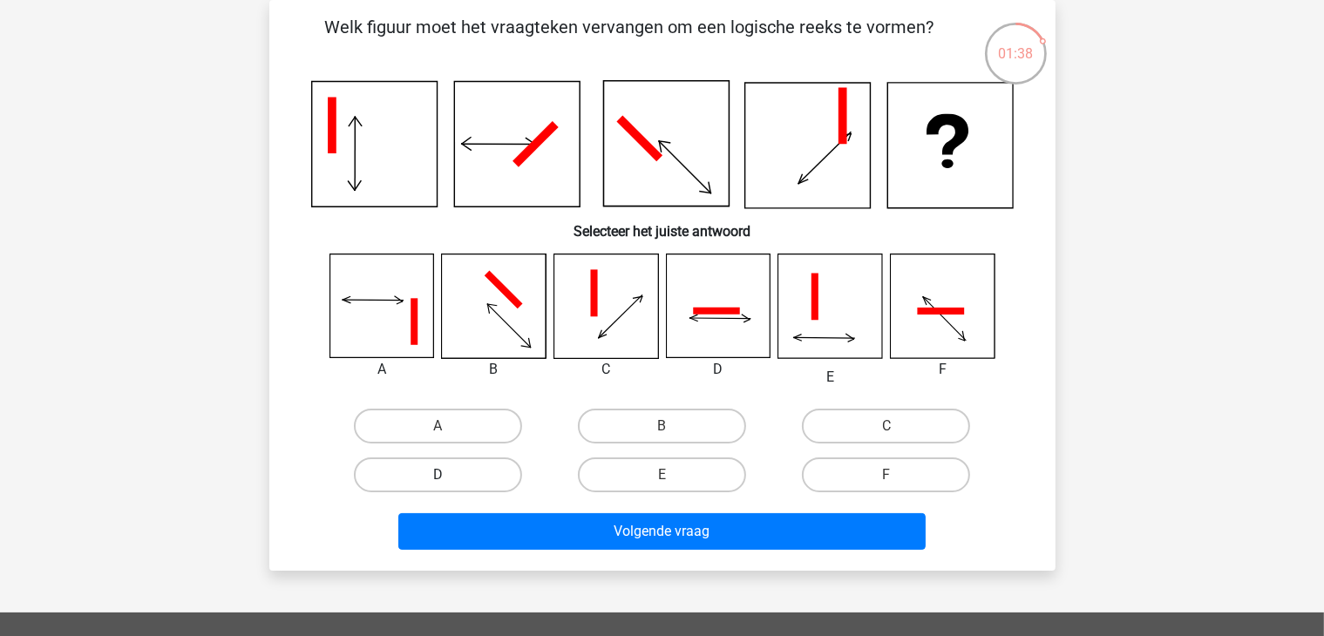
click at [498, 482] on label "D" at bounding box center [438, 474] width 168 height 35
click at [449, 482] on input "D" at bounding box center [442, 480] width 11 height 11
radio input "true"
click at [452, 435] on label "A" at bounding box center [438, 426] width 168 height 35
click at [449, 435] on input "A" at bounding box center [442, 431] width 11 height 11
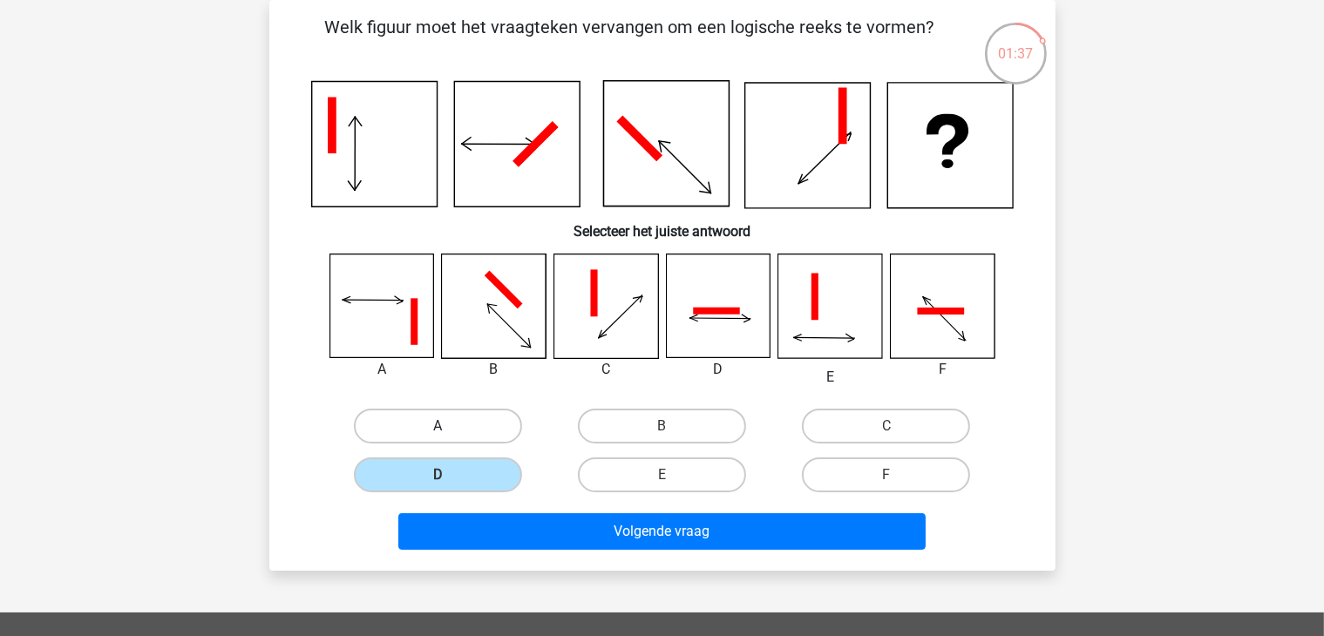
radio input "true"
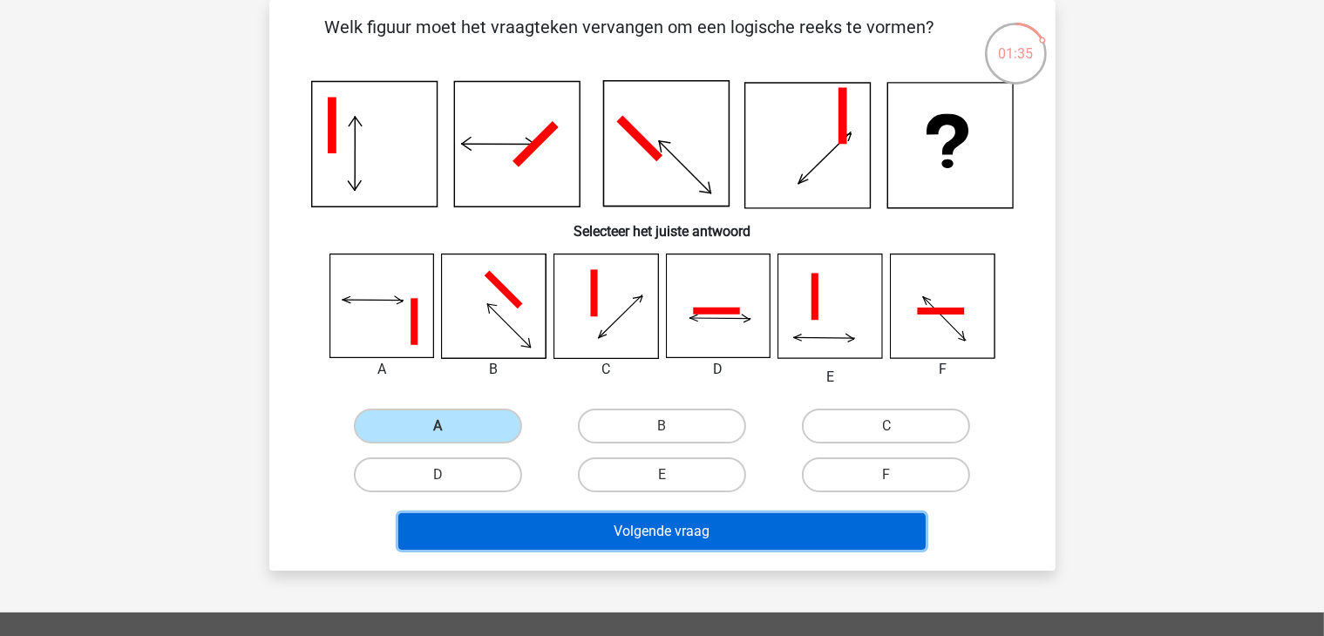
click at [624, 533] on button "Volgende vraag" at bounding box center [661, 531] width 527 height 37
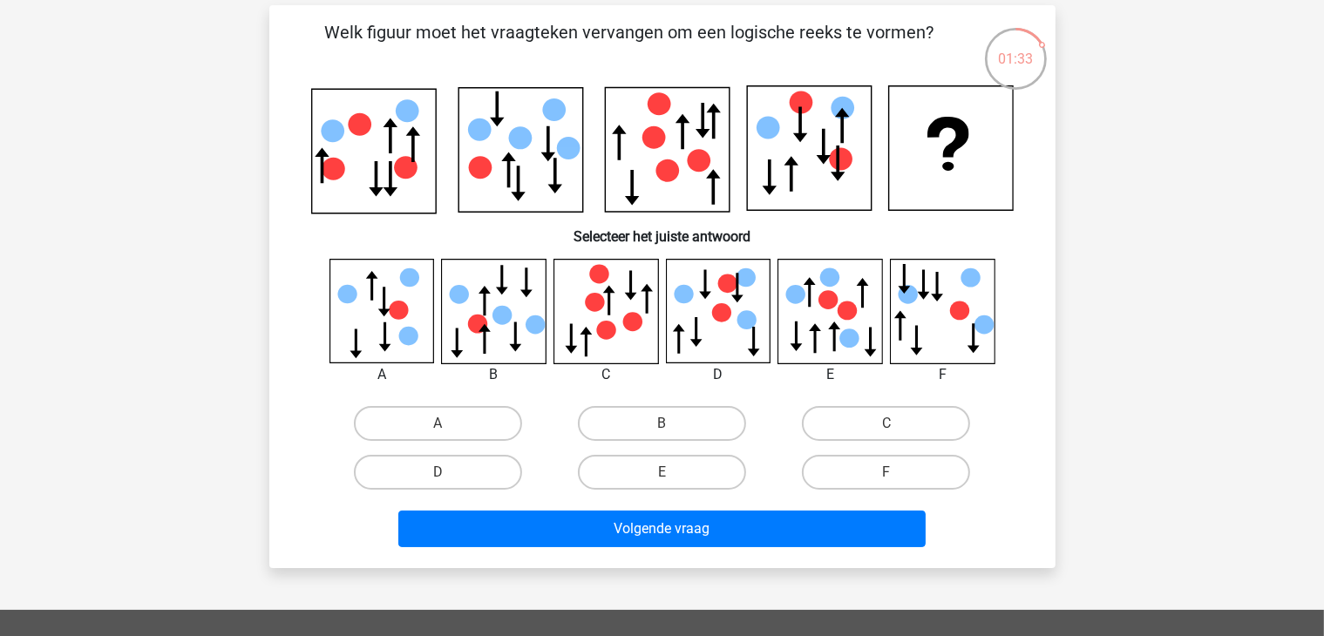
scroll to position [71, 0]
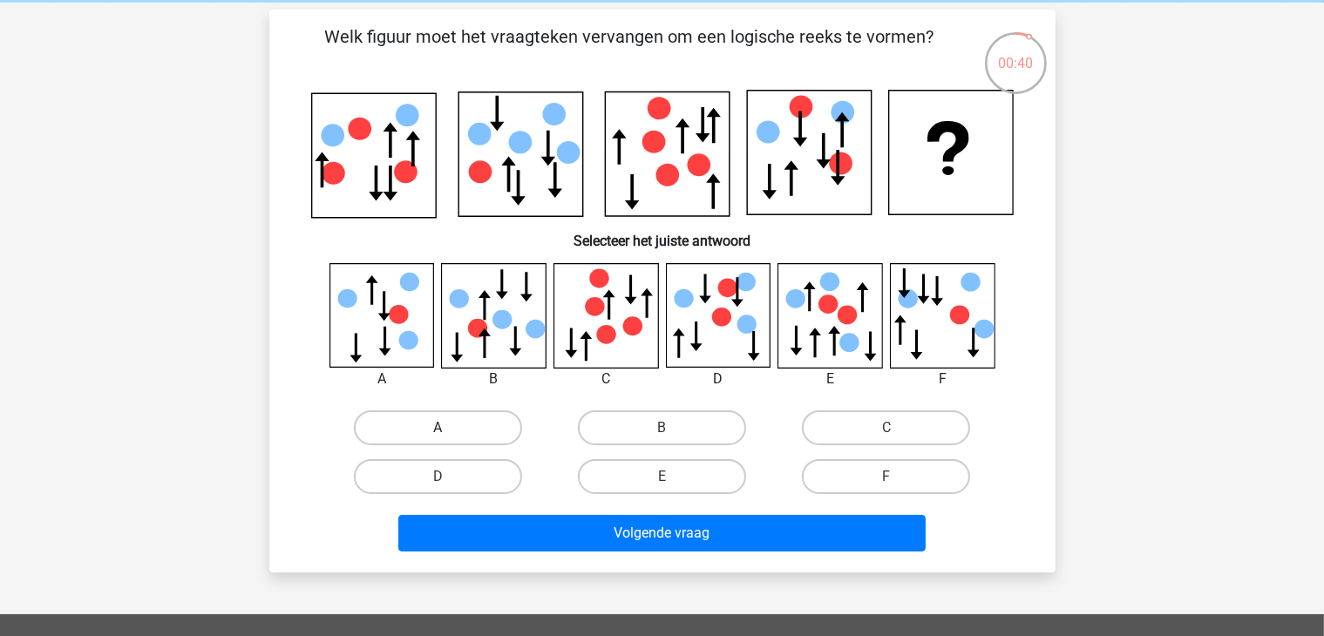
click at [470, 419] on label "A" at bounding box center [438, 427] width 168 height 35
click at [449, 428] on input "A" at bounding box center [442, 433] width 11 height 11
radio input "true"
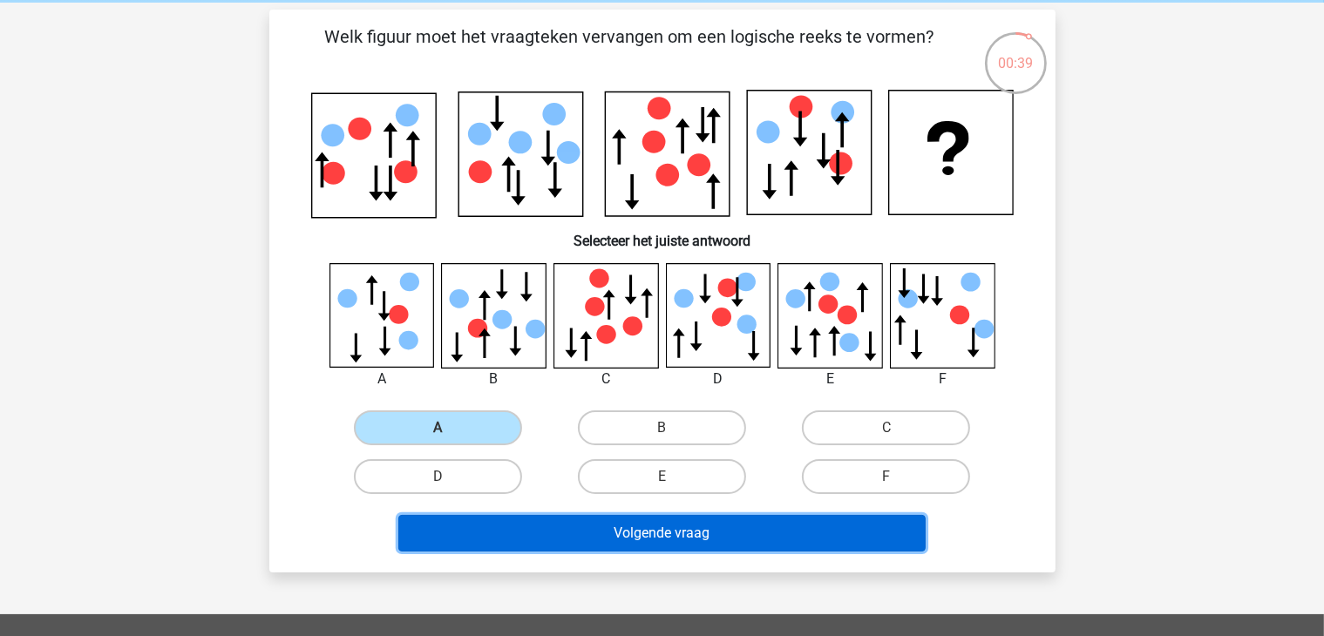
click at [568, 527] on button "Volgende vraag" at bounding box center [661, 533] width 527 height 37
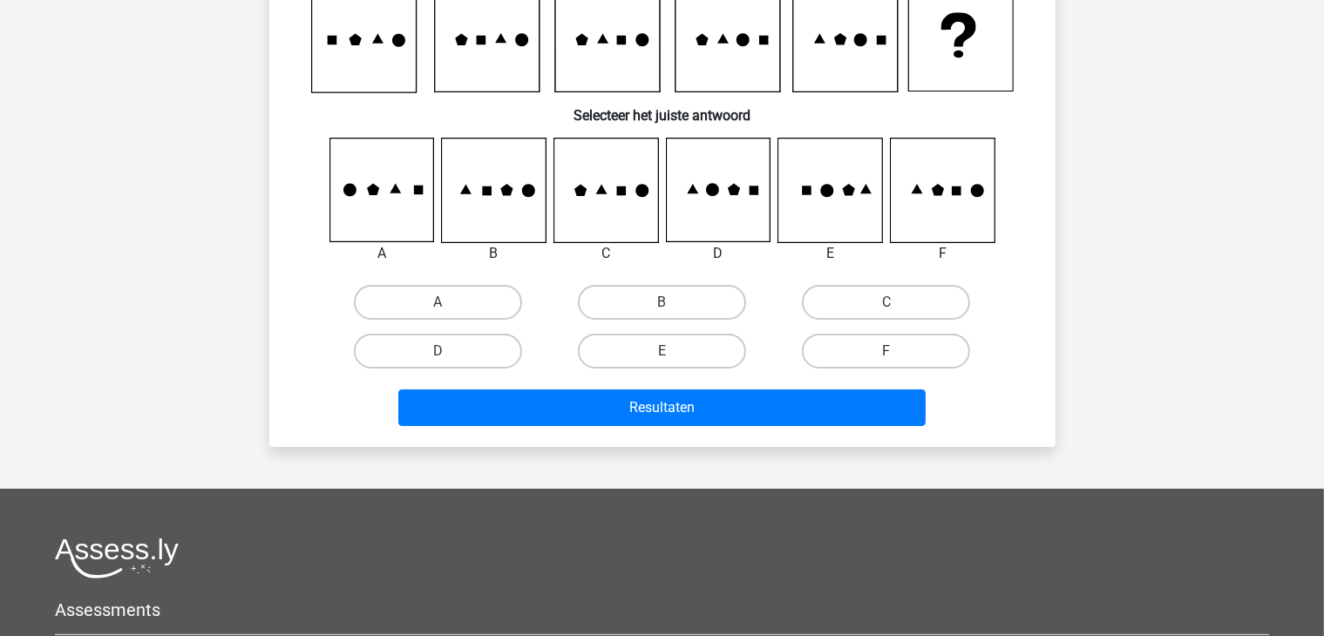
scroll to position [0, 0]
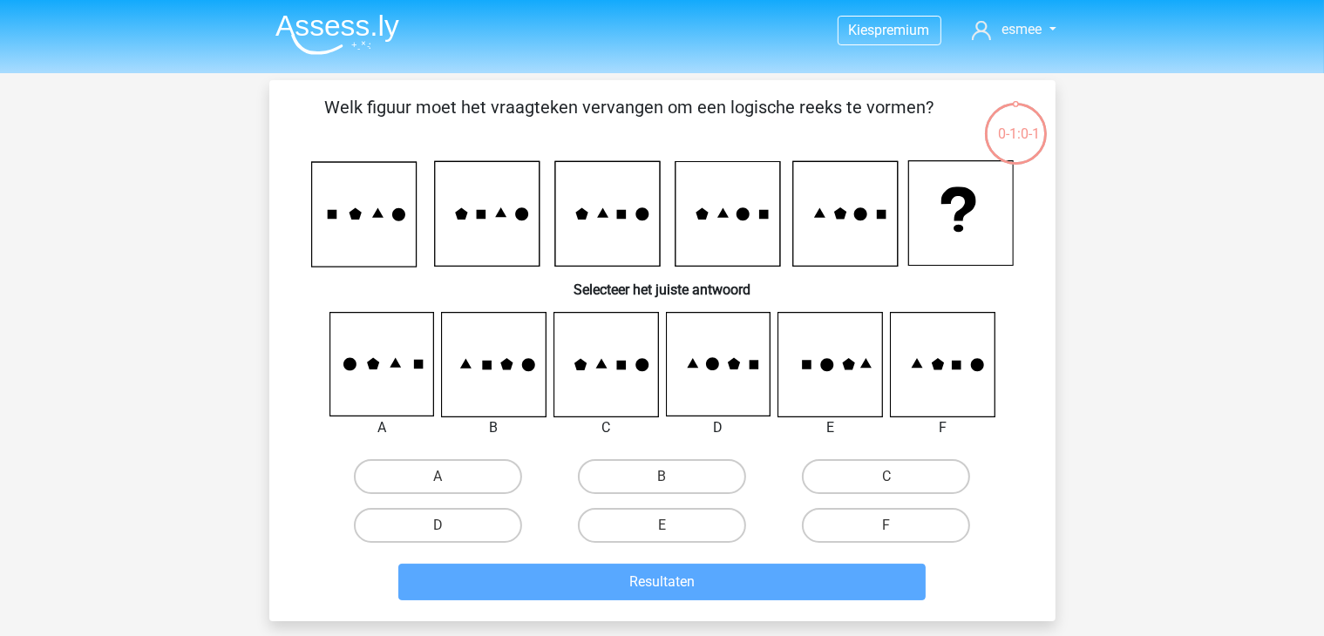
click at [516, 374] on icon at bounding box center [494, 365] width 104 height 104
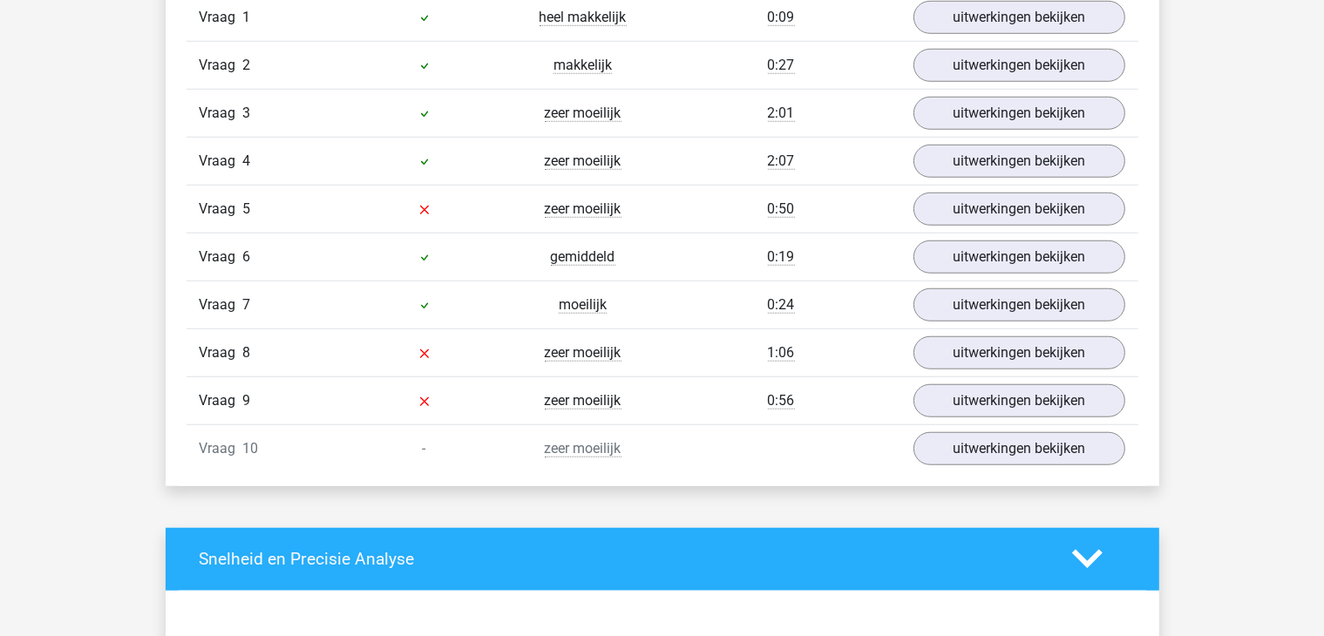
scroll to position [1481, 0]
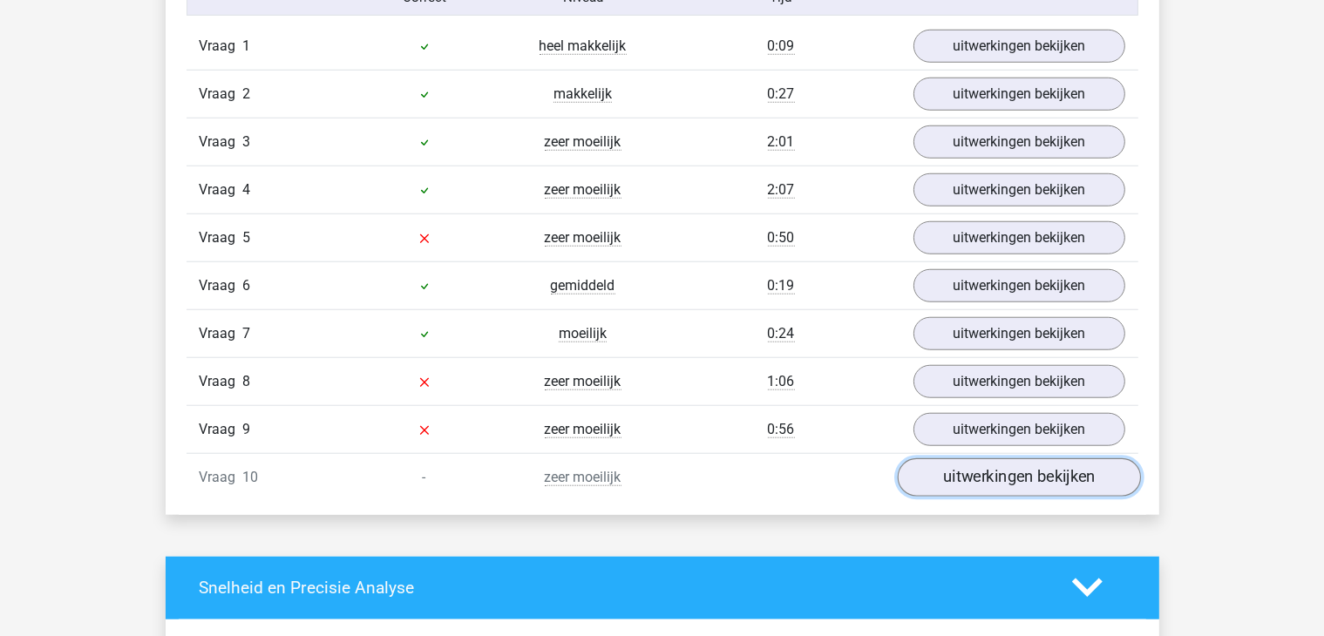
click at [945, 476] on link "uitwerkingen bekijken" at bounding box center [1018, 477] width 243 height 38
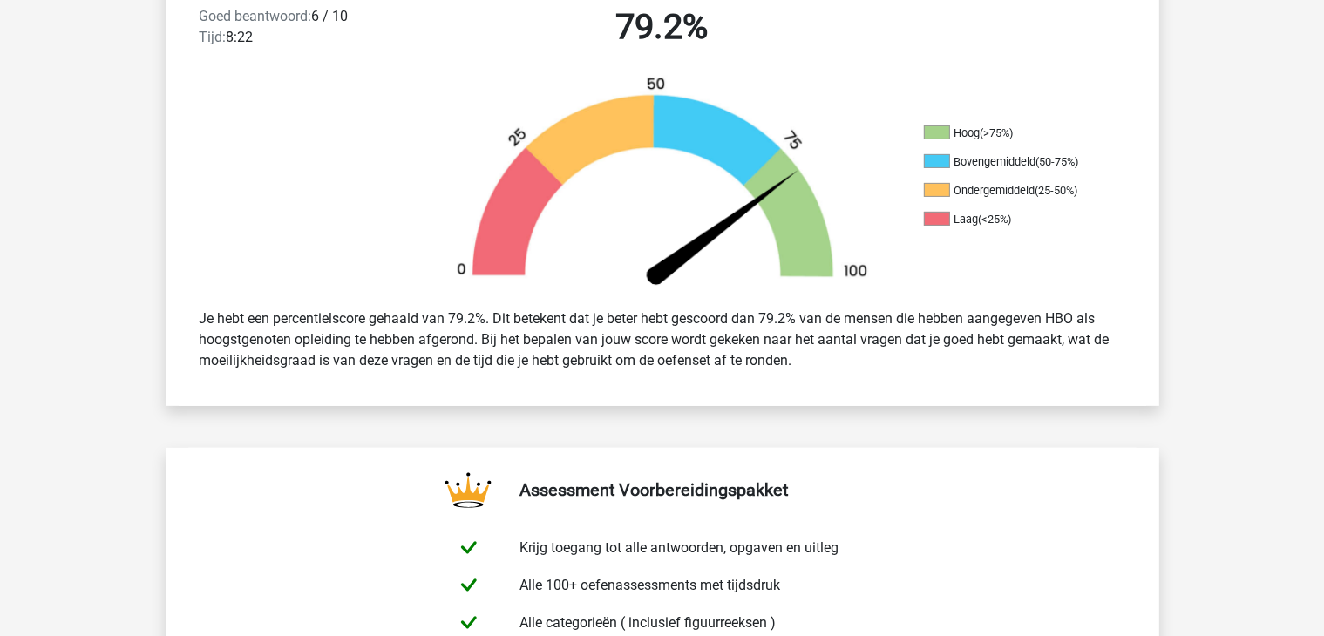
scroll to position [0, 0]
